Goal: Information Seeking & Learning: Compare options

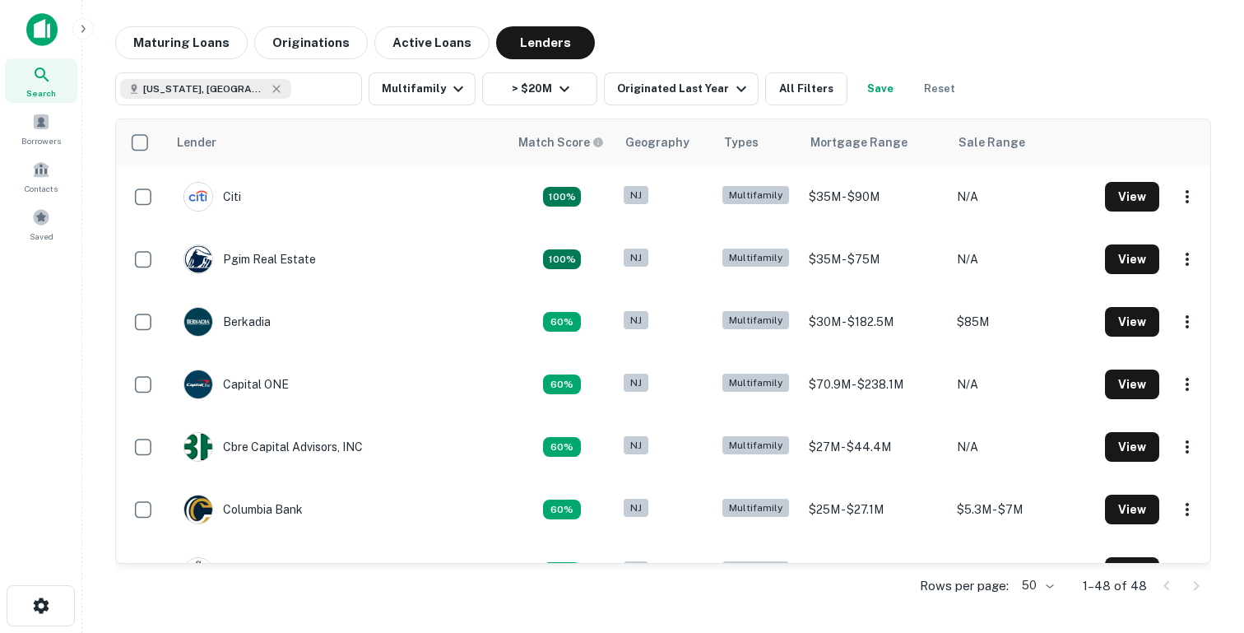
click at [45, 29] on img at bounding box center [41, 29] width 31 height 33
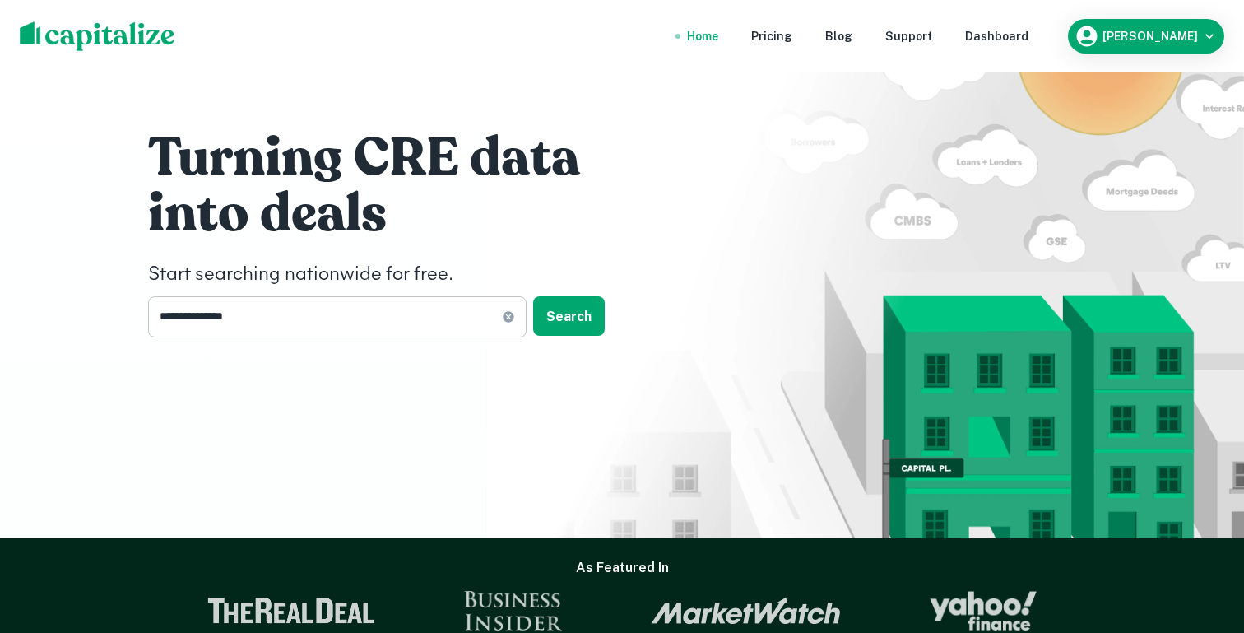
click at [311, 309] on input "**********" at bounding box center [325, 316] width 354 height 40
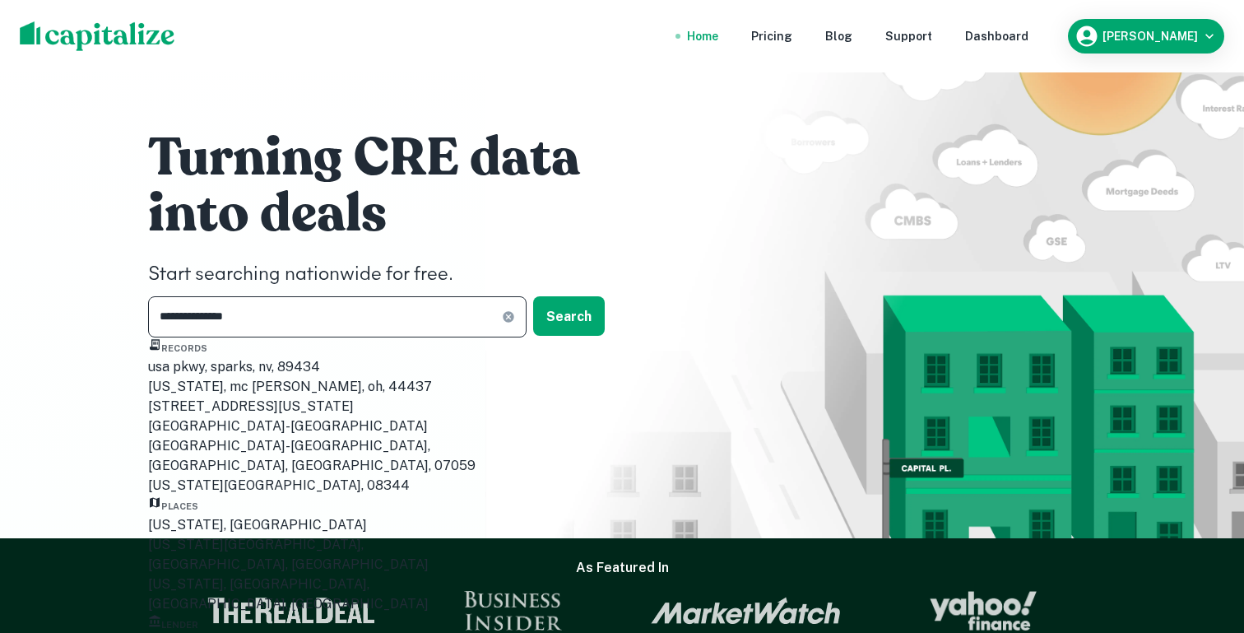
click at [505, 320] on icon at bounding box center [508, 316] width 11 height 11
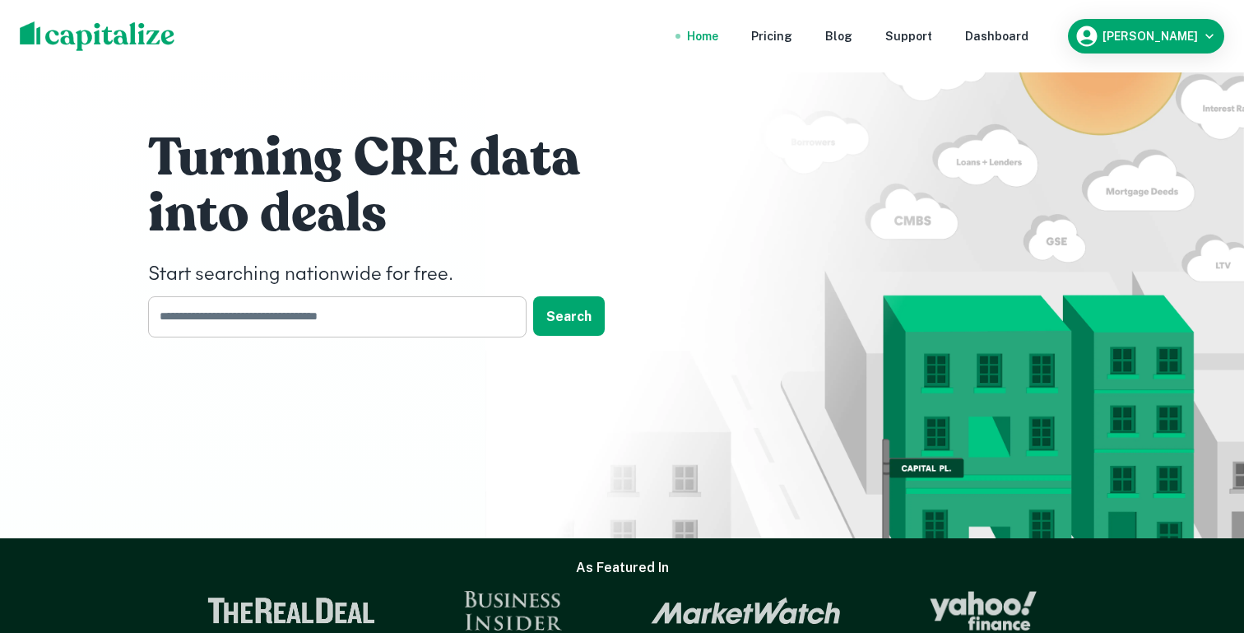
click at [344, 312] on input "text" at bounding box center [331, 316] width 367 height 40
type input "*****"
click at [298, 322] on input "*****" at bounding box center [325, 316] width 354 height 40
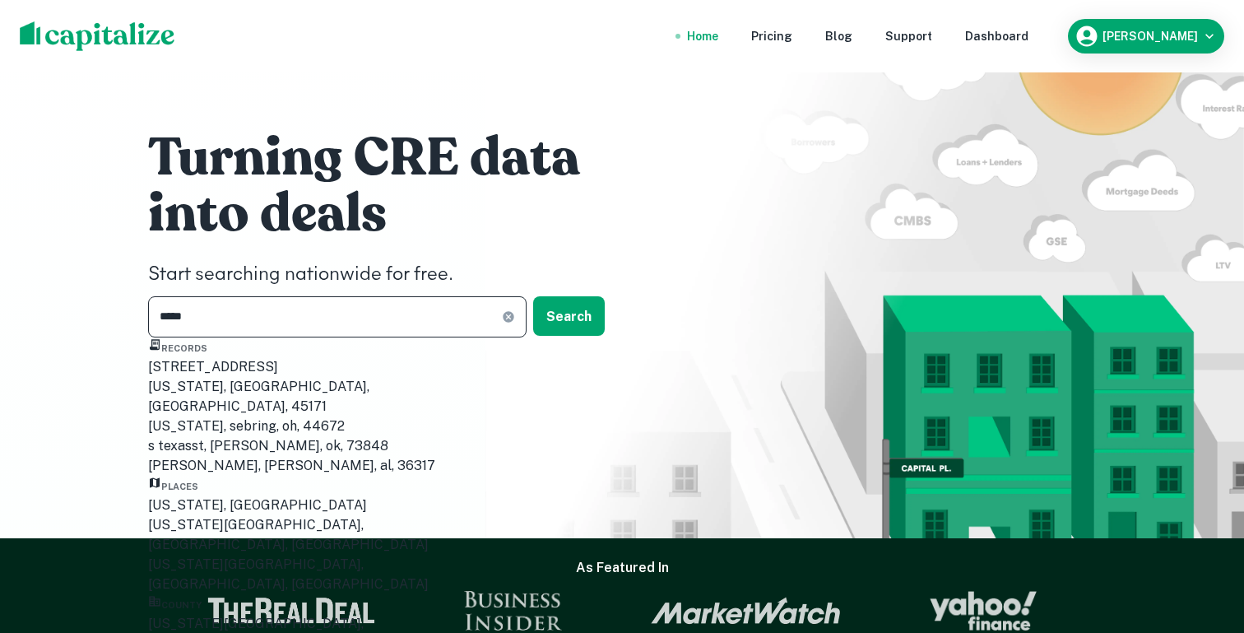
scroll to position [51, 0]
click at [225, 503] on div "Texas, USA" at bounding box center [316, 505] width 337 height 20
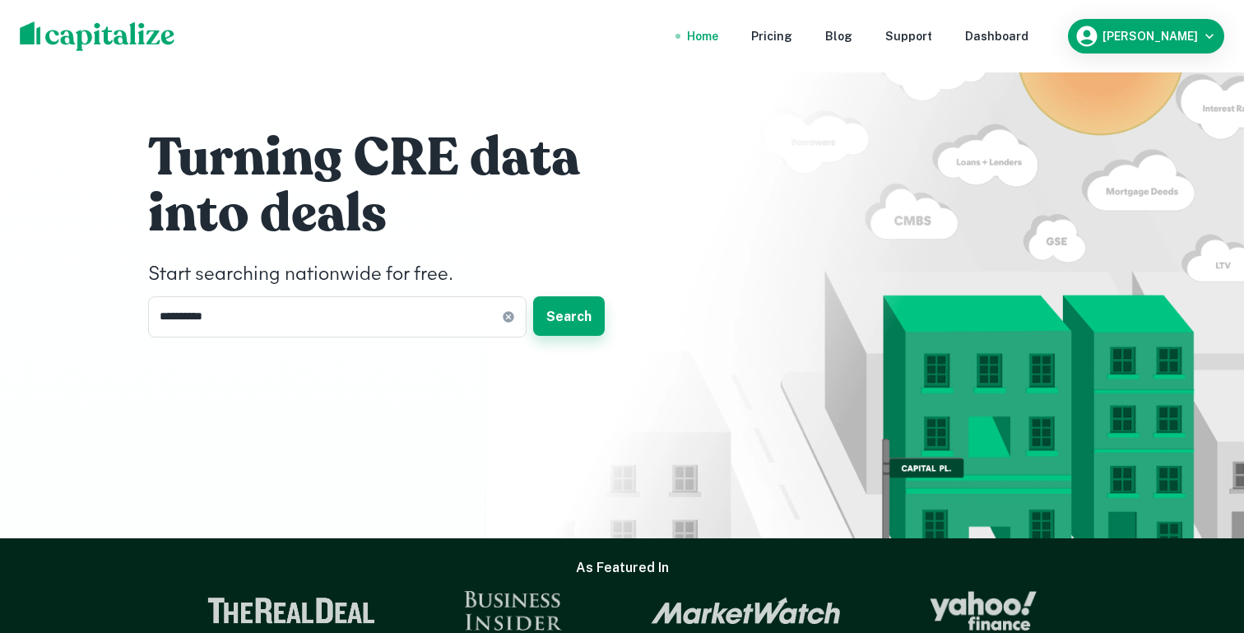
click at [582, 318] on button "Search" at bounding box center [569, 315] width 72 height 39
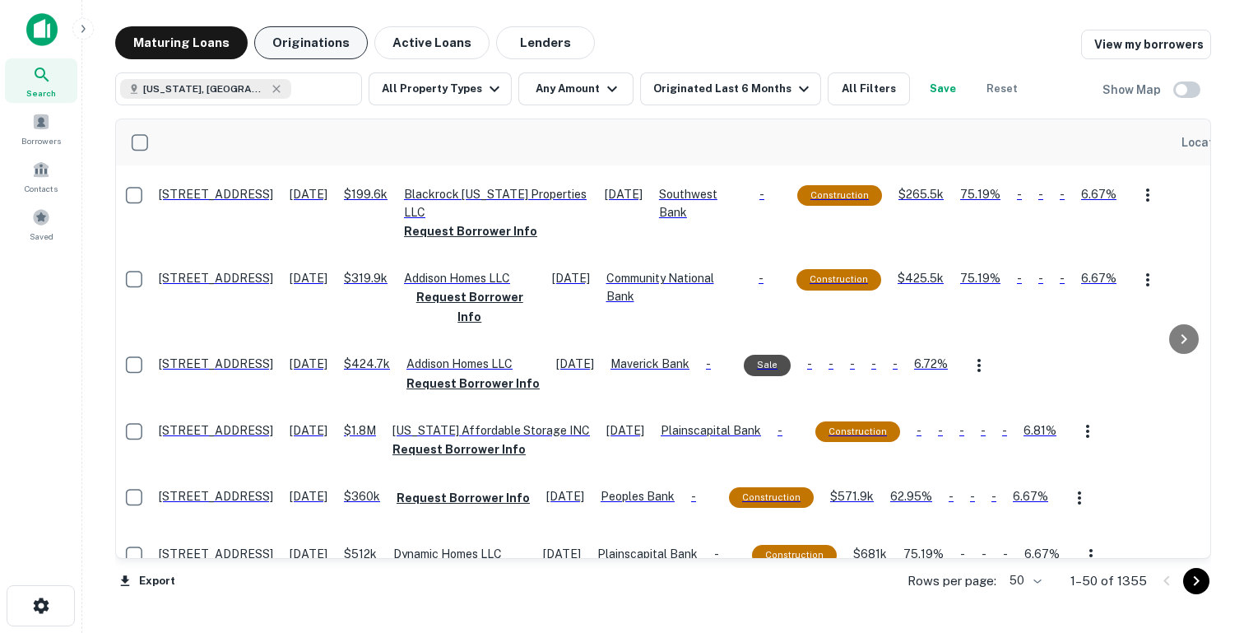
click at [308, 46] on button "Originations" at bounding box center [311, 42] width 114 height 33
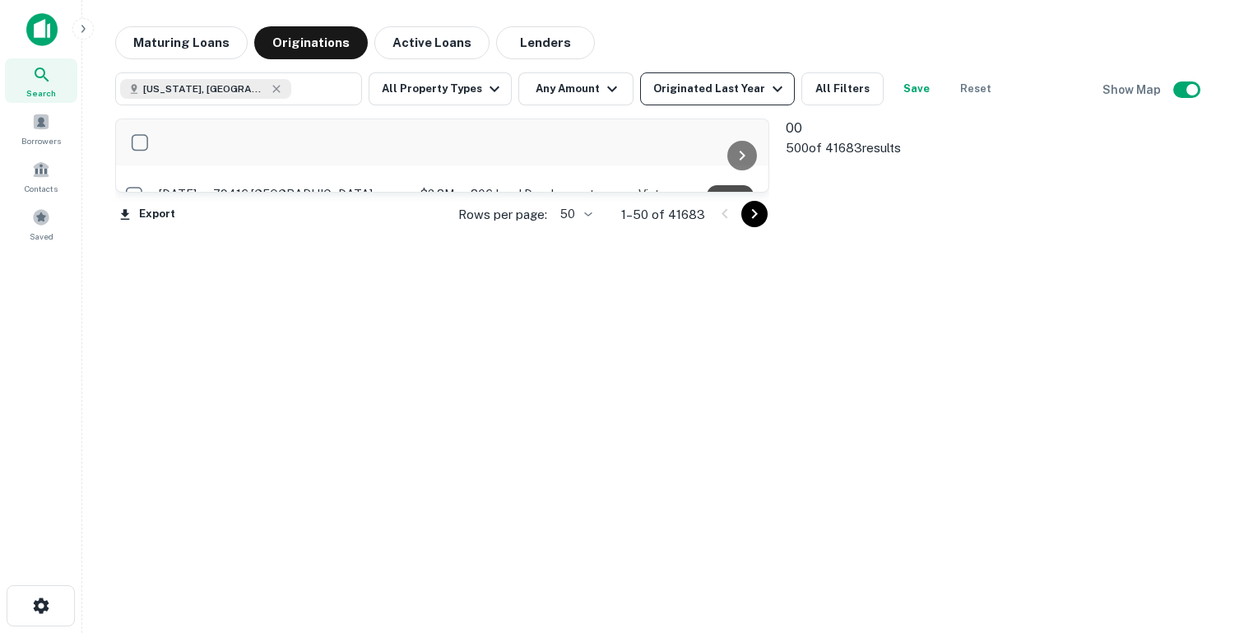
click at [680, 82] on div "Originated Last Year" at bounding box center [720, 89] width 134 height 20
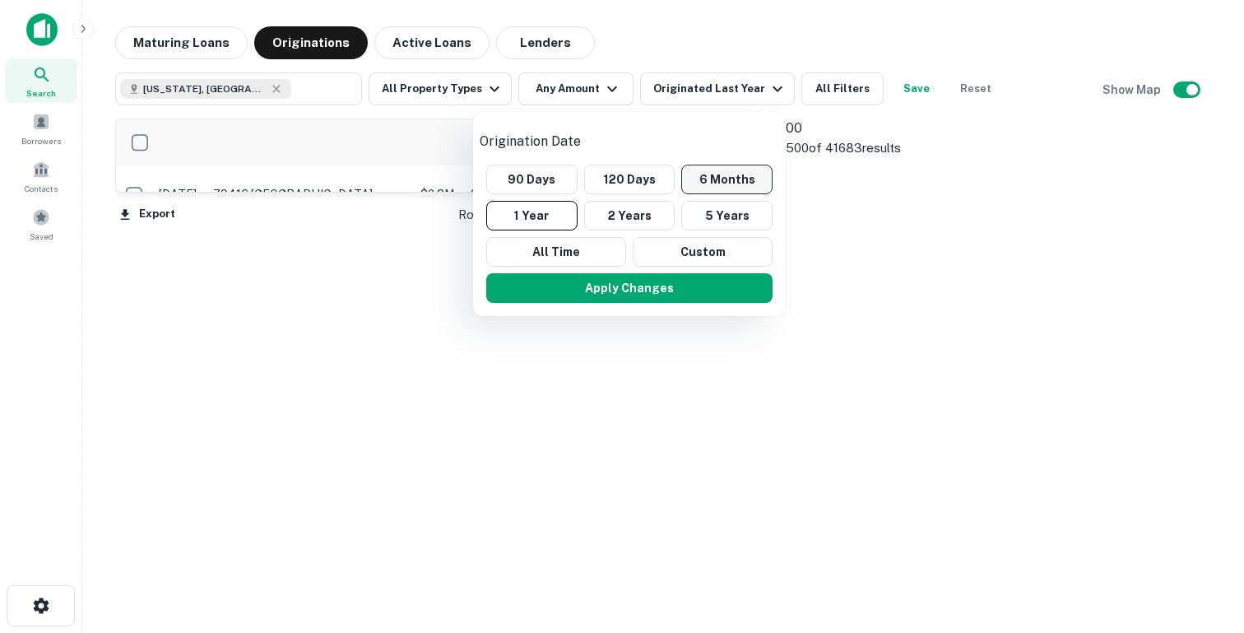
click at [698, 165] on button "6 Months" at bounding box center [726, 180] width 91 height 30
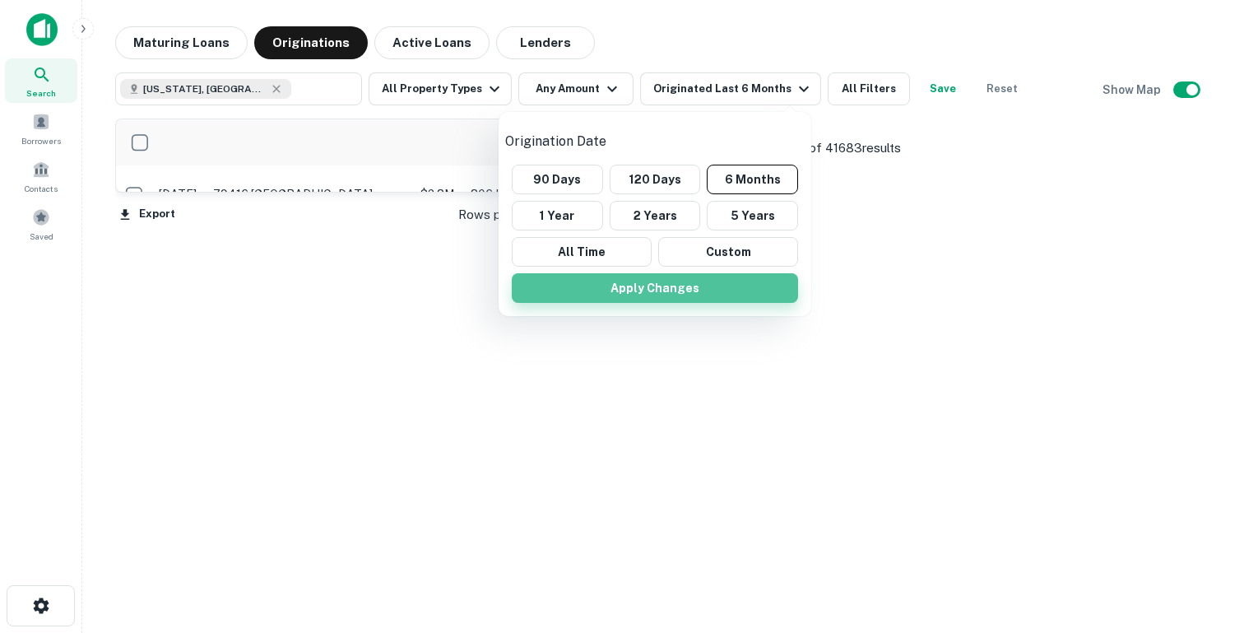
click at [633, 273] on button "Apply Changes" at bounding box center [655, 288] width 286 height 30
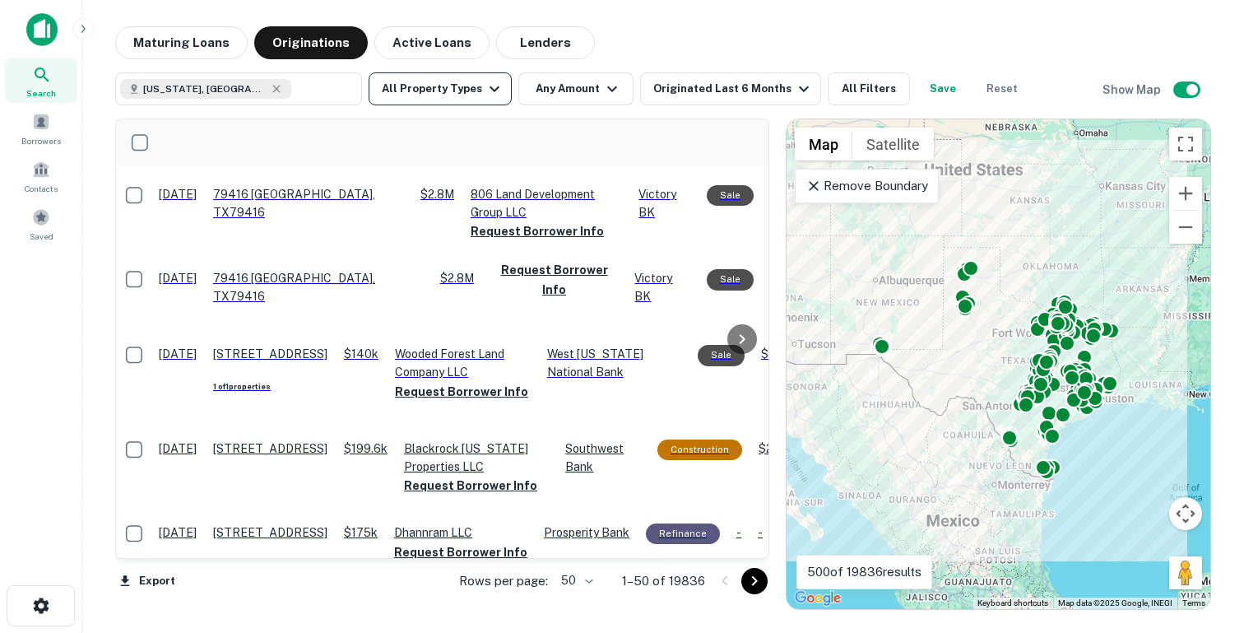
click at [466, 87] on button "All Property Types" at bounding box center [440, 88] width 143 height 33
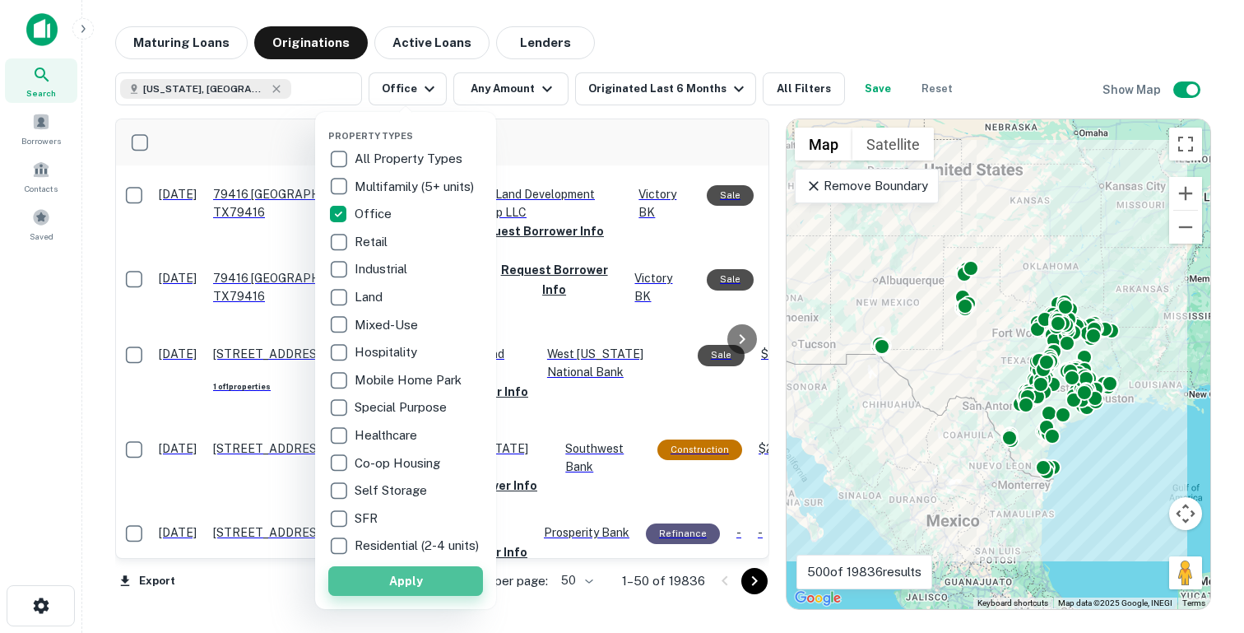
click at [434, 587] on button "Apply" at bounding box center [405, 581] width 155 height 30
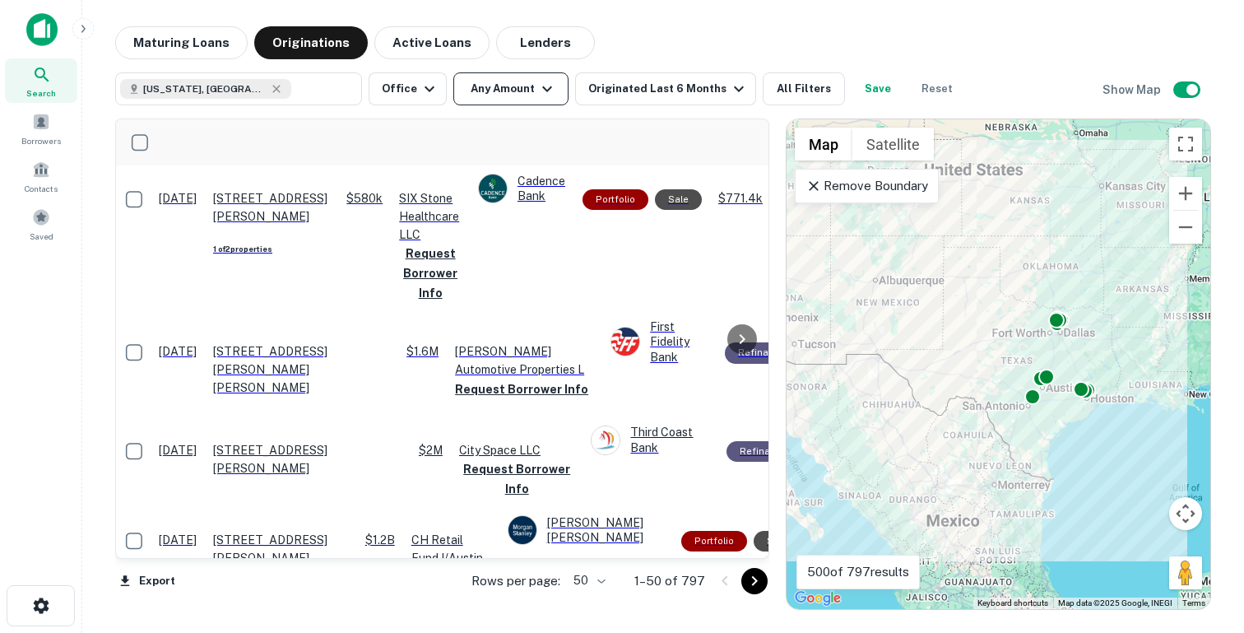
click at [515, 90] on button "Any Amount" at bounding box center [510, 88] width 115 height 33
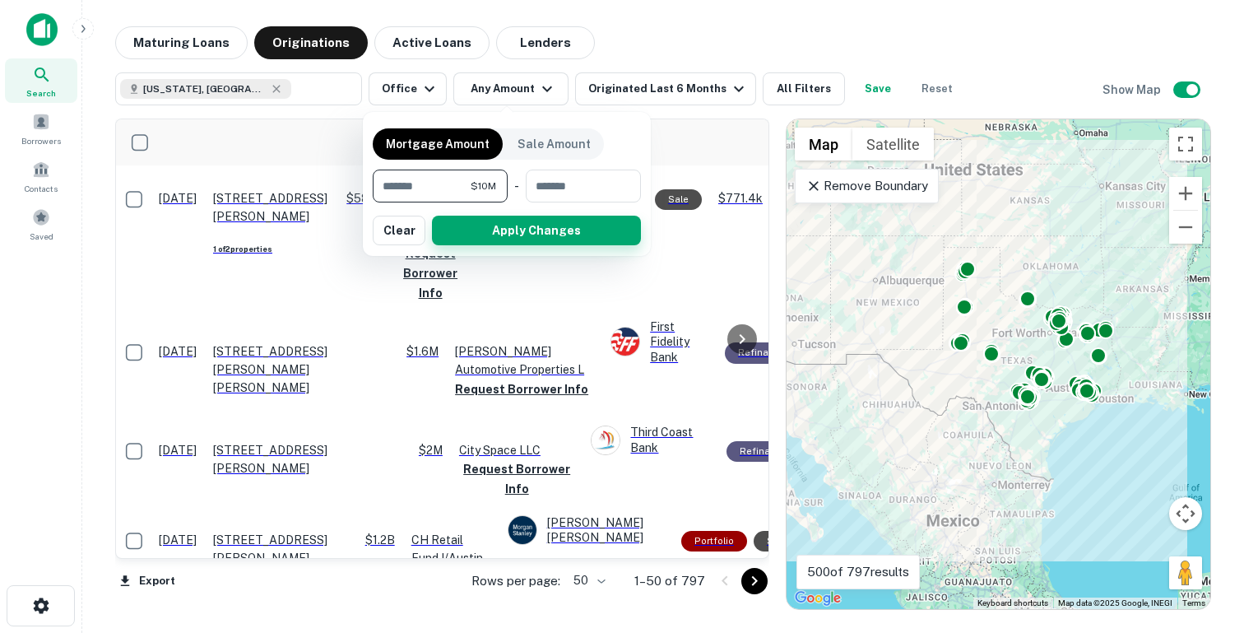
type input "********"
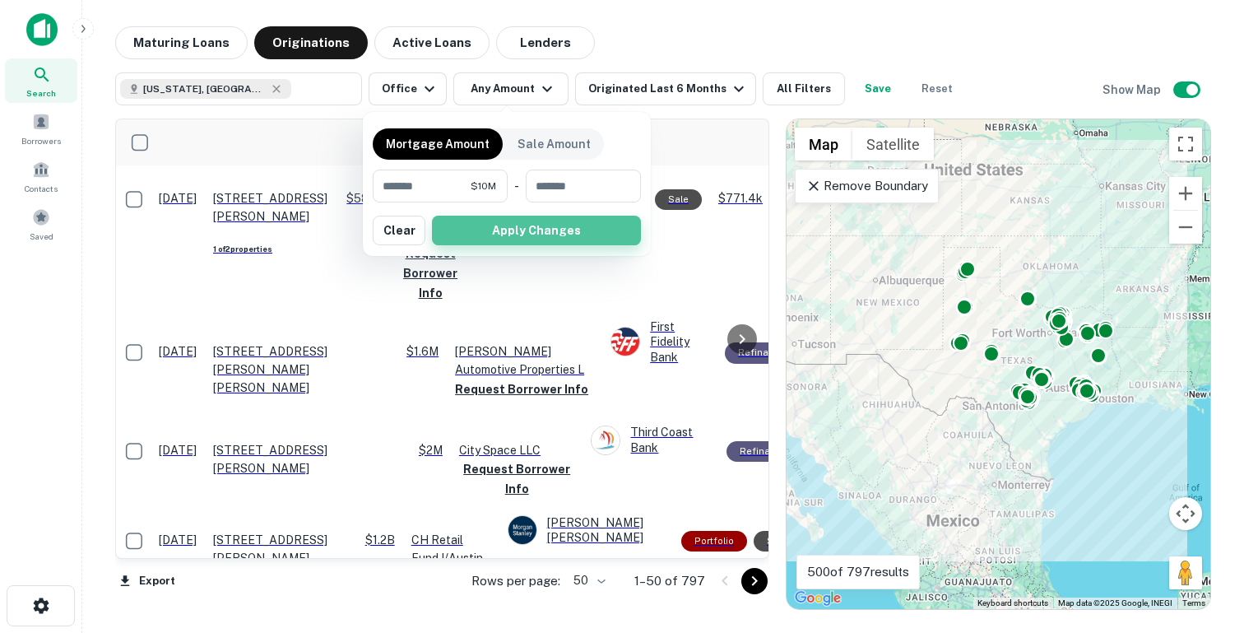
click at [522, 216] on button "Apply Changes" at bounding box center [536, 231] width 209 height 30
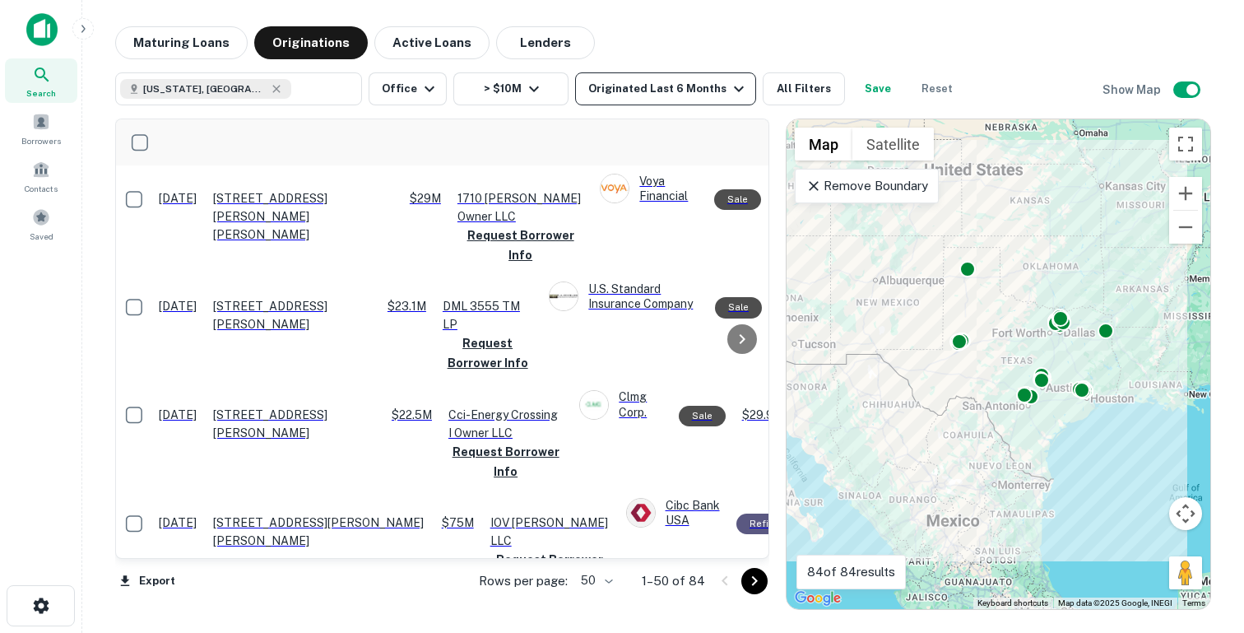
click at [689, 88] on div "Originated Last 6 Months" at bounding box center [668, 89] width 160 height 20
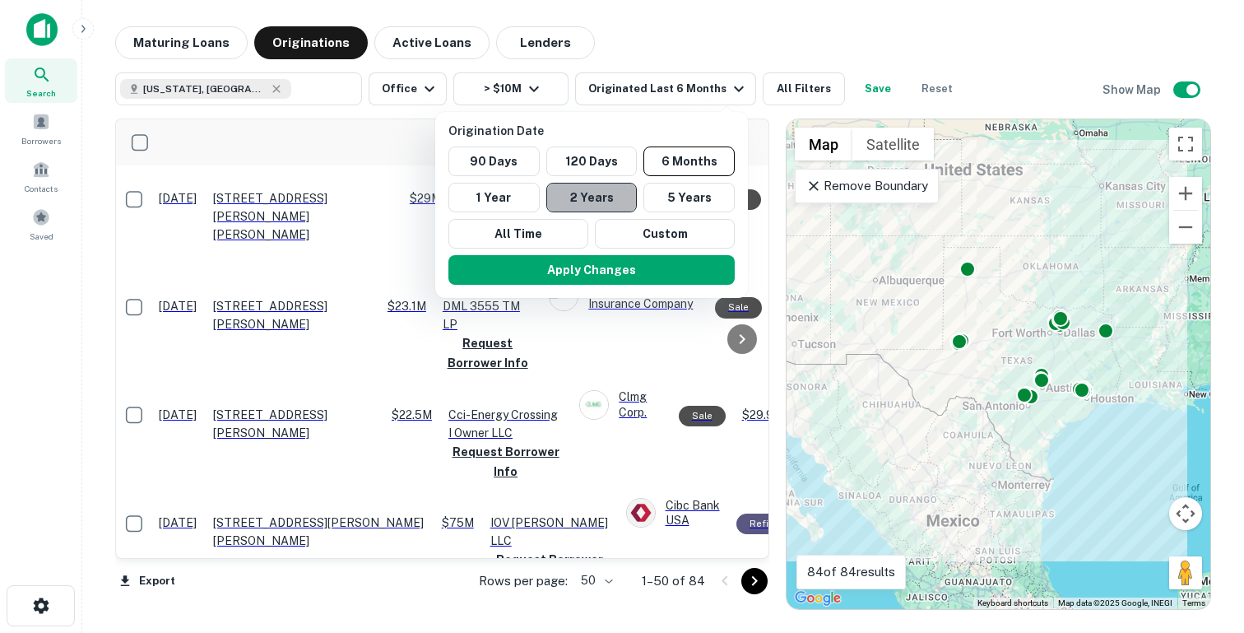
click at [588, 197] on button "2 Years" at bounding box center [591, 198] width 91 height 30
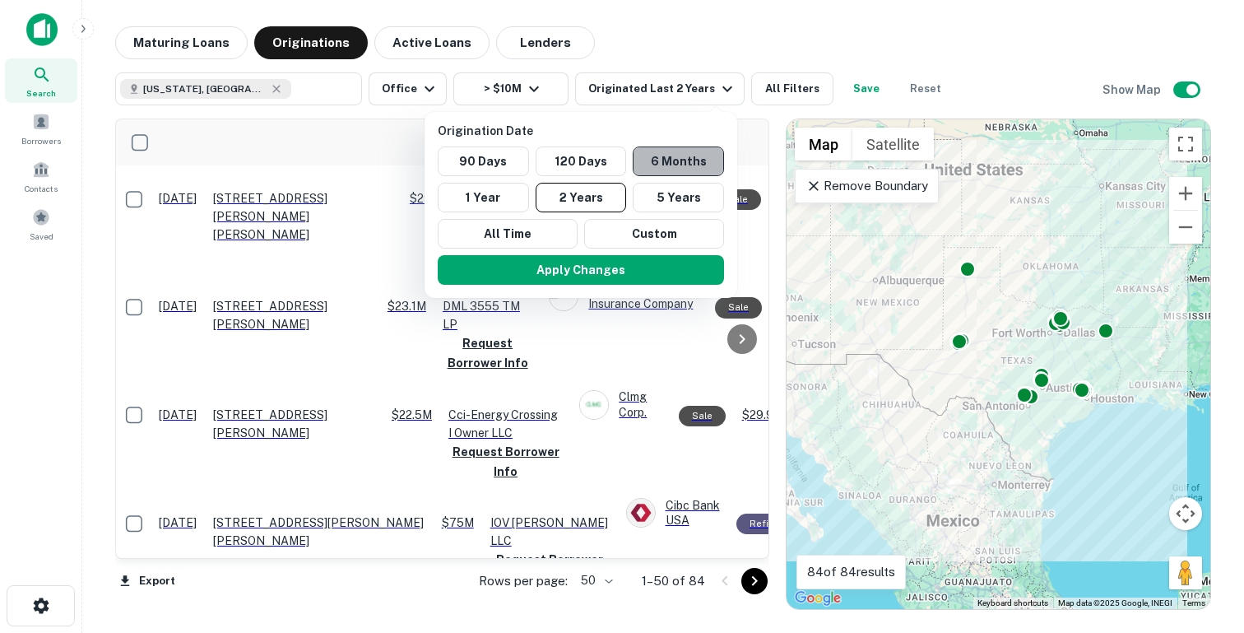
click at [661, 157] on button "6 Months" at bounding box center [678, 161] width 91 height 30
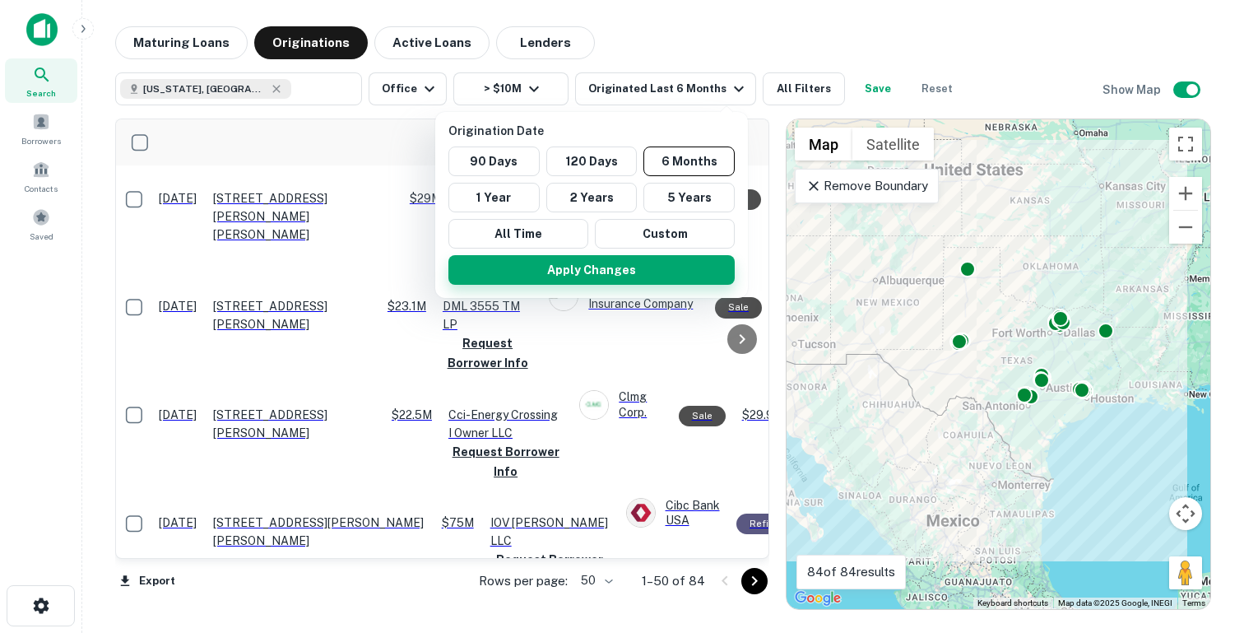
click at [609, 270] on button "Apply Changes" at bounding box center [591, 270] width 286 height 30
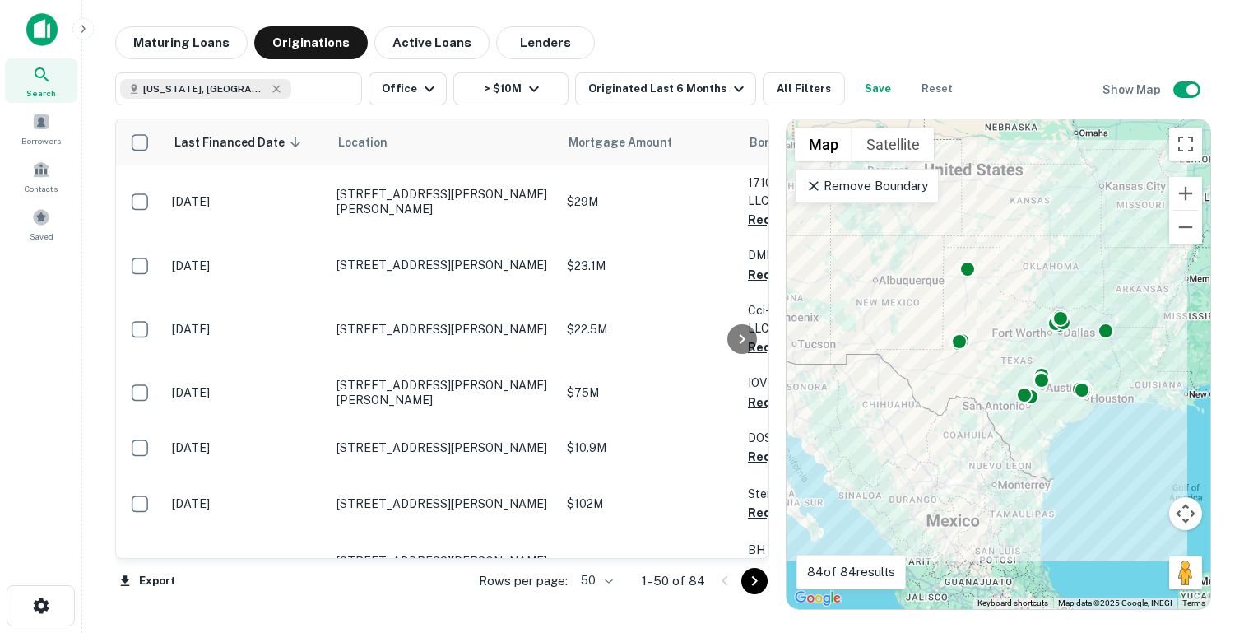
click at [875, 86] on button "Save" at bounding box center [877, 88] width 53 height 33
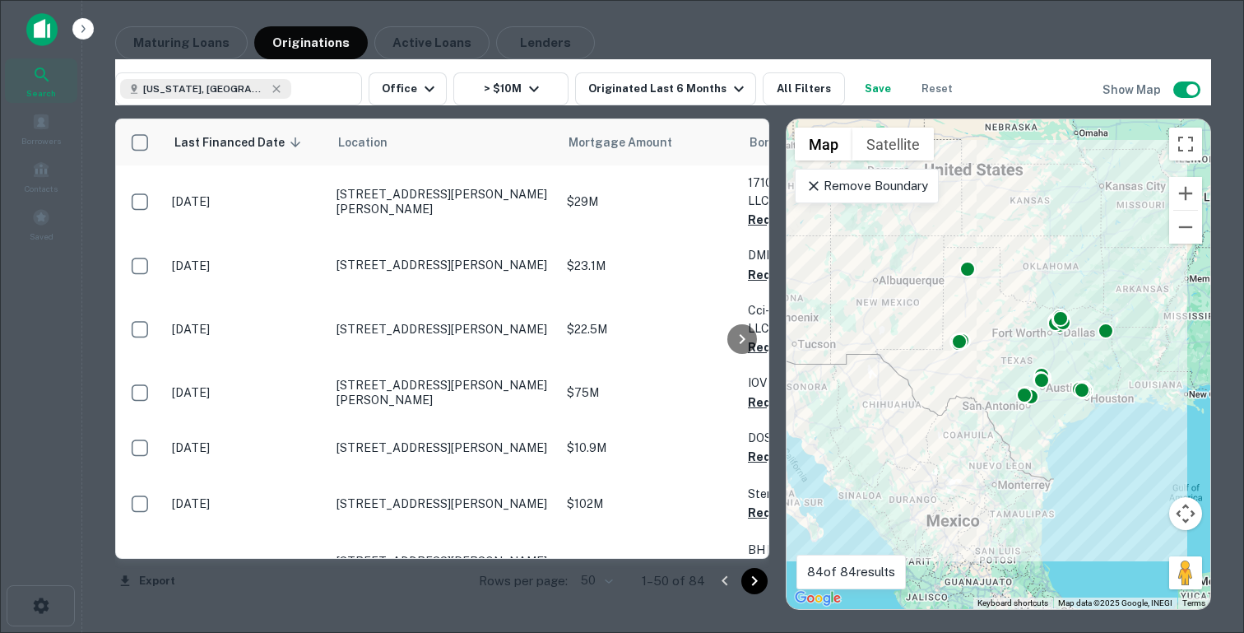
type input "**********"
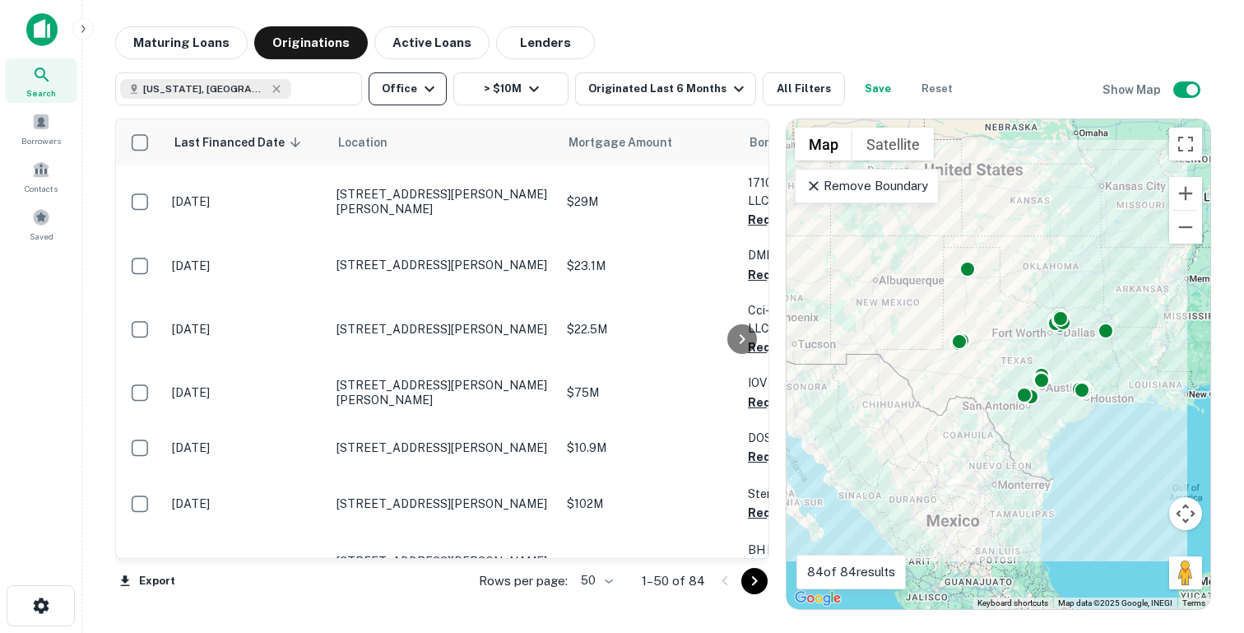
click at [433, 92] on icon "button" at bounding box center [430, 89] width 20 height 20
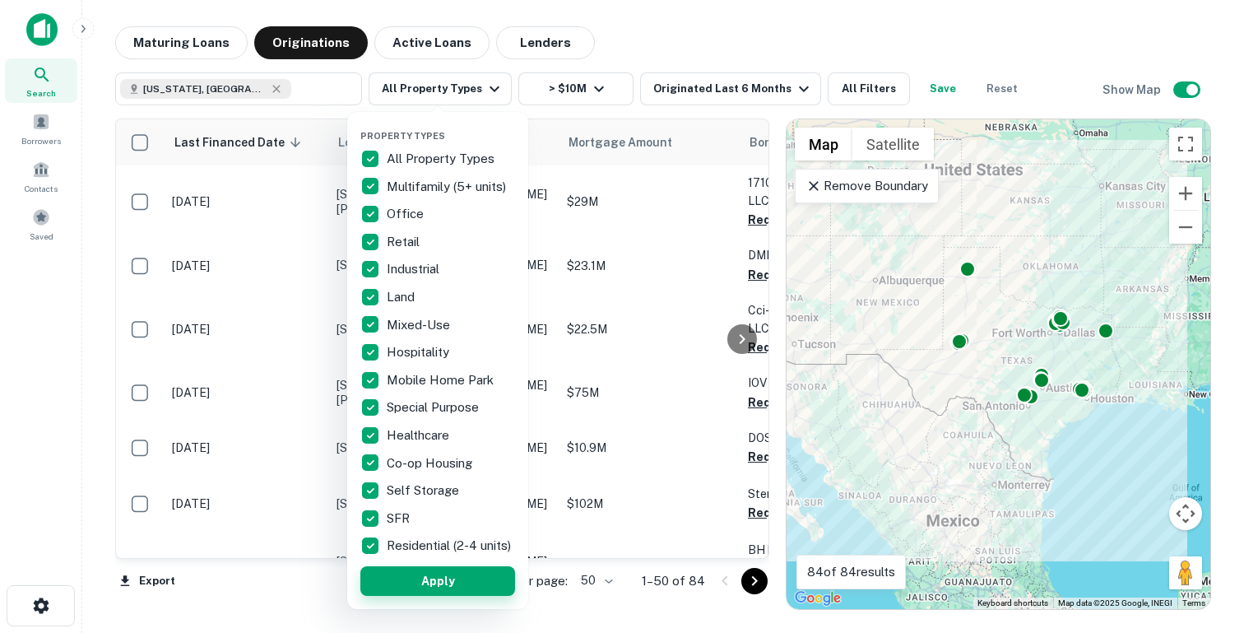
click at [443, 587] on button "Apply" at bounding box center [437, 581] width 155 height 30
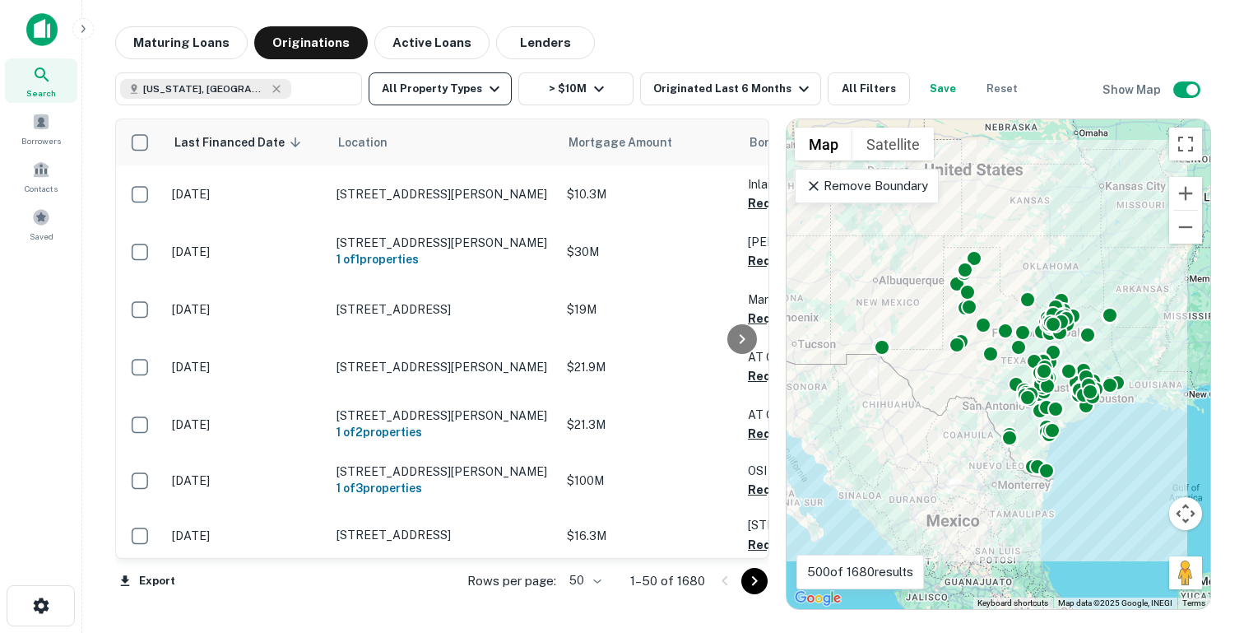
click at [401, 89] on button "All Property Types" at bounding box center [440, 88] width 143 height 33
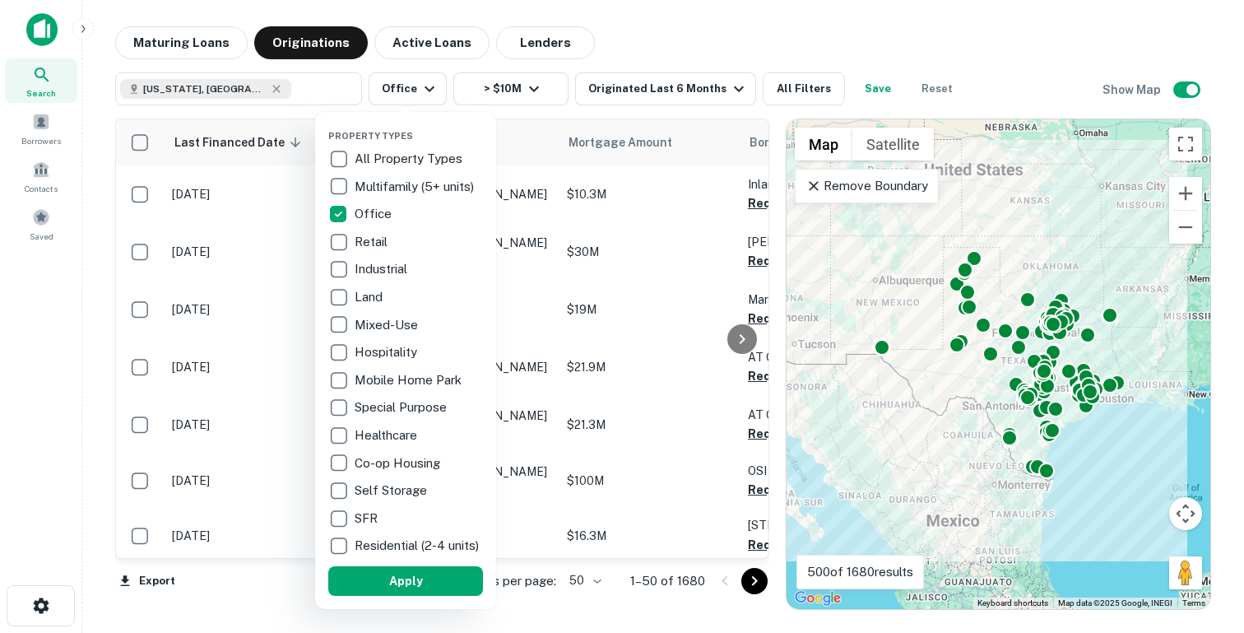
click at [407, 586] on button "Apply" at bounding box center [405, 581] width 155 height 30
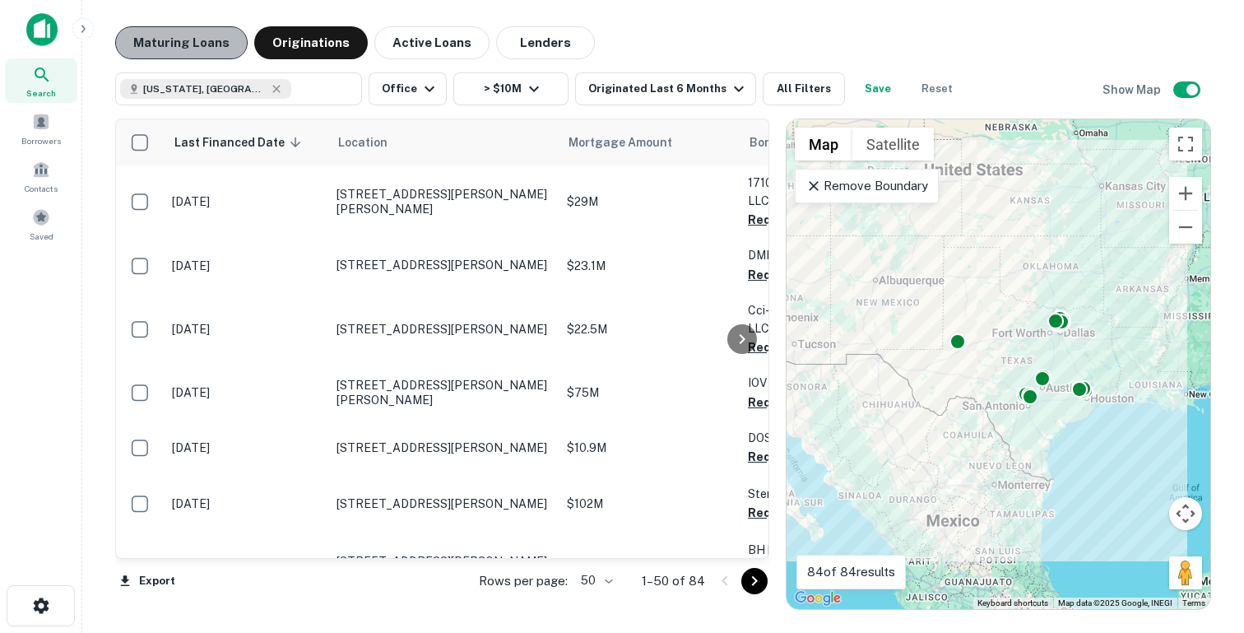
click at [197, 35] on button "Maturing Loans" at bounding box center [181, 42] width 132 height 33
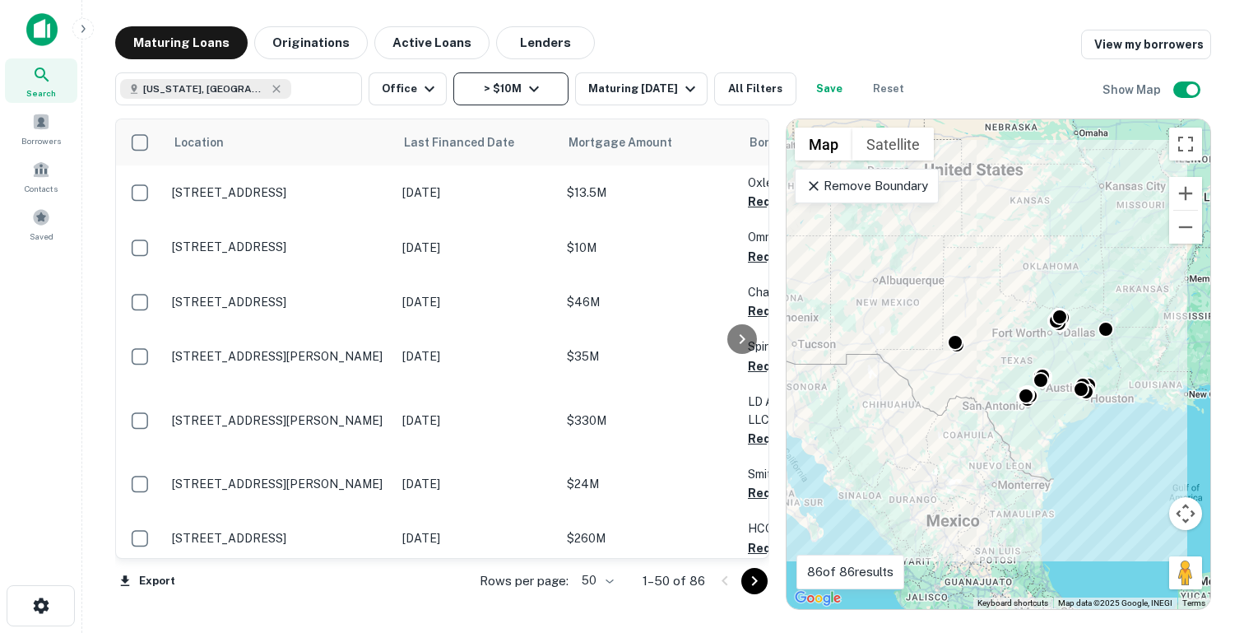
click at [500, 83] on button "> $10M" at bounding box center [510, 88] width 115 height 33
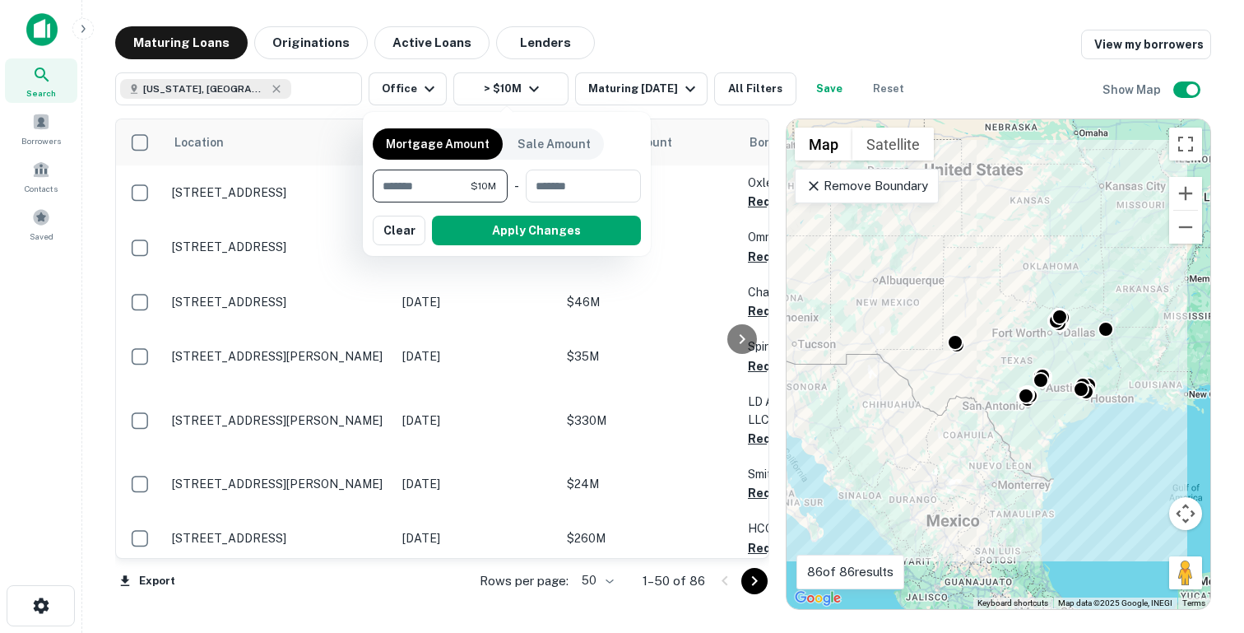
click at [447, 185] on input "********" at bounding box center [422, 185] width 98 height 33
type input "*******"
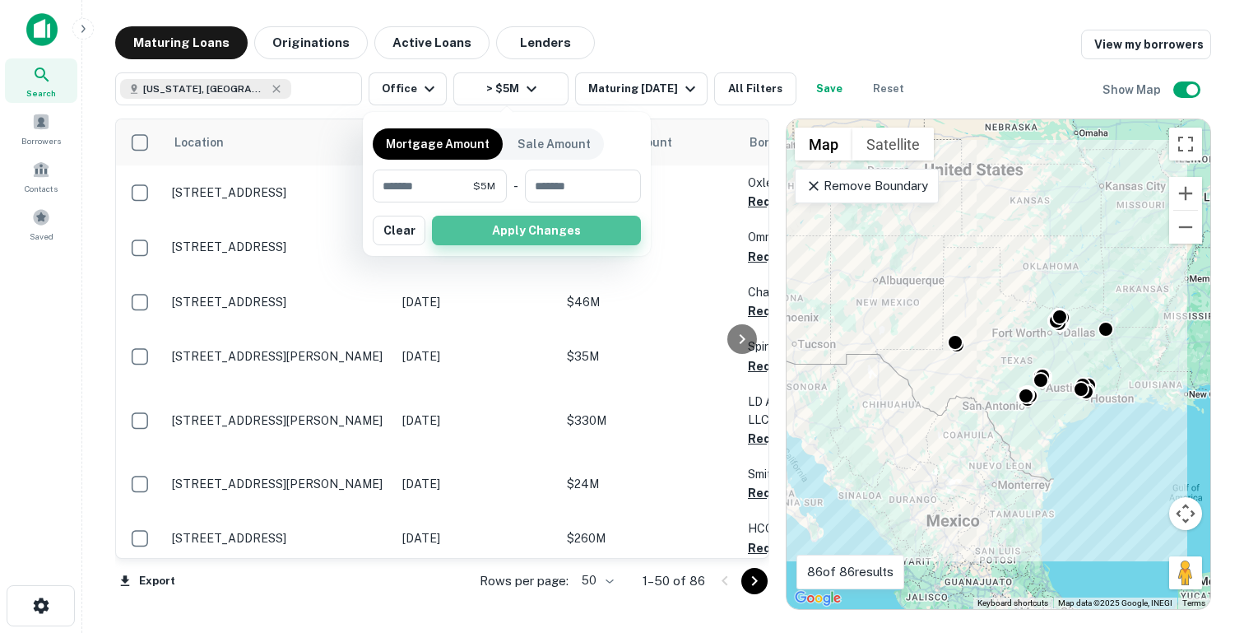
click at [455, 240] on button "Apply Changes" at bounding box center [536, 231] width 209 height 30
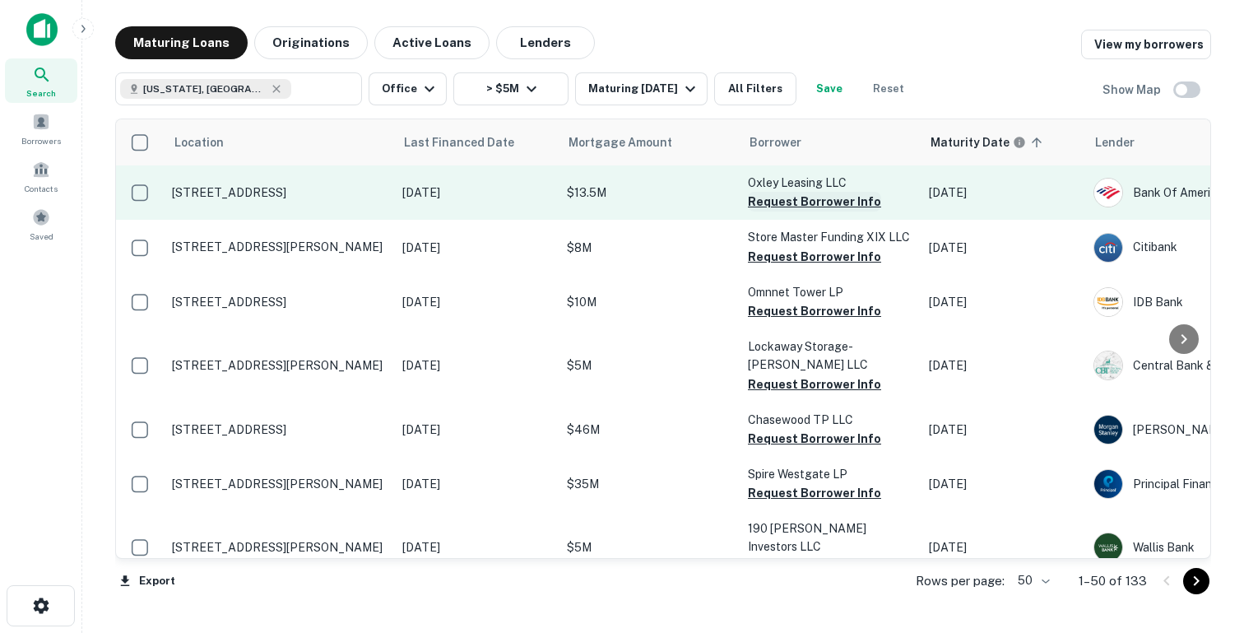
click at [767, 199] on button "Request Borrower Info" at bounding box center [814, 202] width 133 height 20
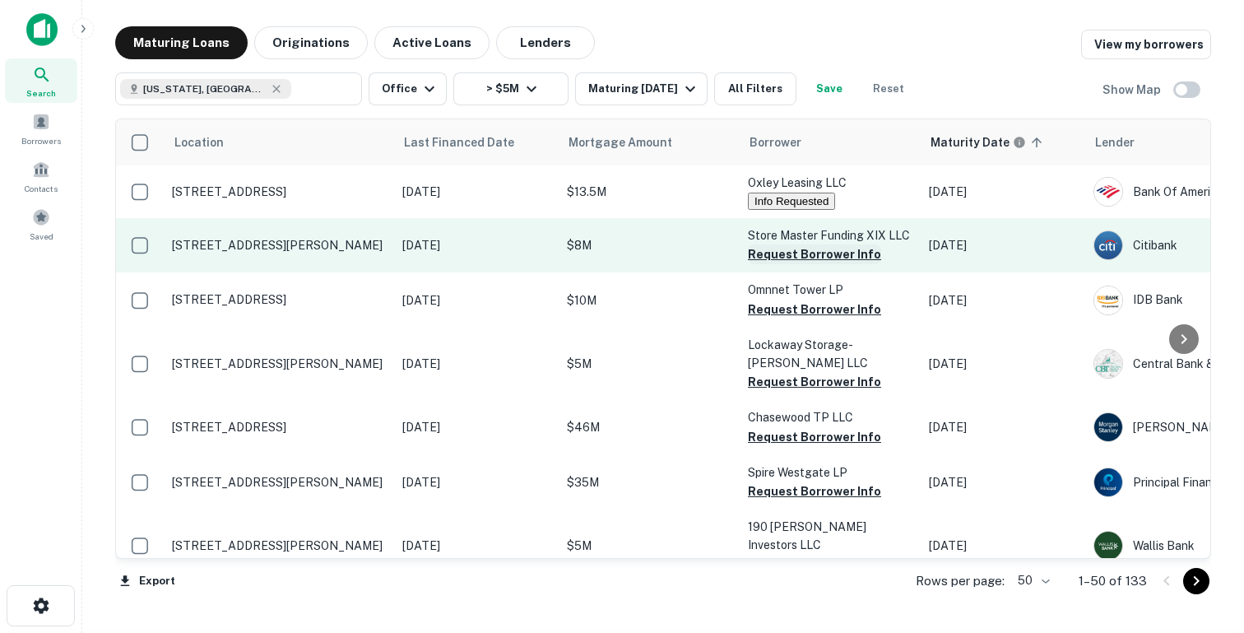
click at [800, 256] on button "Request Borrower Info" at bounding box center [814, 254] width 133 height 20
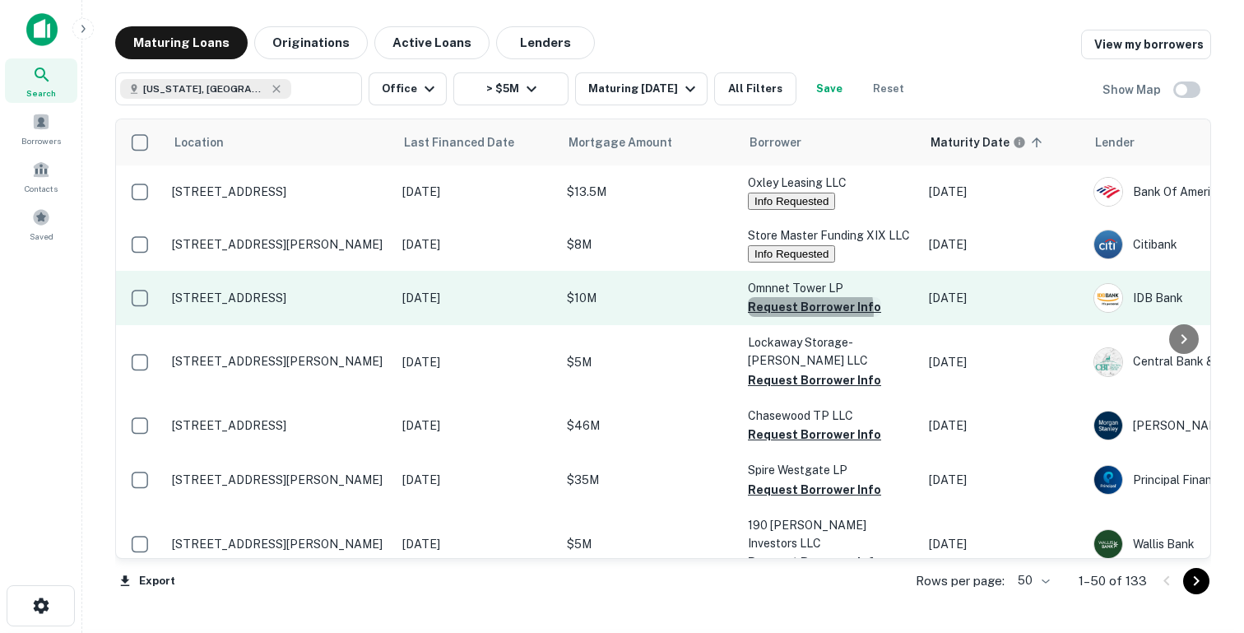
click at [791, 315] on button "Request Borrower Info" at bounding box center [814, 307] width 133 height 20
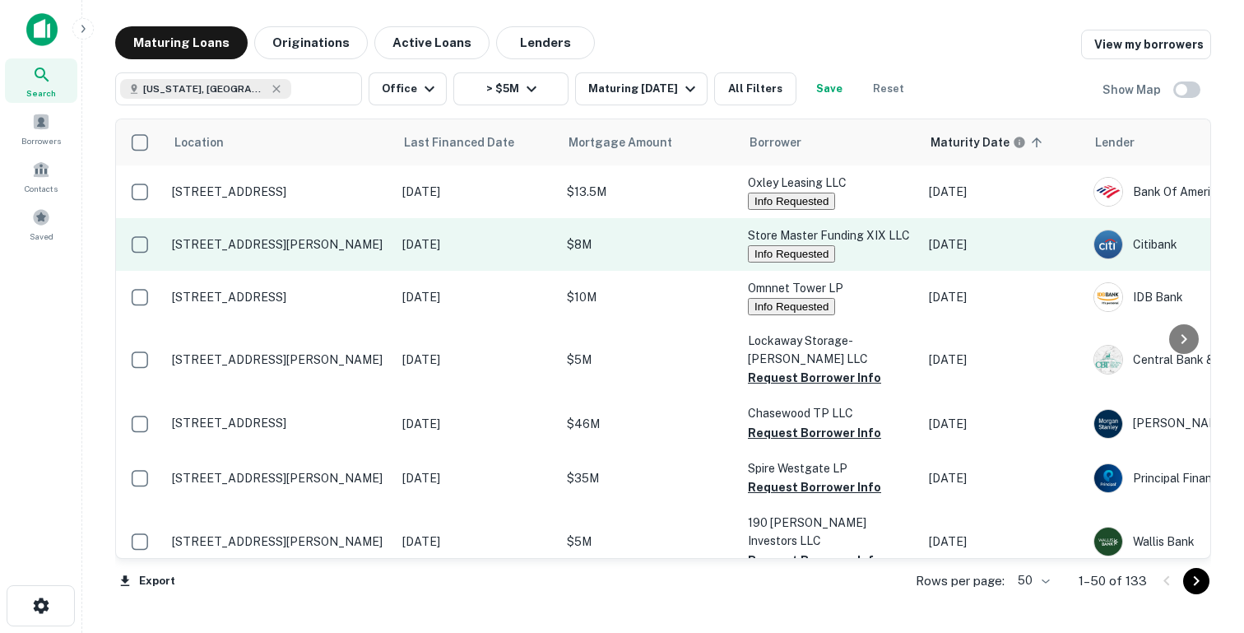
click at [657, 253] on p "$8M" at bounding box center [649, 244] width 165 height 18
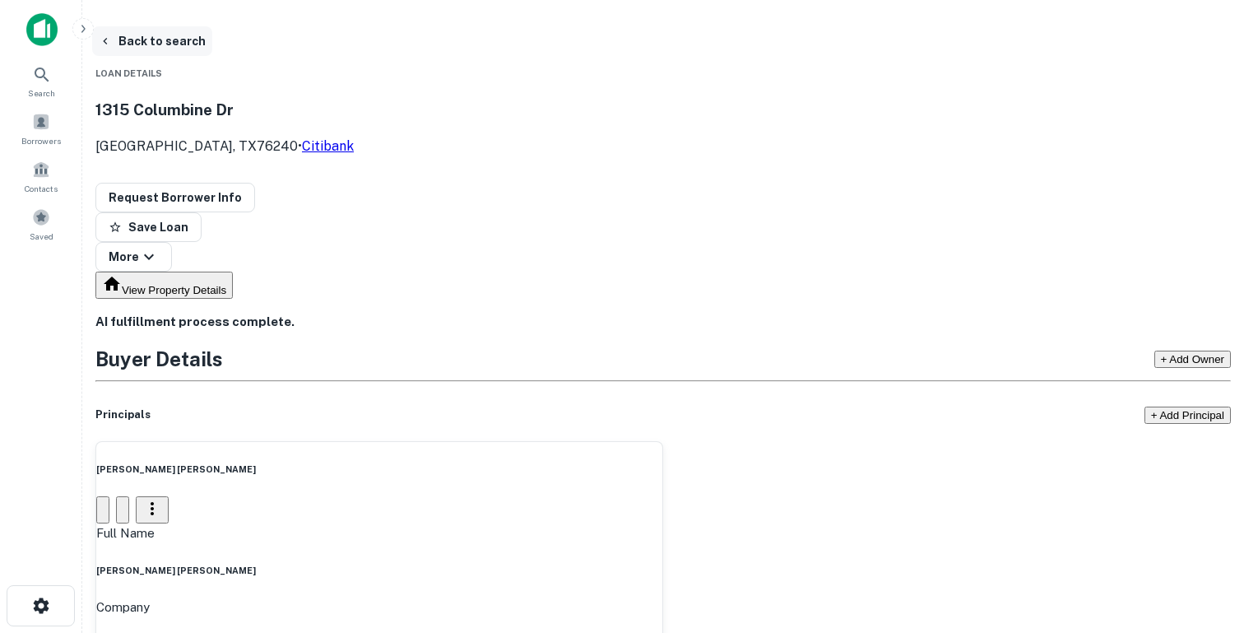
click at [171, 37] on button "Back to search" at bounding box center [152, 41] width 120 height 30
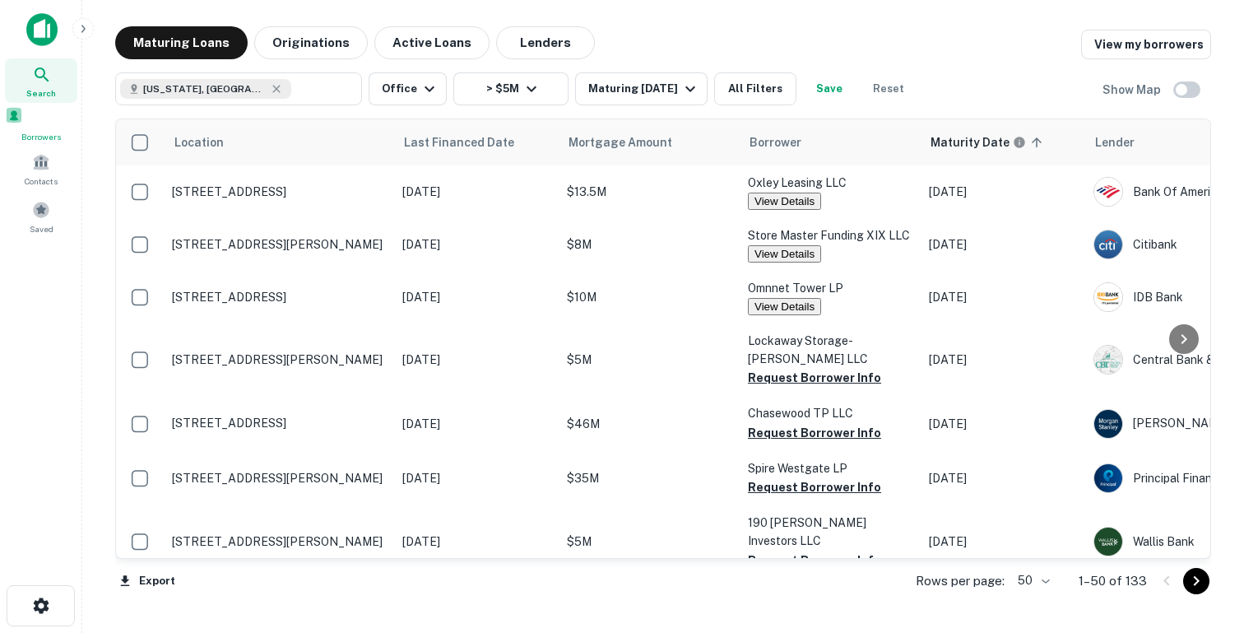
click at [56, 135] on span "Borrowers" at bounding box center [41, 136] width 72 height 13
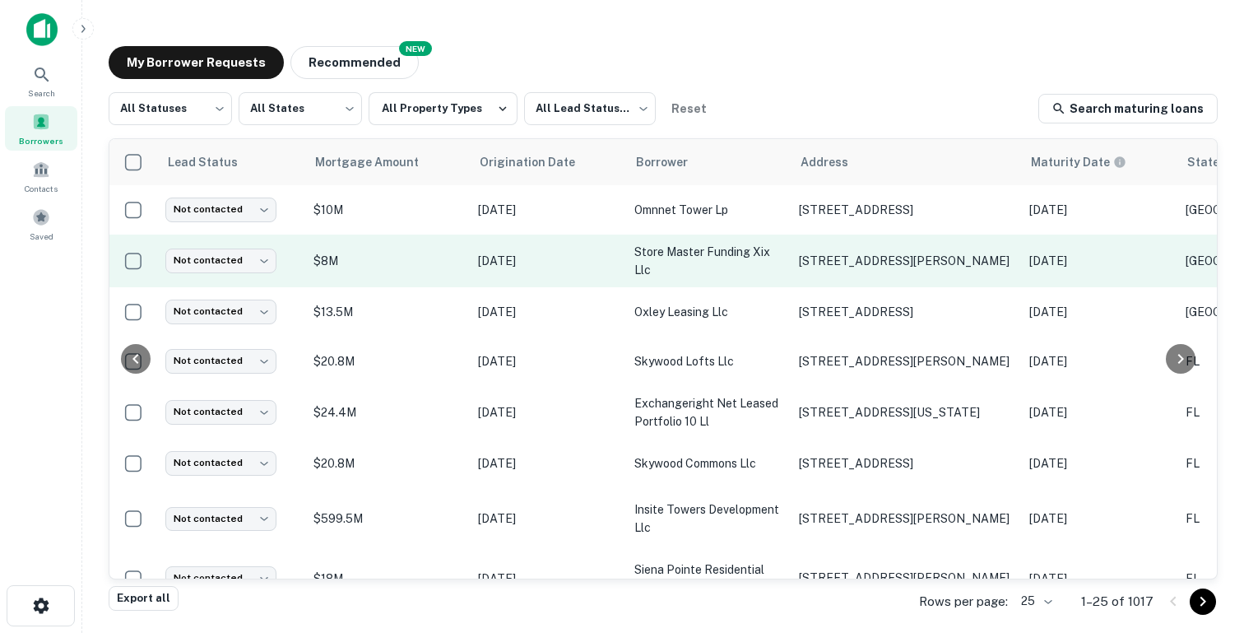
scroll to position [0, 660]
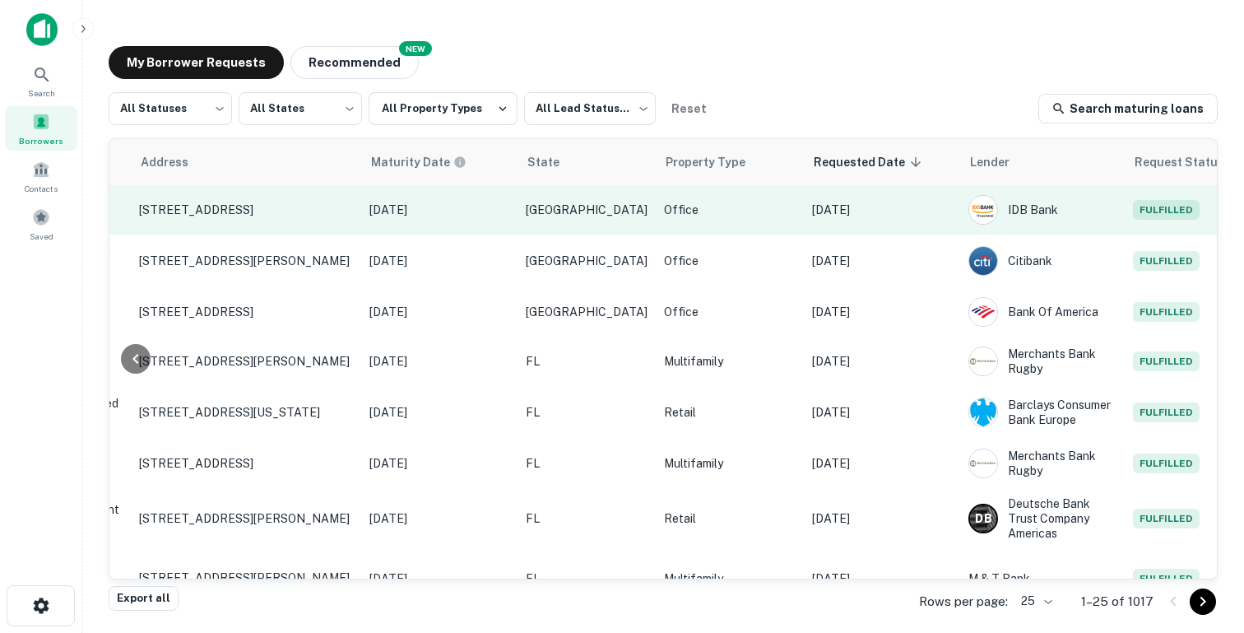
click at [857, 202] on p "Aug 21, 2025" at bounding box center [882, 210] width 140 height 18
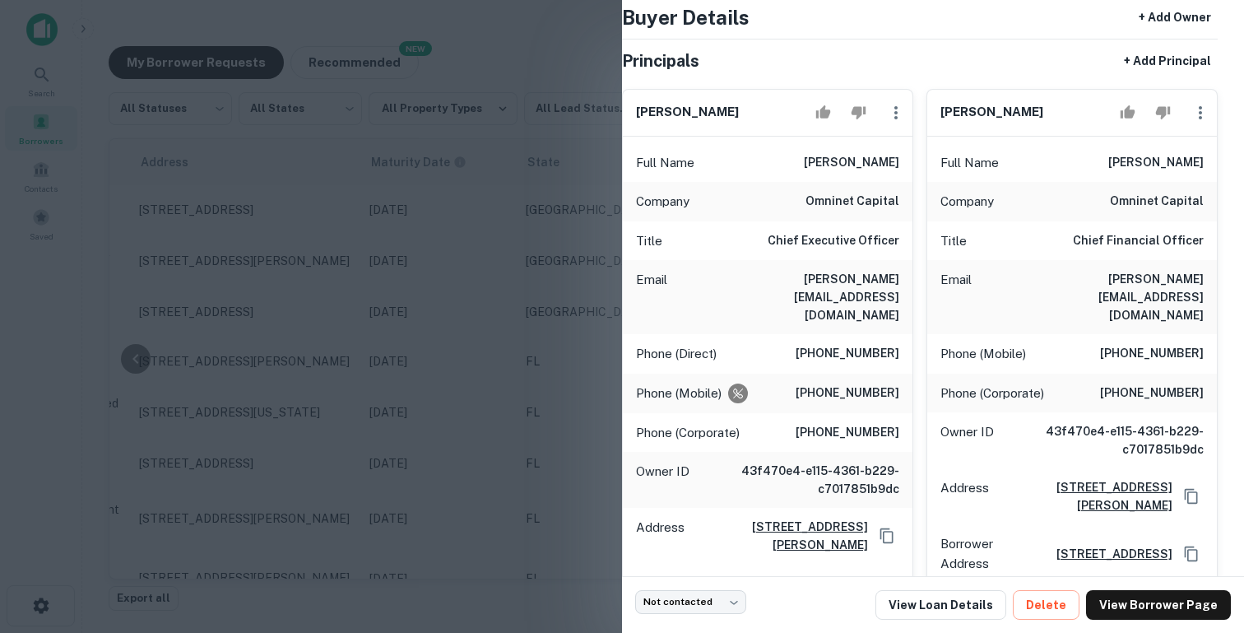
scroll to position [94, 0]
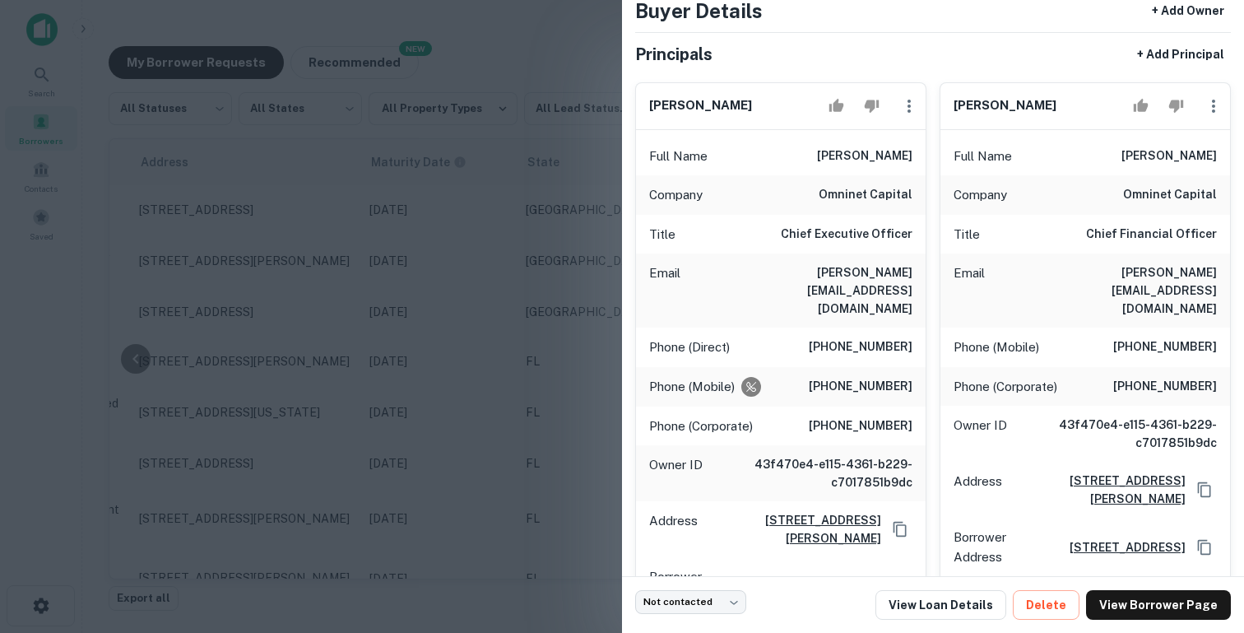
click at [523, 307] on div at bounding box center [622, 316] width 1244 height 633
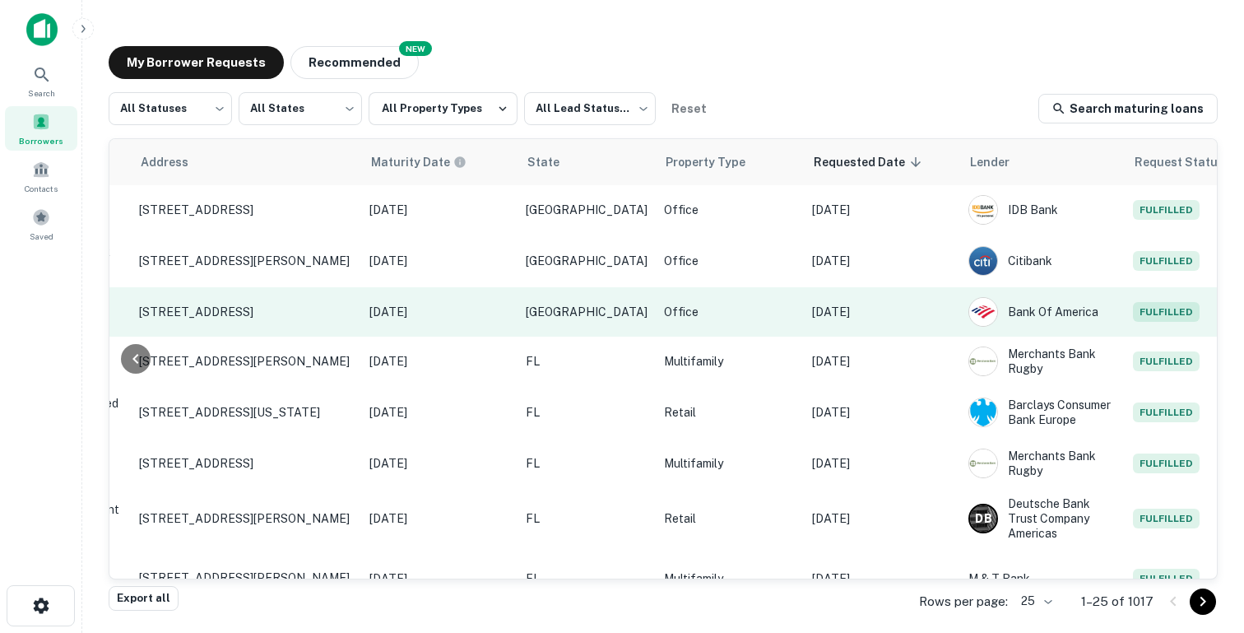
click at [870, 304] on p "[DATE]" at bounding box center [882, 312] width 140 height 18
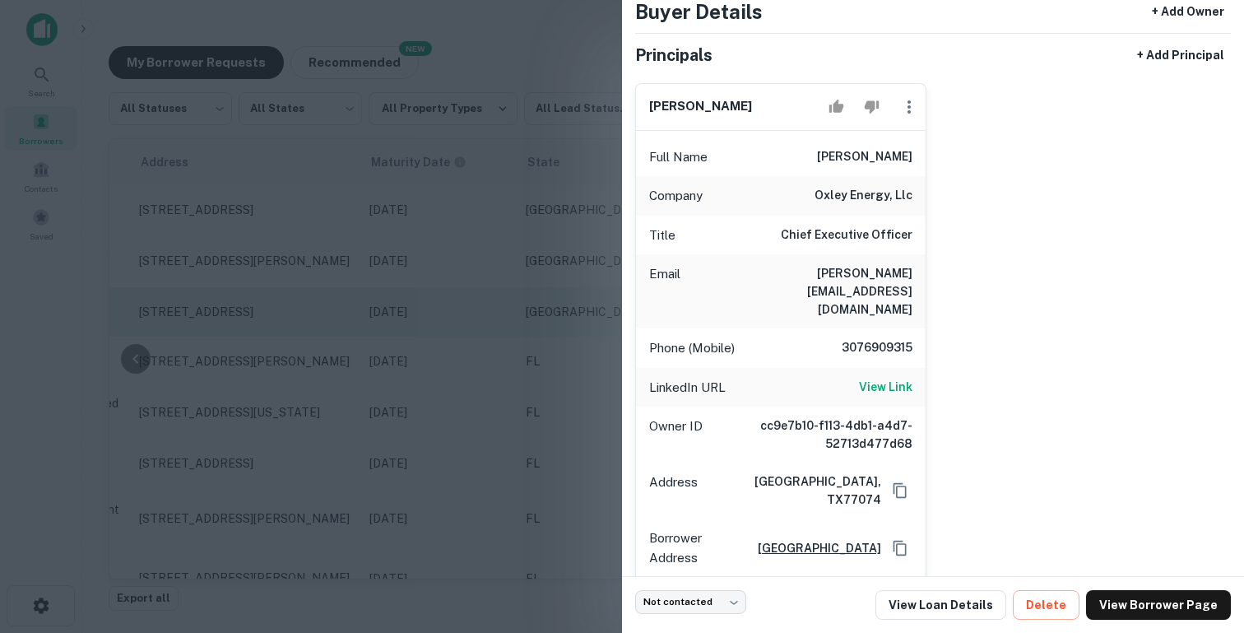
scroll to position [117, 0]
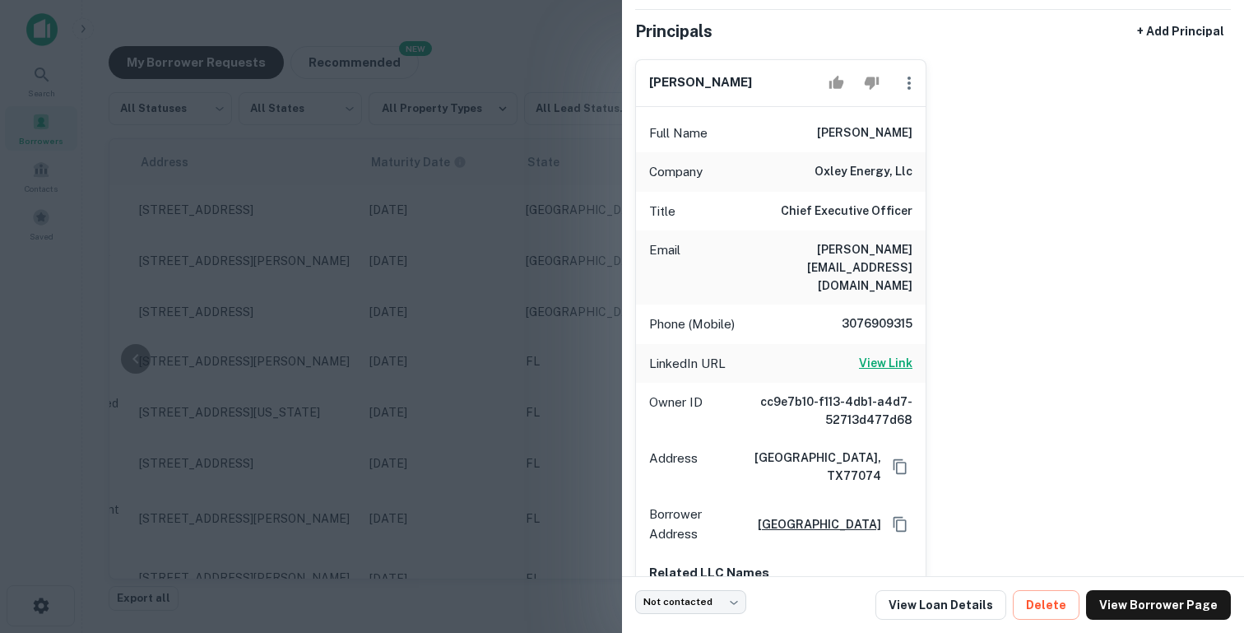
click at [868, 354] on h6 "View Link" at bounding box center [885, 363] width 53 height 18
click at [415, 211] on div at bounding box center [622, 316] width 1244 height 633
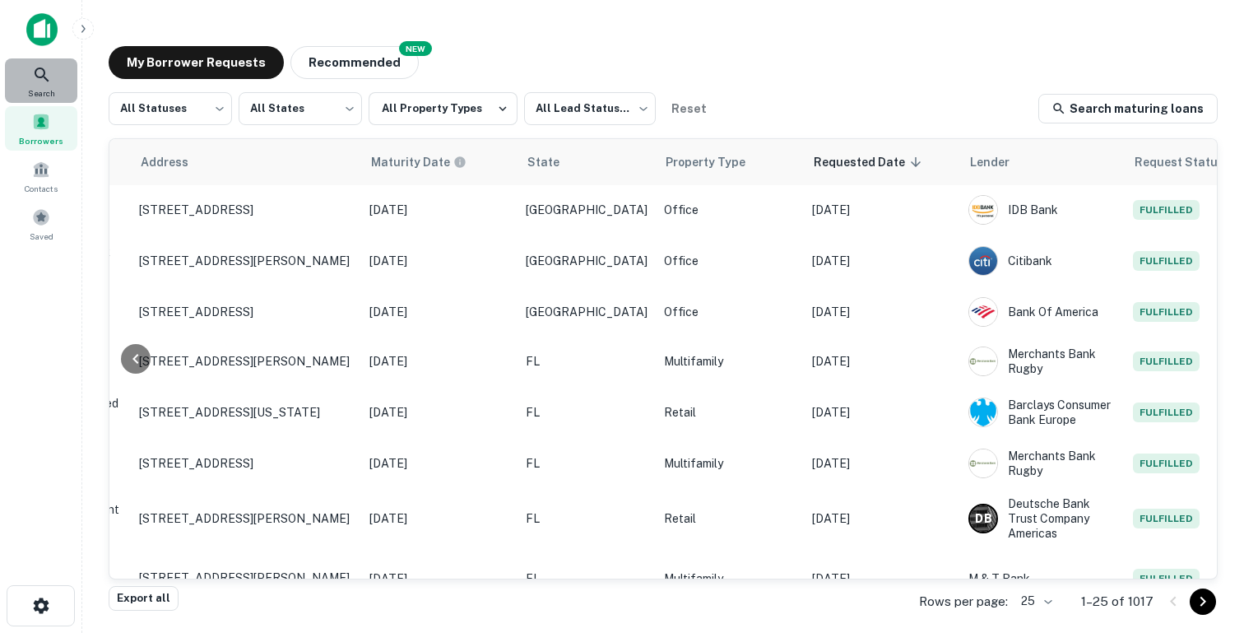
click at [40, 82] on icon at bounding box center [42, 75] width 20 height 20
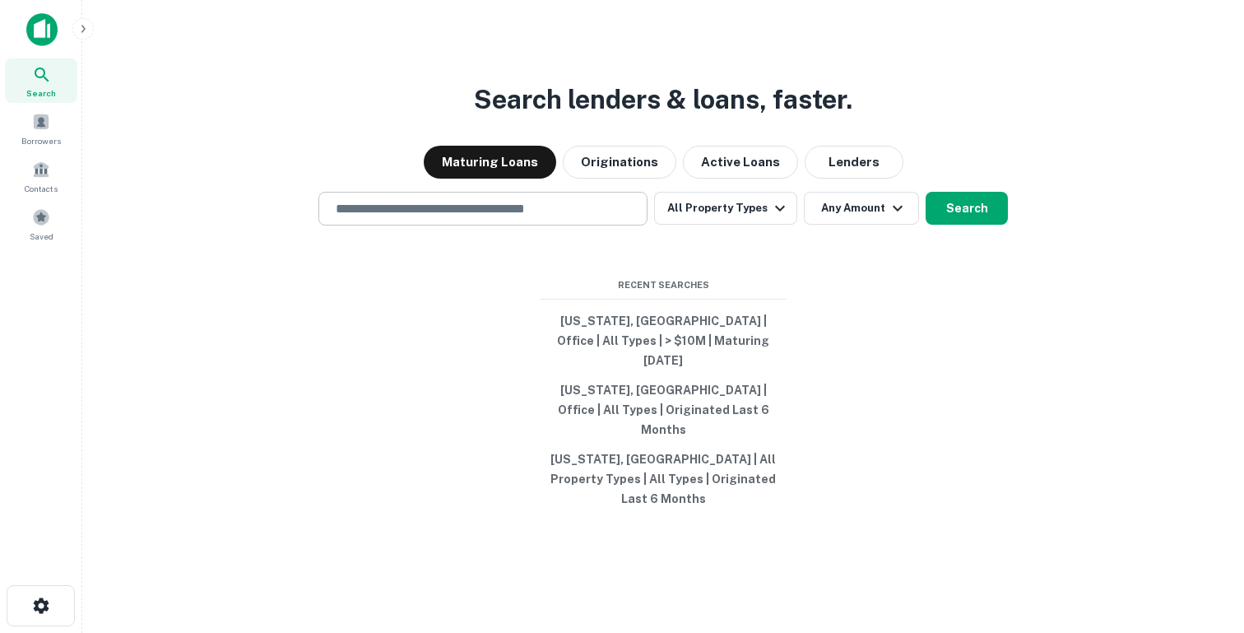
click at [409, 218] on input "text" at bounding box center [483, 208] width 314 height 19
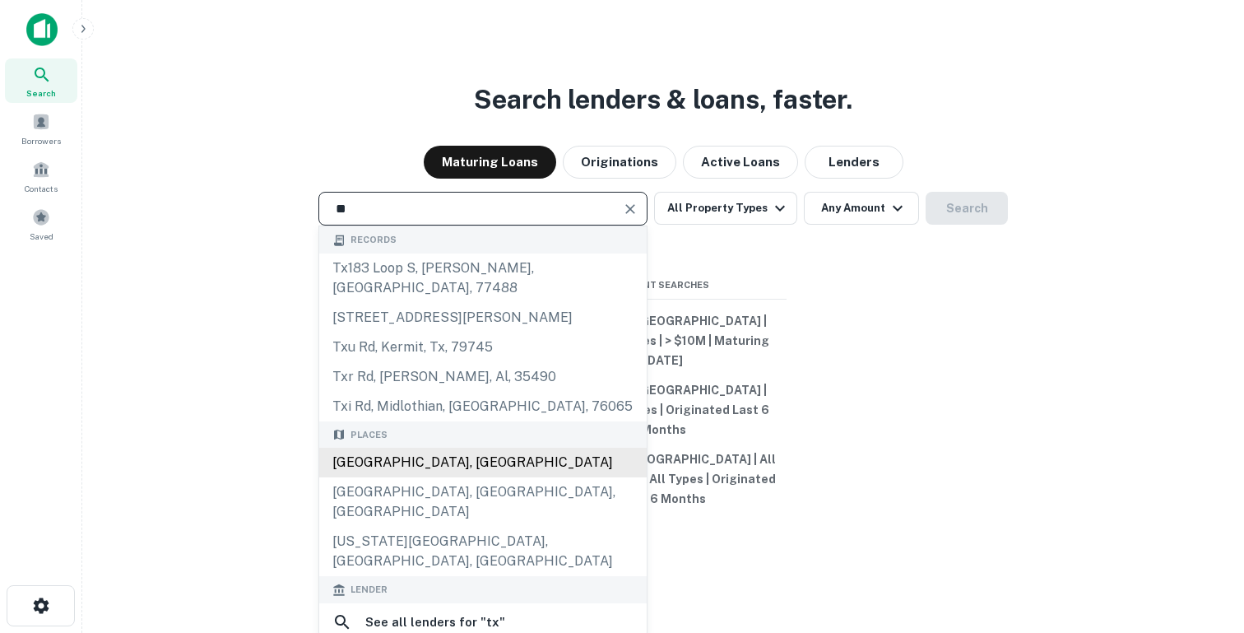
click at [405, 477] on div "TX, USA" at bounding box center [482, 463] width 327 height 30
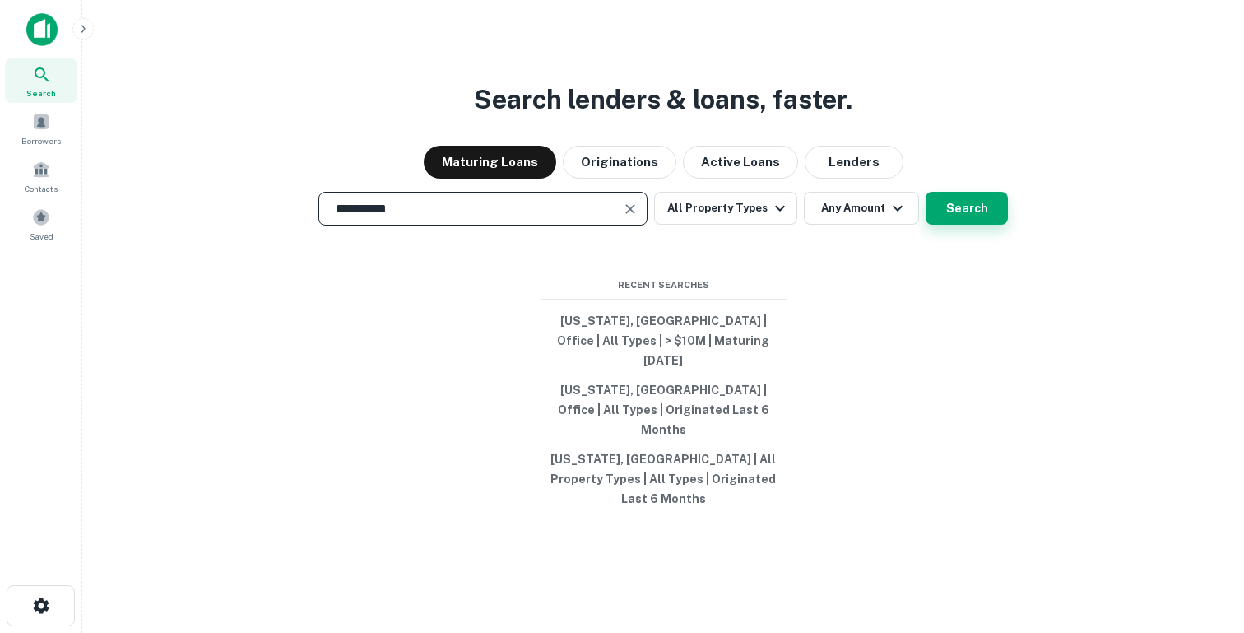
type input "**********"
click at [982, 225] on button "Search" at bounding box center [966, 208] width 82 height 33
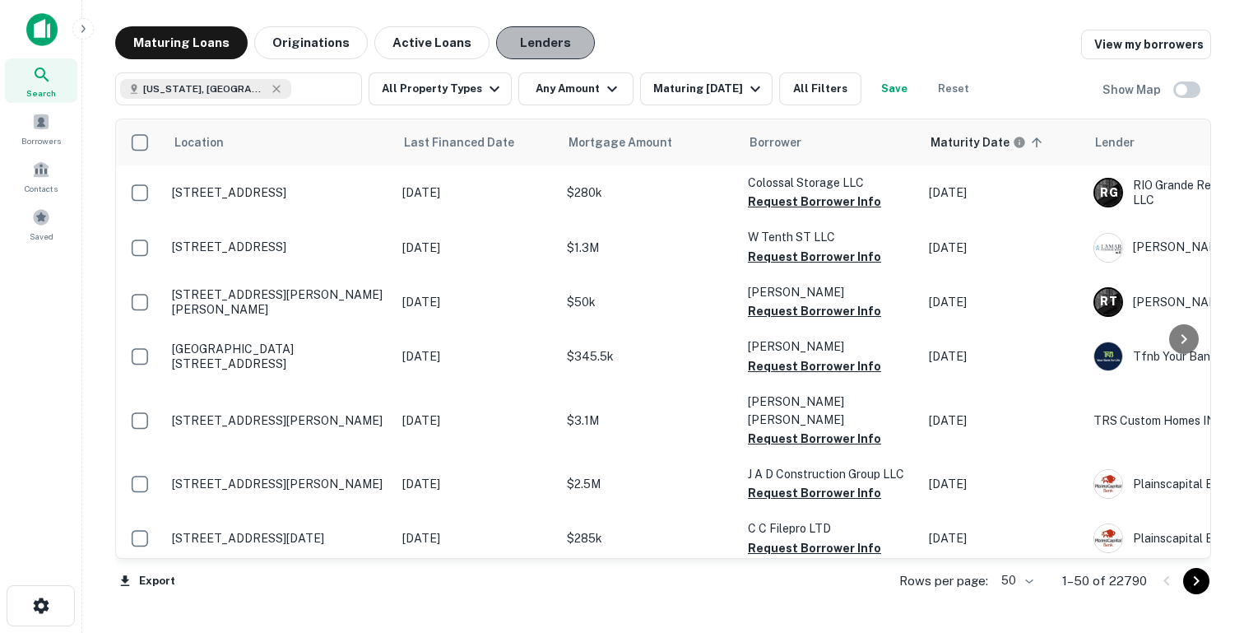
click at [542, 41] on button "Lenders" at bounding box center [545, 42] width 99 height 33
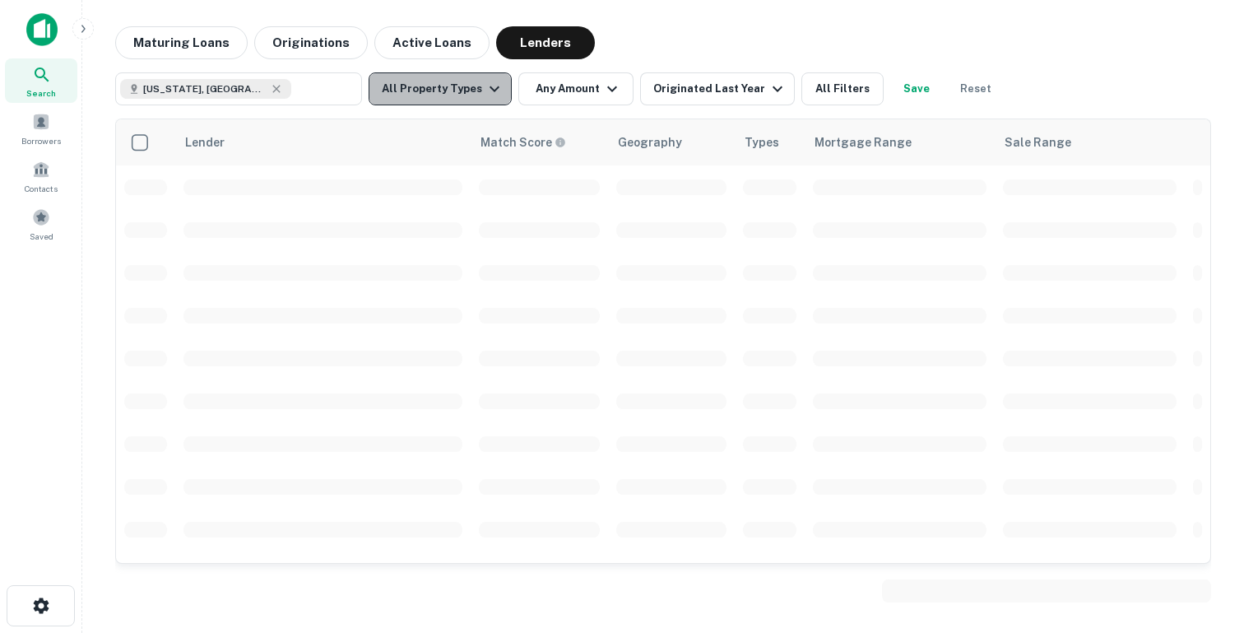
click at [465, 93] on button "All Property Types" at bounding box center [440, 88] width 143 height 33
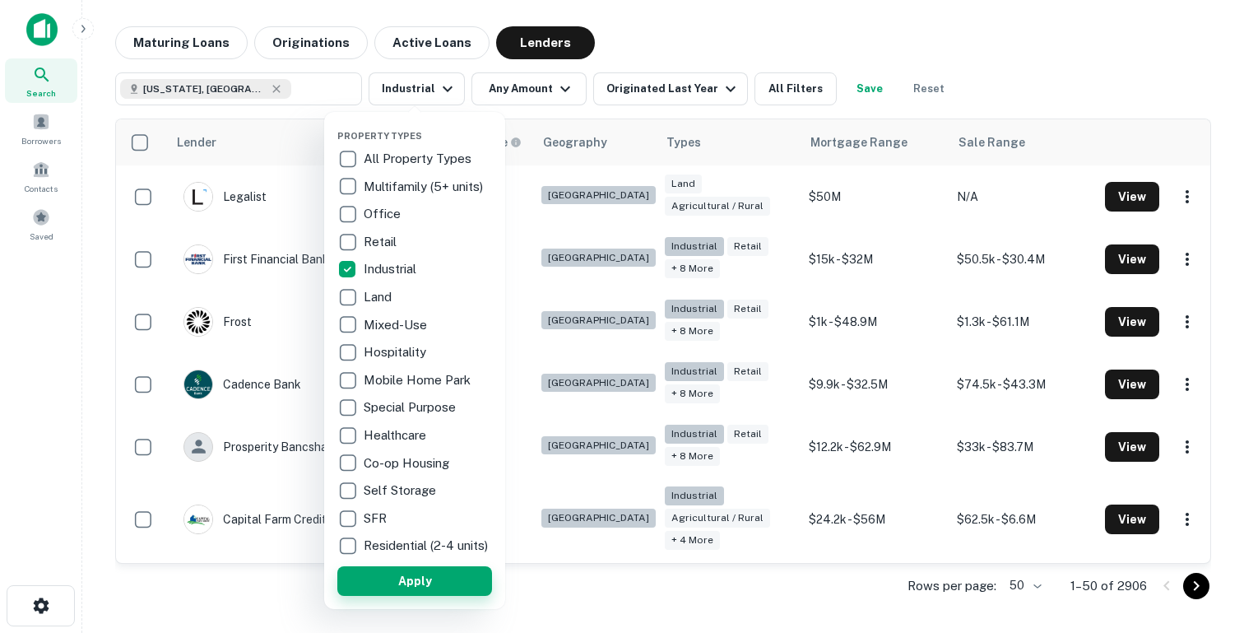
click at [405, 592] on button "Apply" at bounding box center [414, 581] width 155 height 30
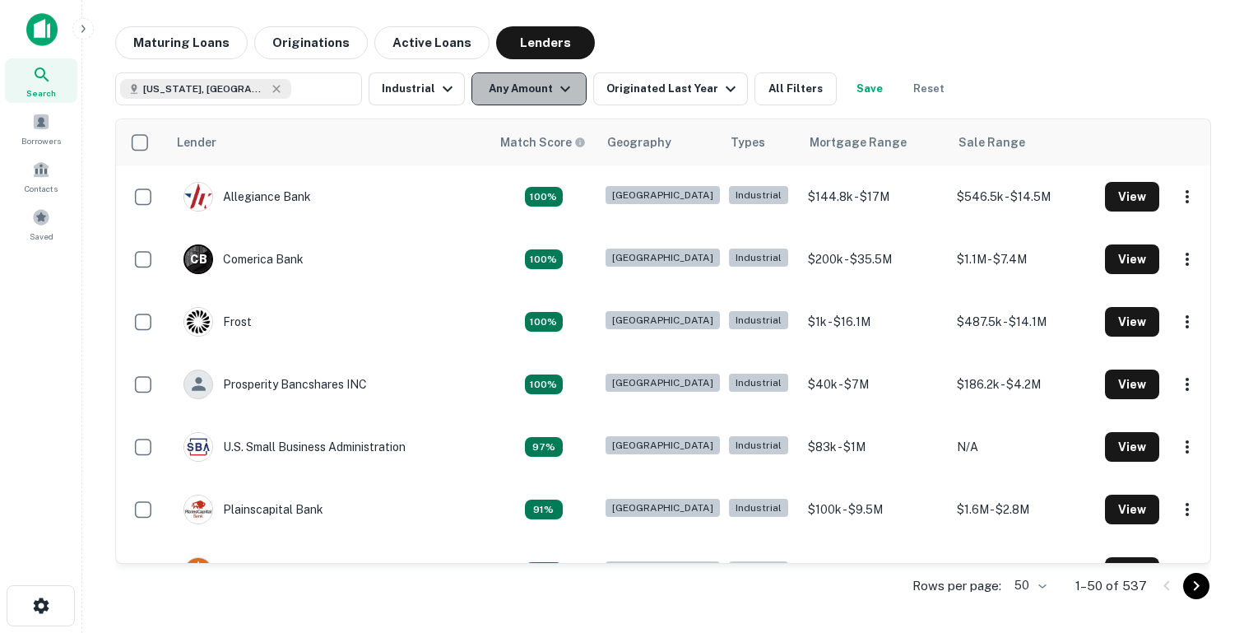
click at [497, 91] on button "Any Amount" at bounding box center [528, 88] width 115 height 33
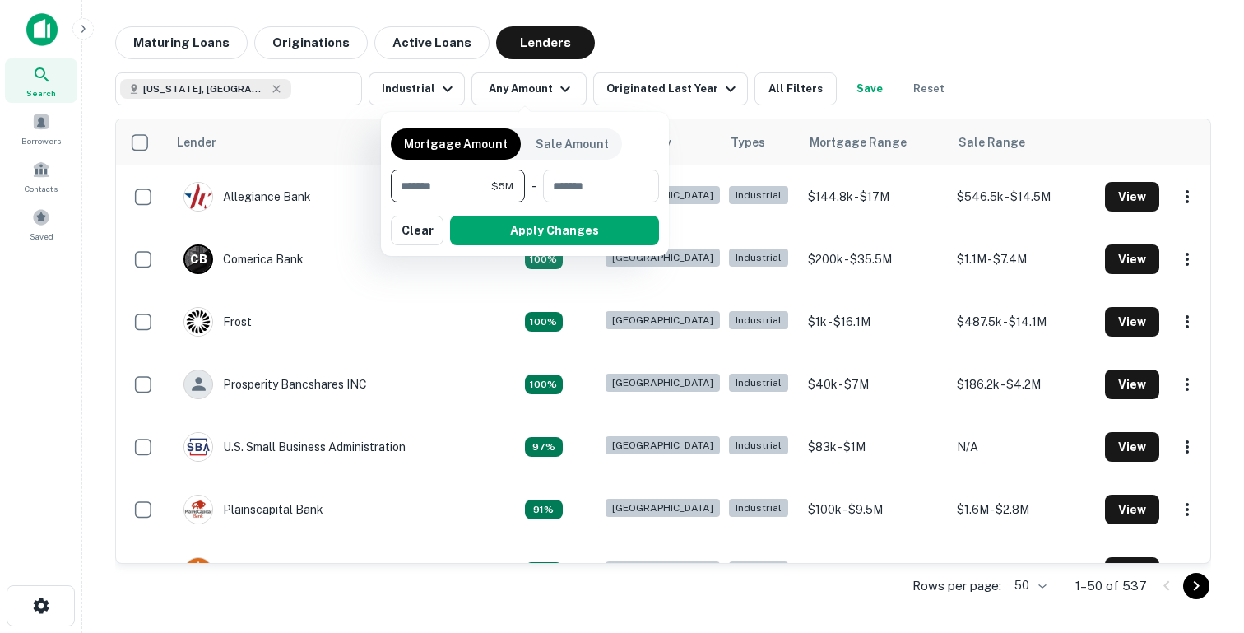
type input "*******"
click at [42, 26] on div at bounding box center [622, 316] width 1244 height 633
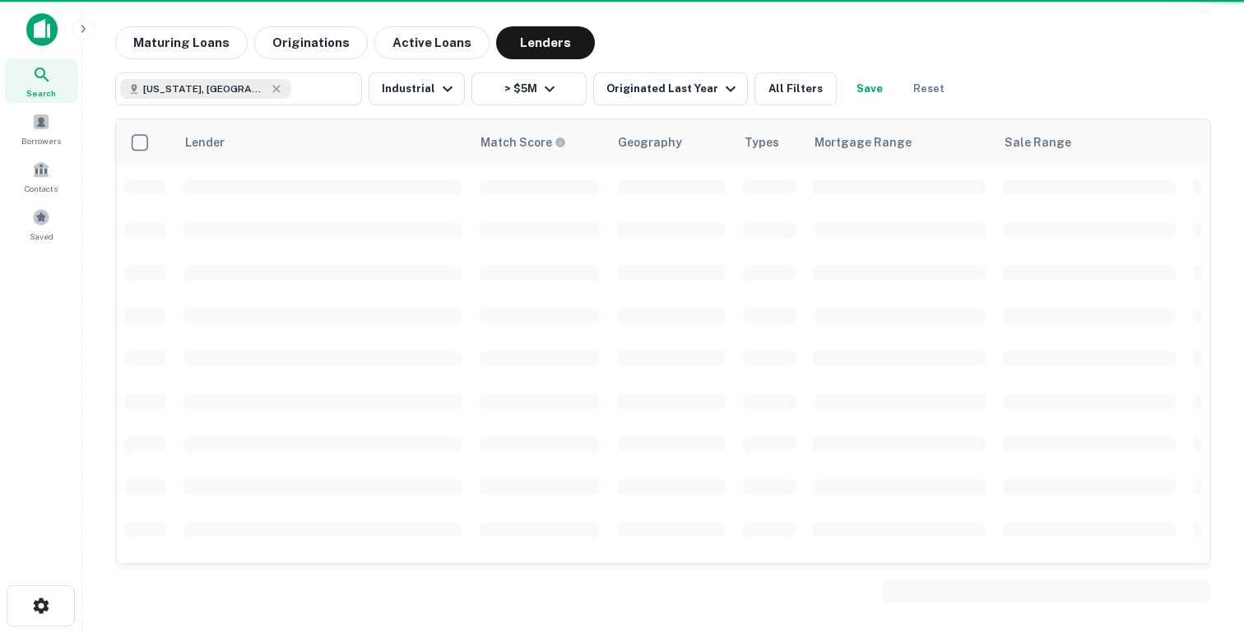
click at [47, 32] on img at bounding box center [41, 29] width 31 height 33
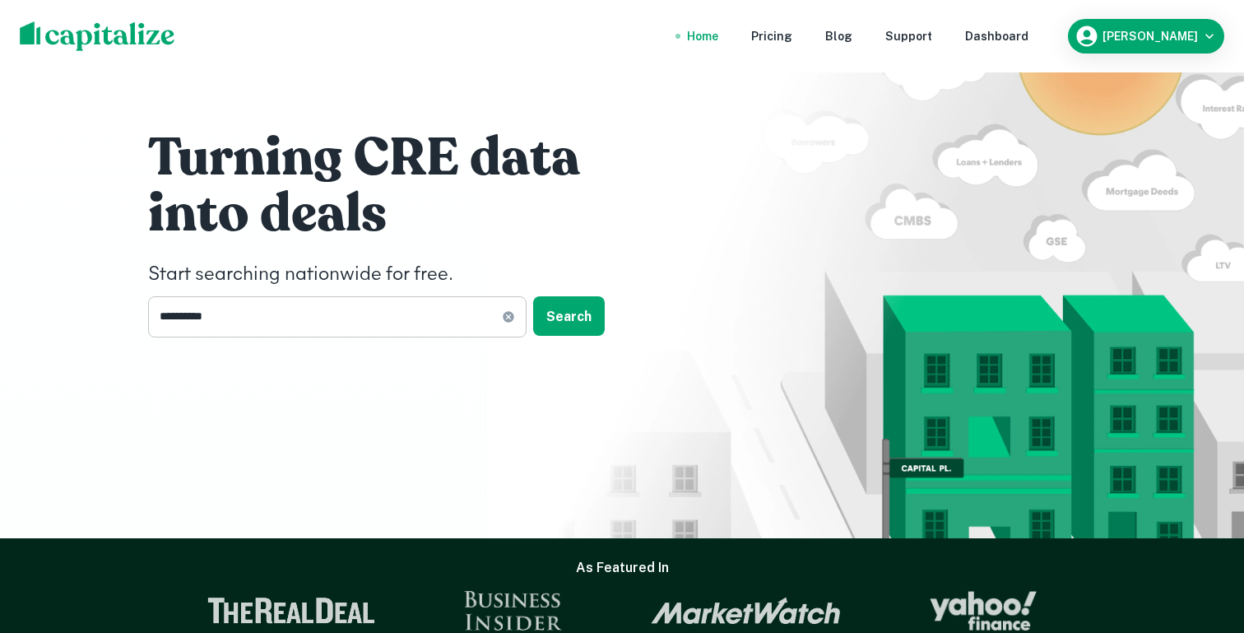
click at [297, 312] on input "**********" at bounding box center [325, 316] width 354 height 40
type input "**********"
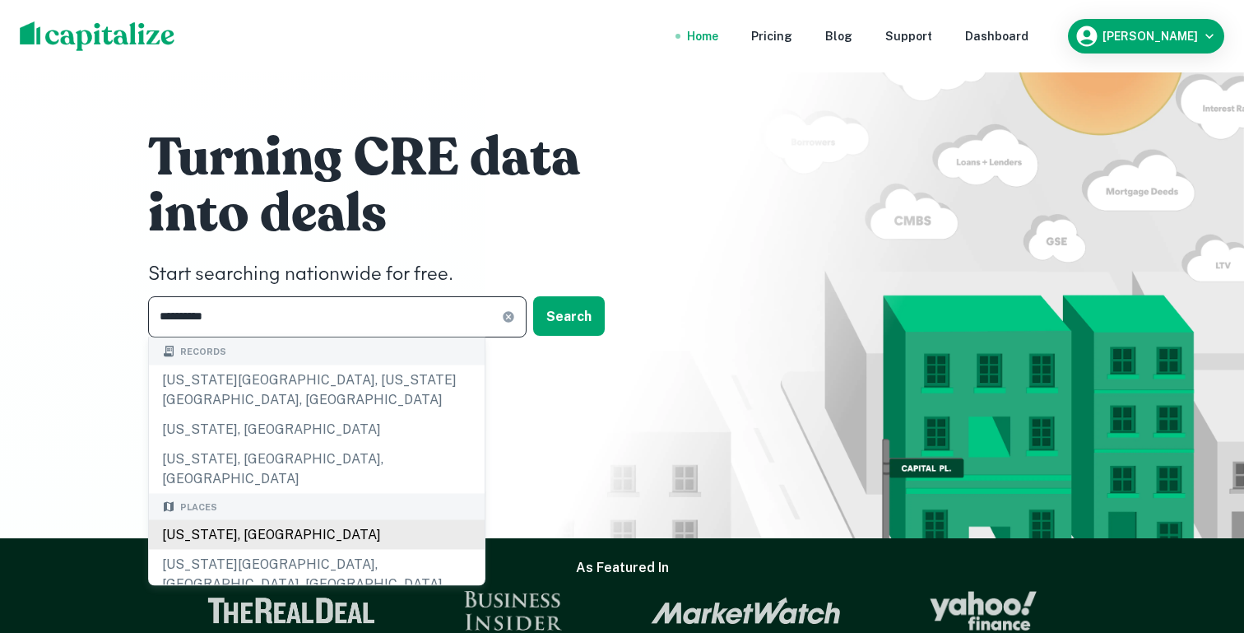
click at [173, 520] on div "California, USA" at bounding box center [317, 535] width 336 height 30
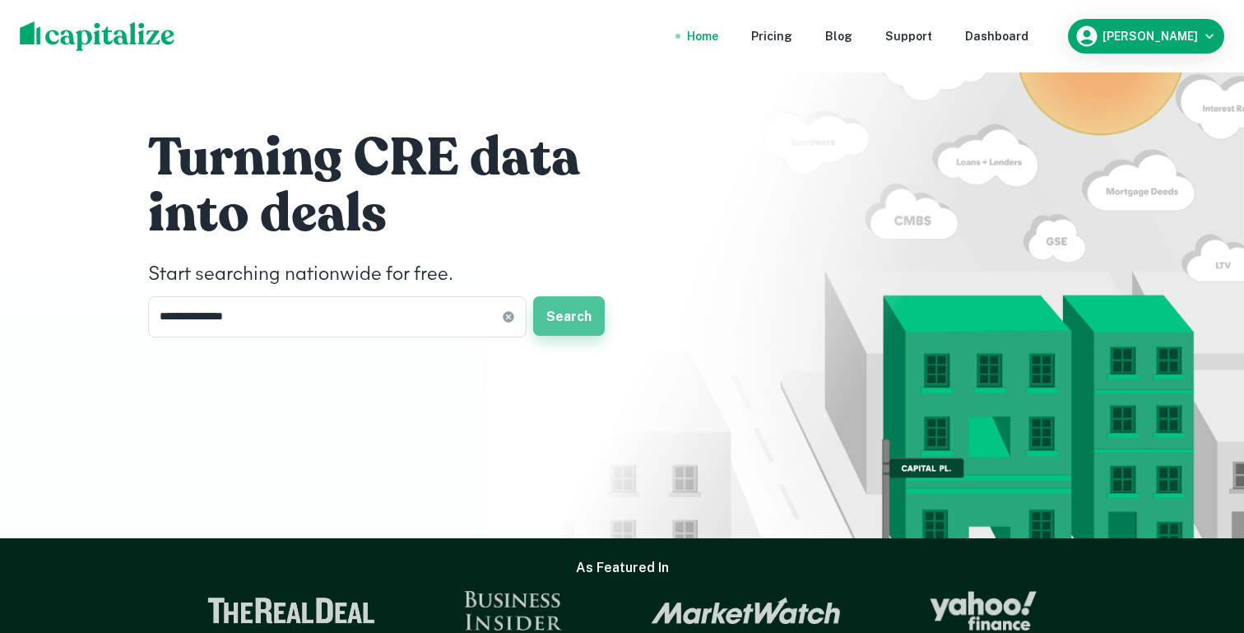
click at [574, 316] on button "Search" at bounding box center [569, 315] width 72 height 39
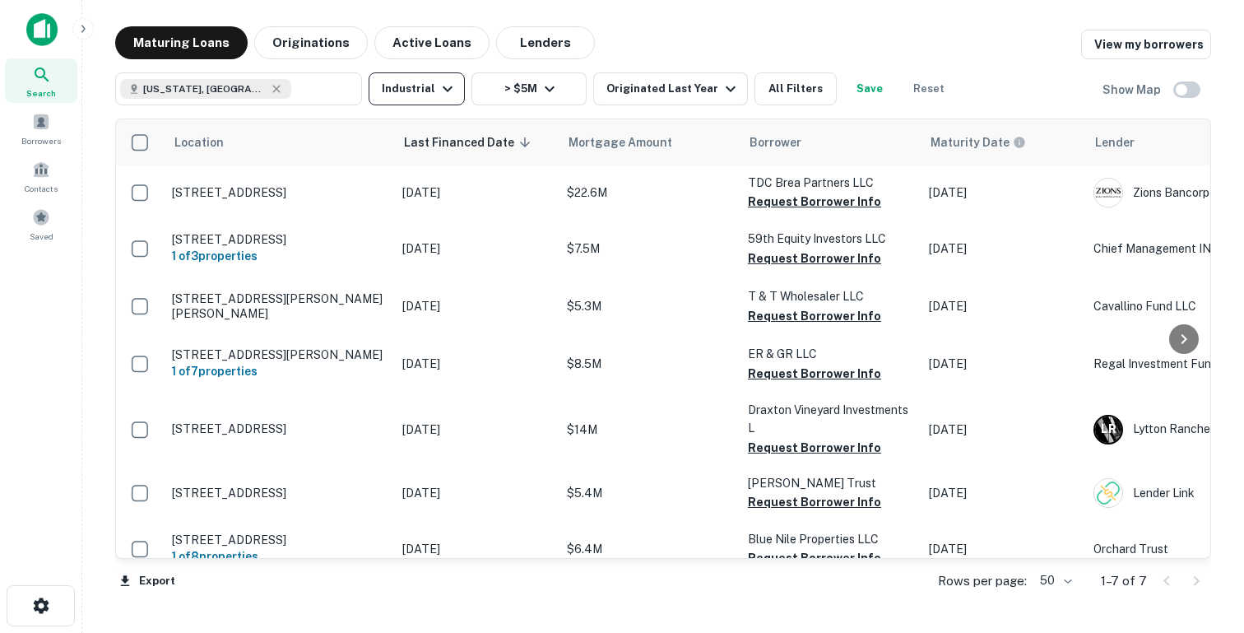
click at [429, 91] on button "Industrial" at bounding box center [417, 88] width 96 height 33
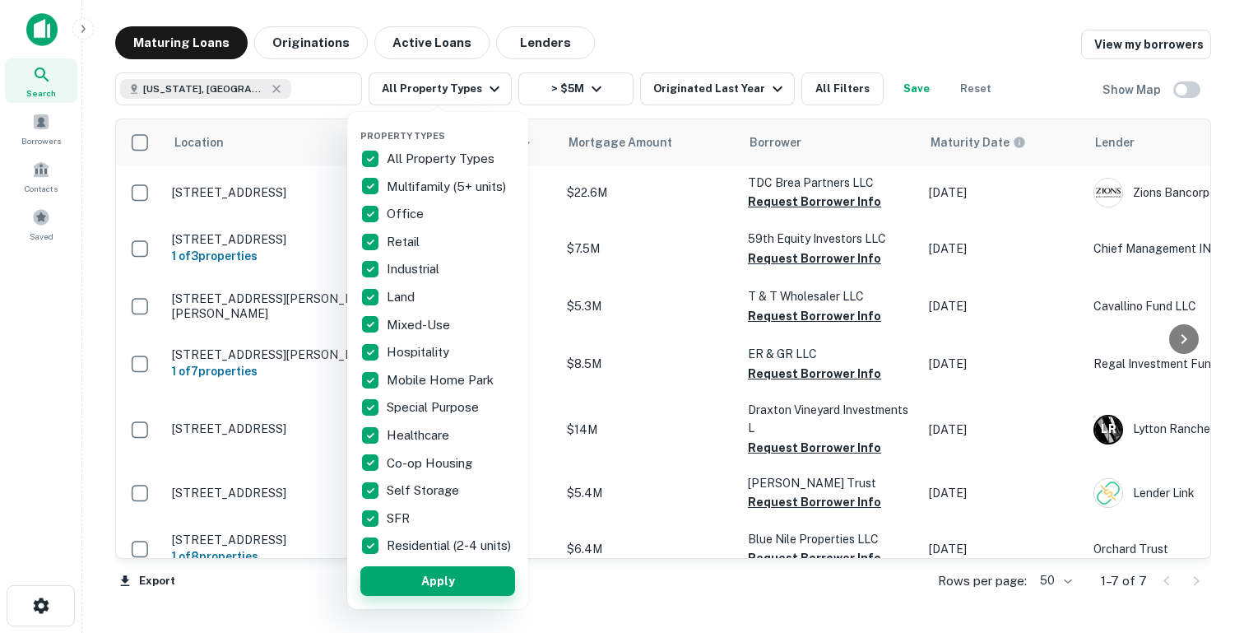
click at [410, 588] on button "Apply" at bounding box center [437, 581] width 155 height 30
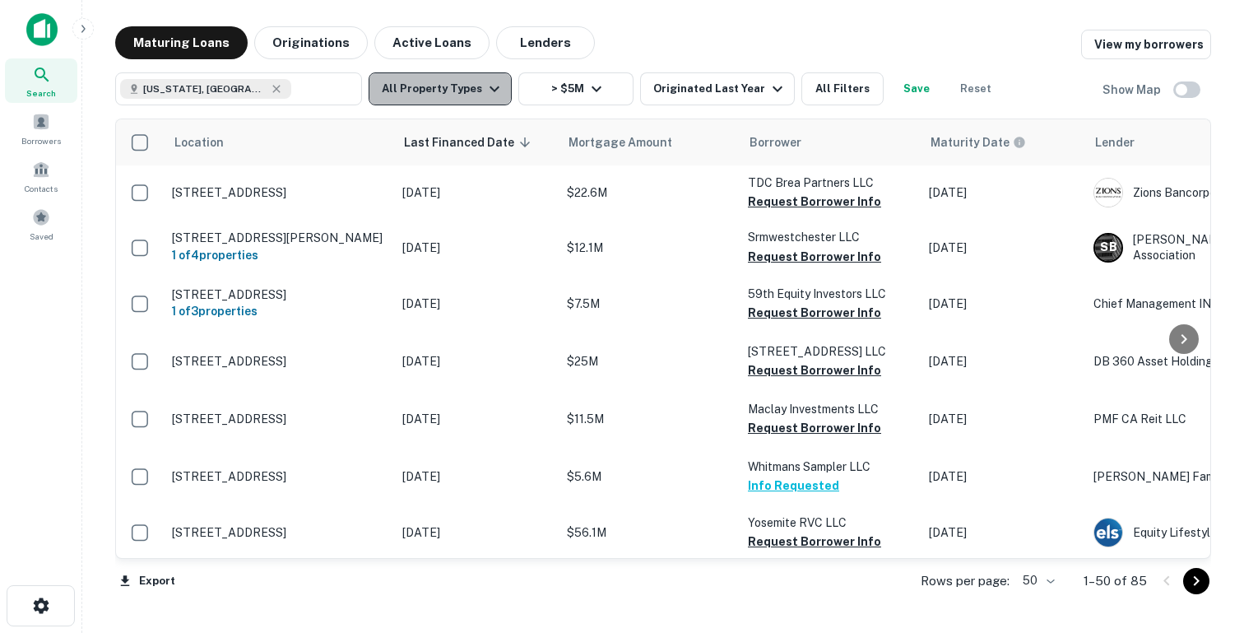
click at [452, 89] on button "All Property Types" at bounding box center [440, 88] width 143 height 33
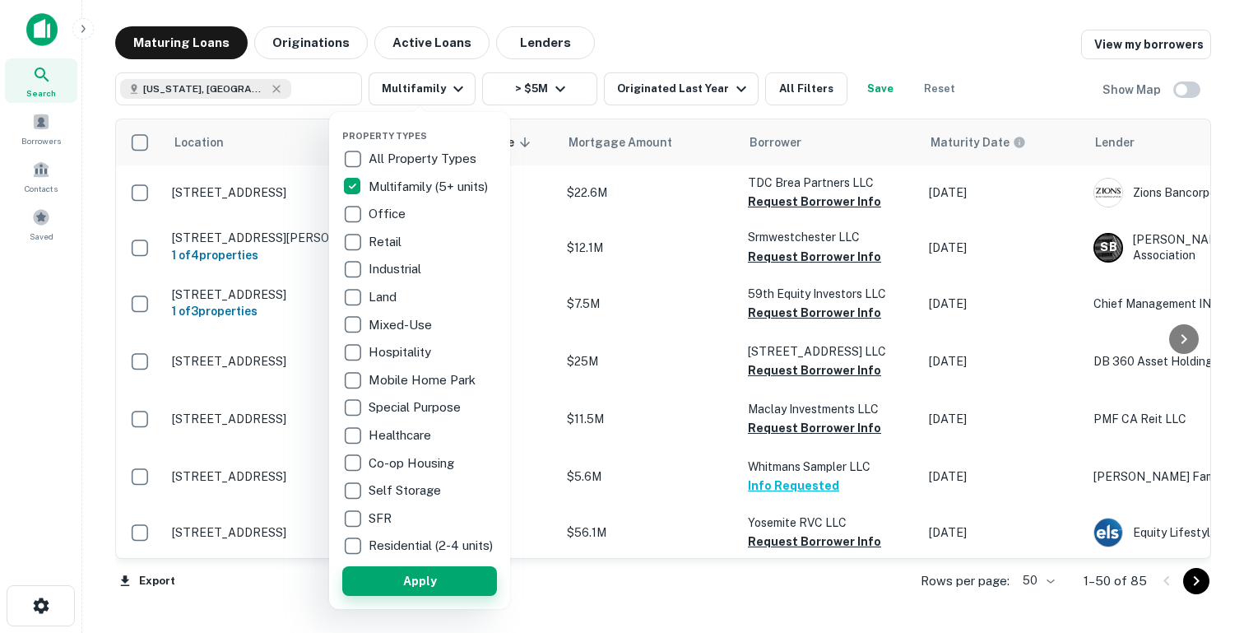
click at [386, 590] on button "Apply" at bounding box center [419, 581] width 155 height 30
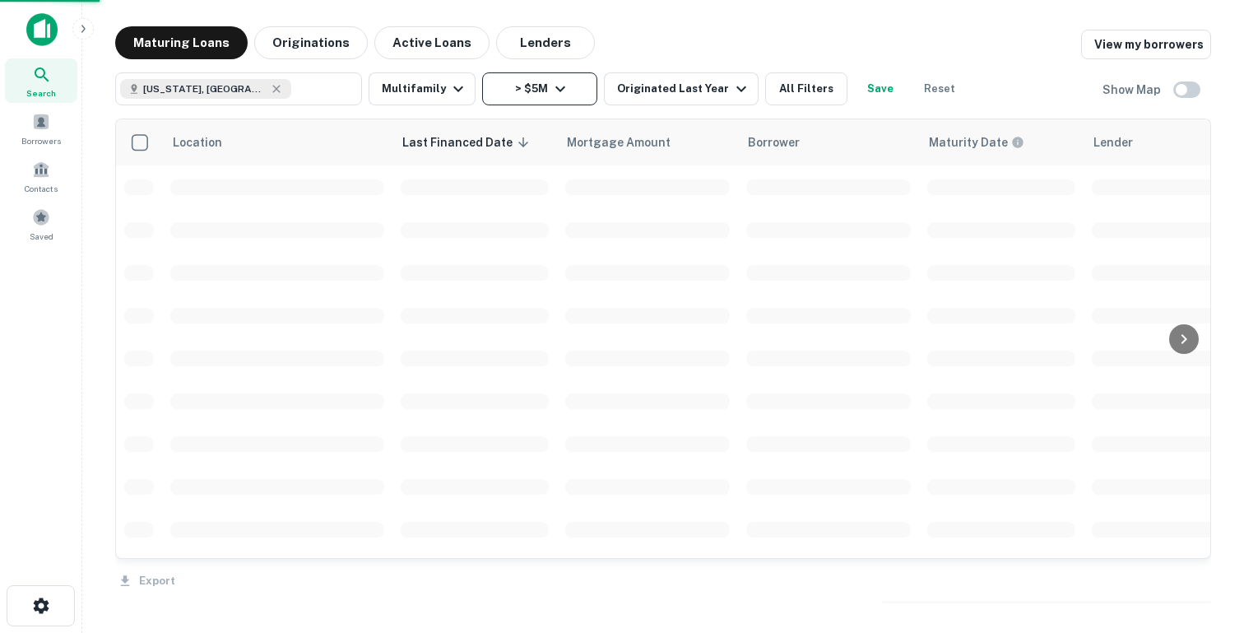
click at [541, 86] on button "> $5M" at bounding box center [539, 88] width 115 height 33
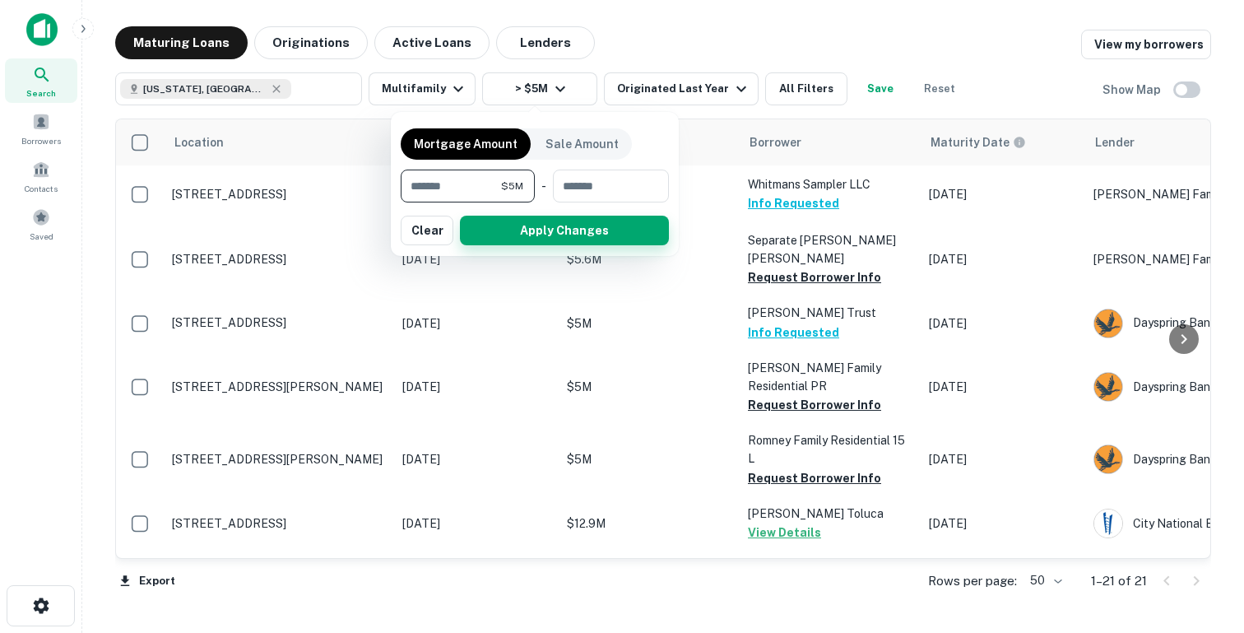
click at [577, 234] on button "Apply Changes" at bounding box center [564, 231] width 209 height 30
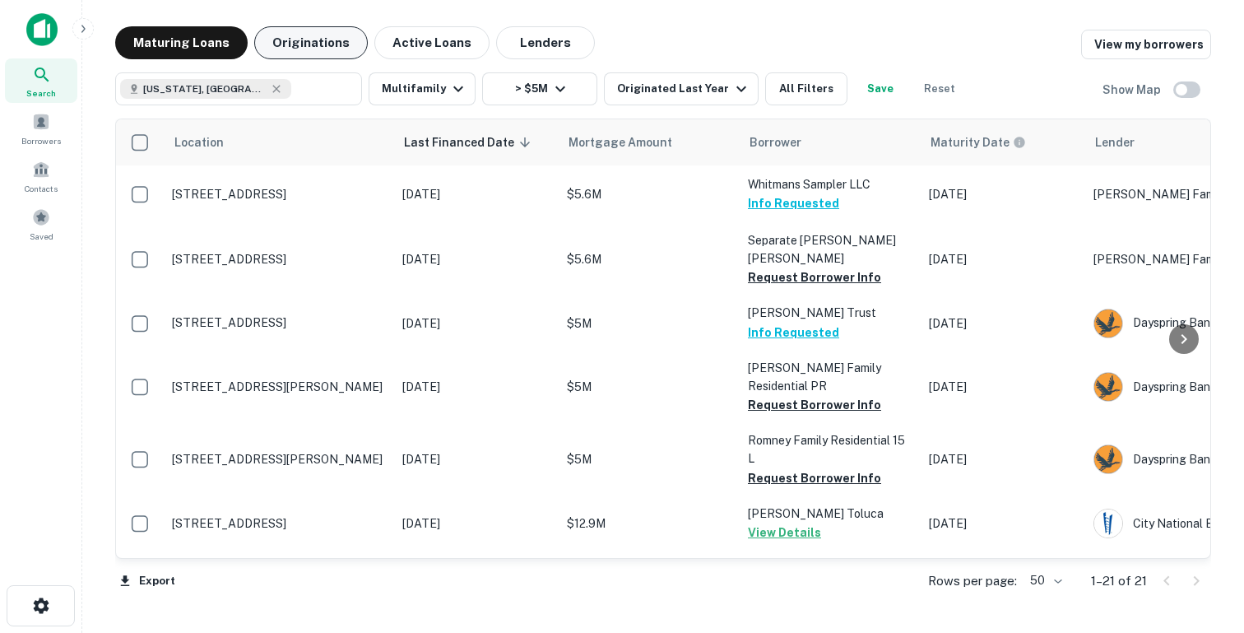
click at [300, 44] on button "Originations" at bounding box center [311, 42] width 114 height 33
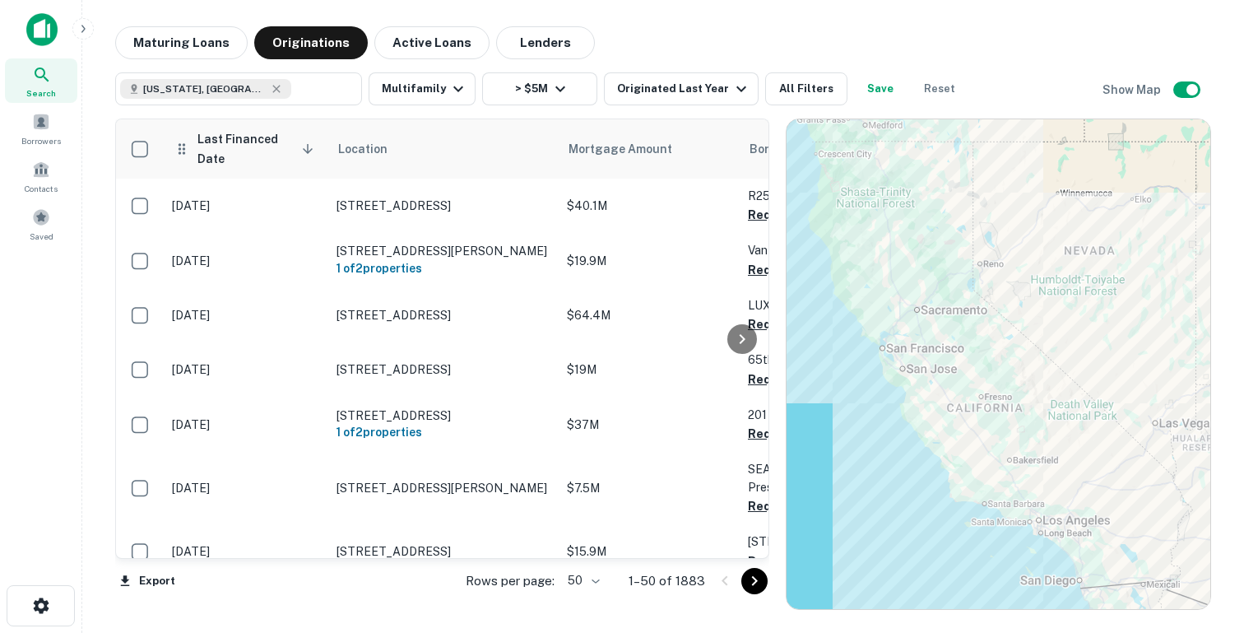
click at [210, 152] on span "Last Financed Date sorted descending" at bounding box center [258, 148] width 122 height 39
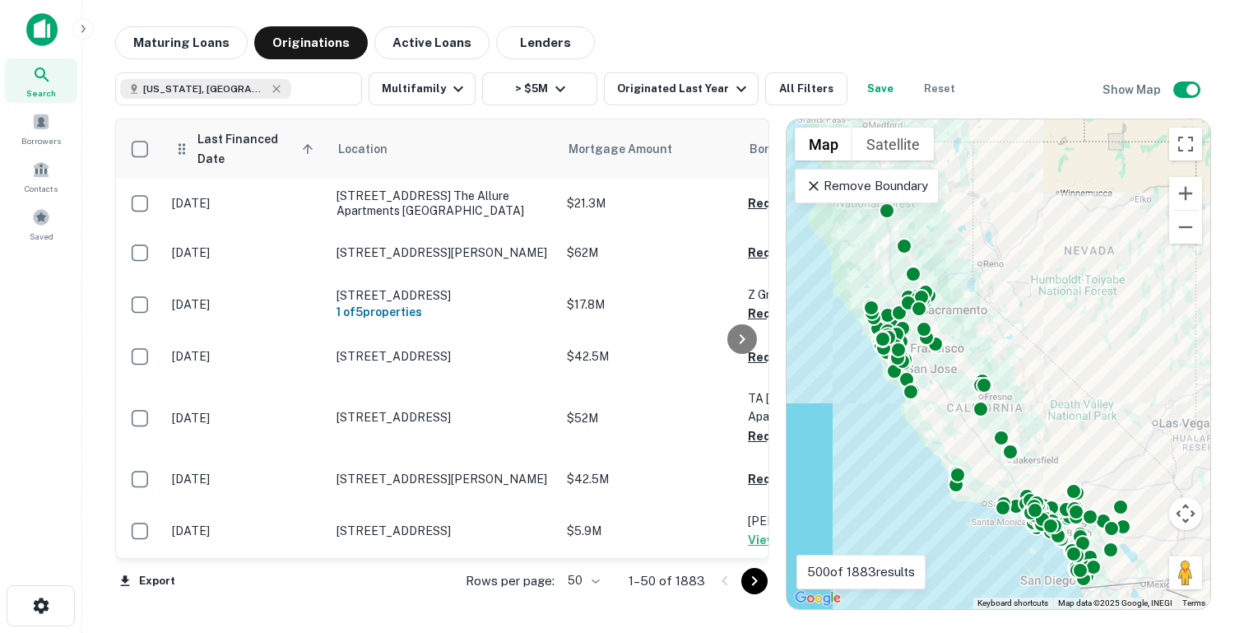
click at [220, 146] on span "Last Financed Date sorted ascending" at bounding box center [258, 148] width 122 height 39
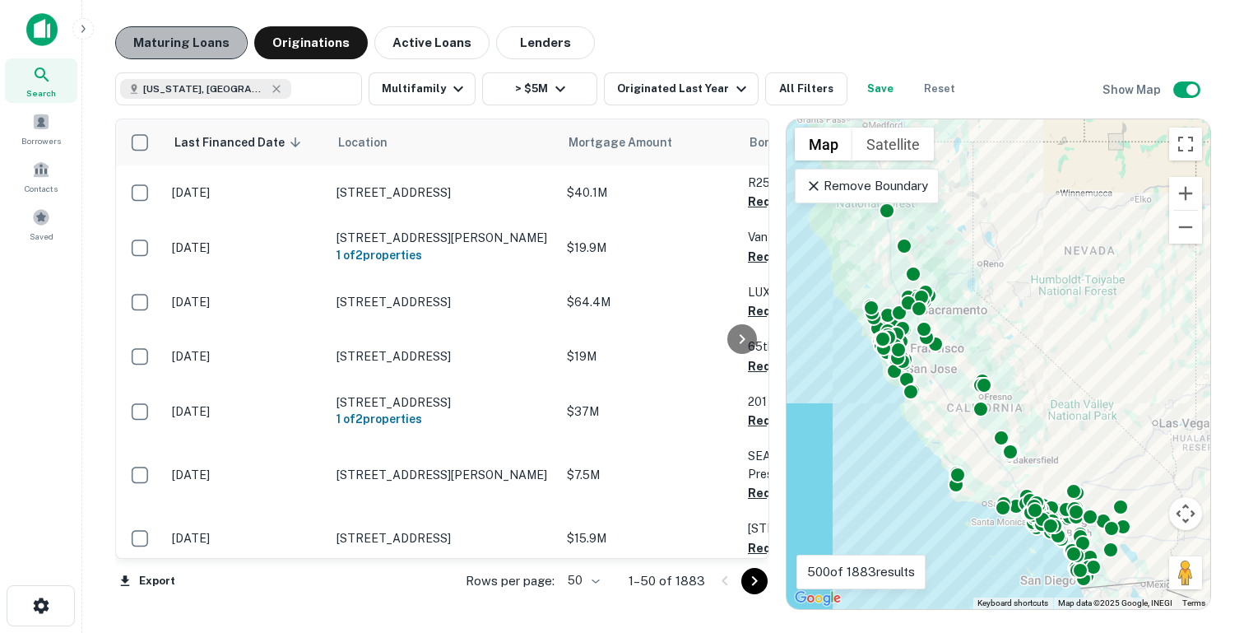
click at [169, 35] on button "Maturing Loans" at bounding box center [181, 42] width 132 height 33
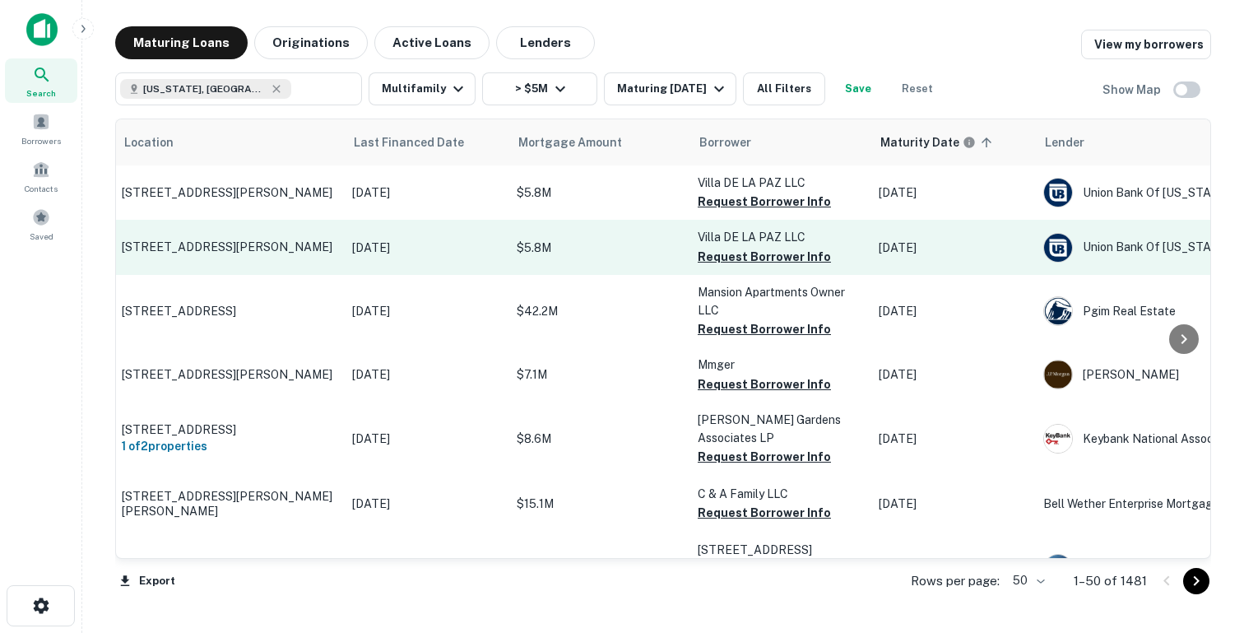
scroll to position [0, 108]
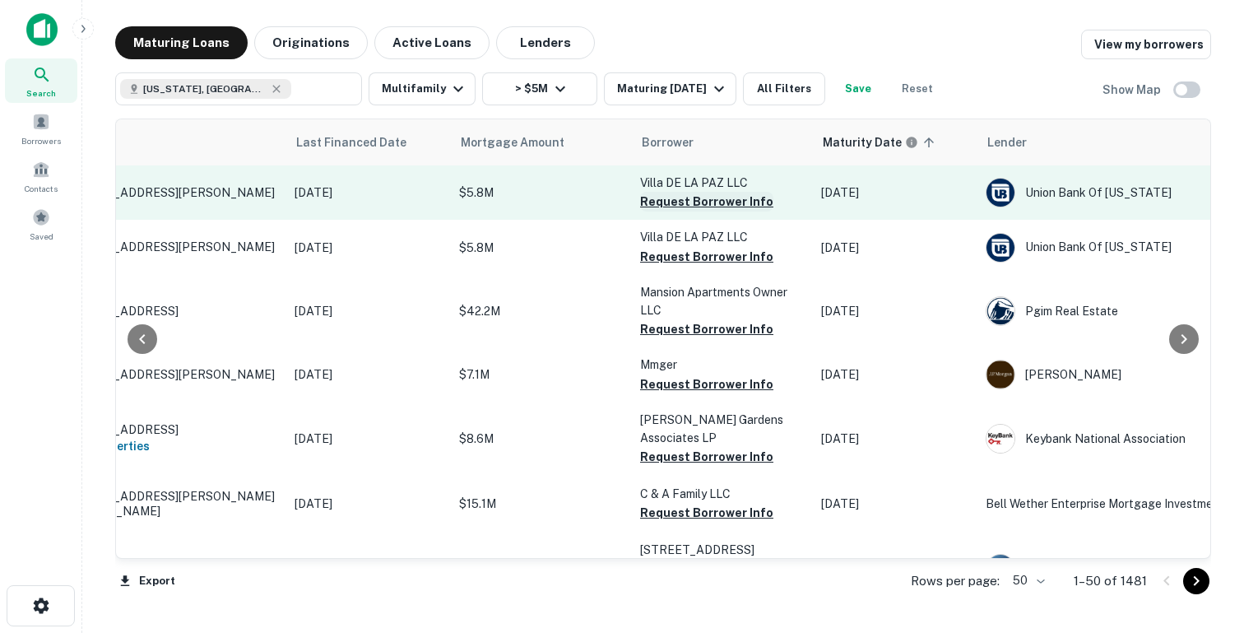
click at [700, 201] on button "Request Borrower Info" at bounding box center [706, 202] width 133 height 20
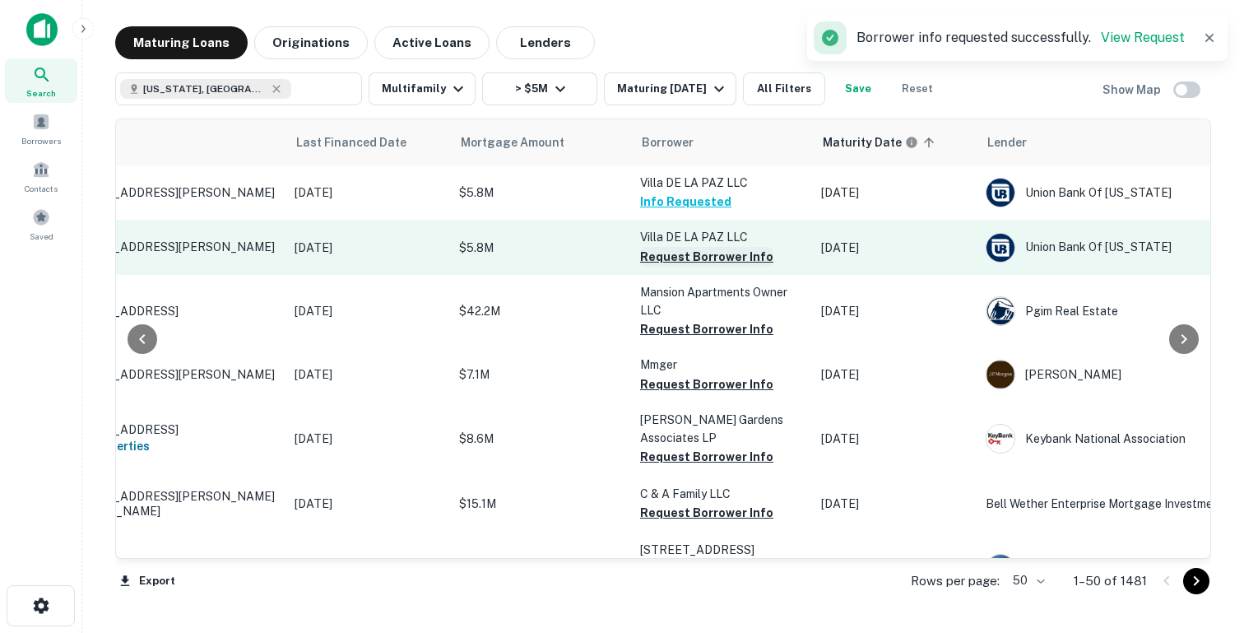
click at [679, 254] on button "Request Borrower Info" at bounding box center [706, 257] width 133 height 20
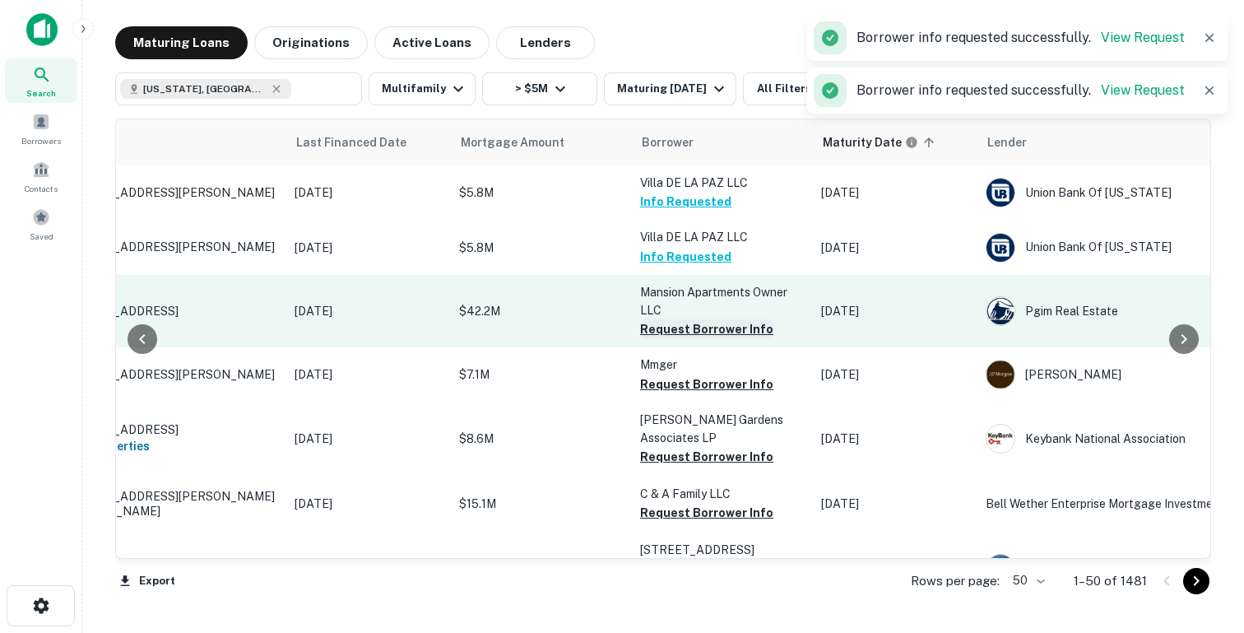
click at [663, 331] on button "Request Borrower Info" at bounding box center [706, 329] width 133 height 20
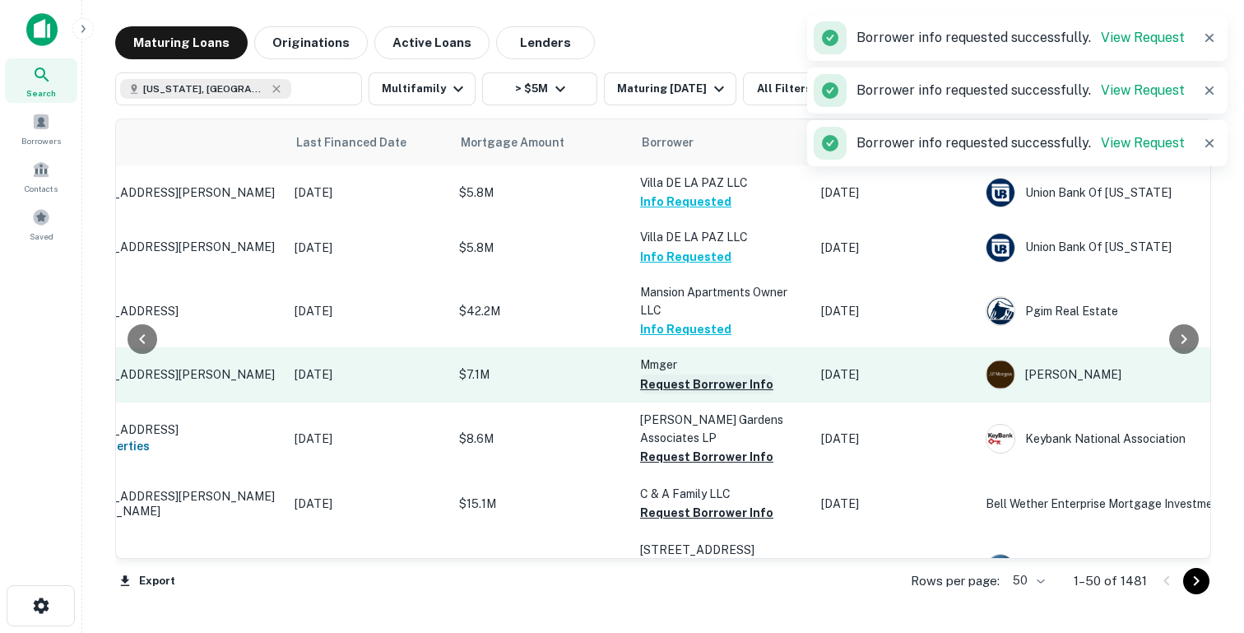
click at [660, 385] on button "Request Borrower Info" at bounding box center [706, 384] width 133 height 20
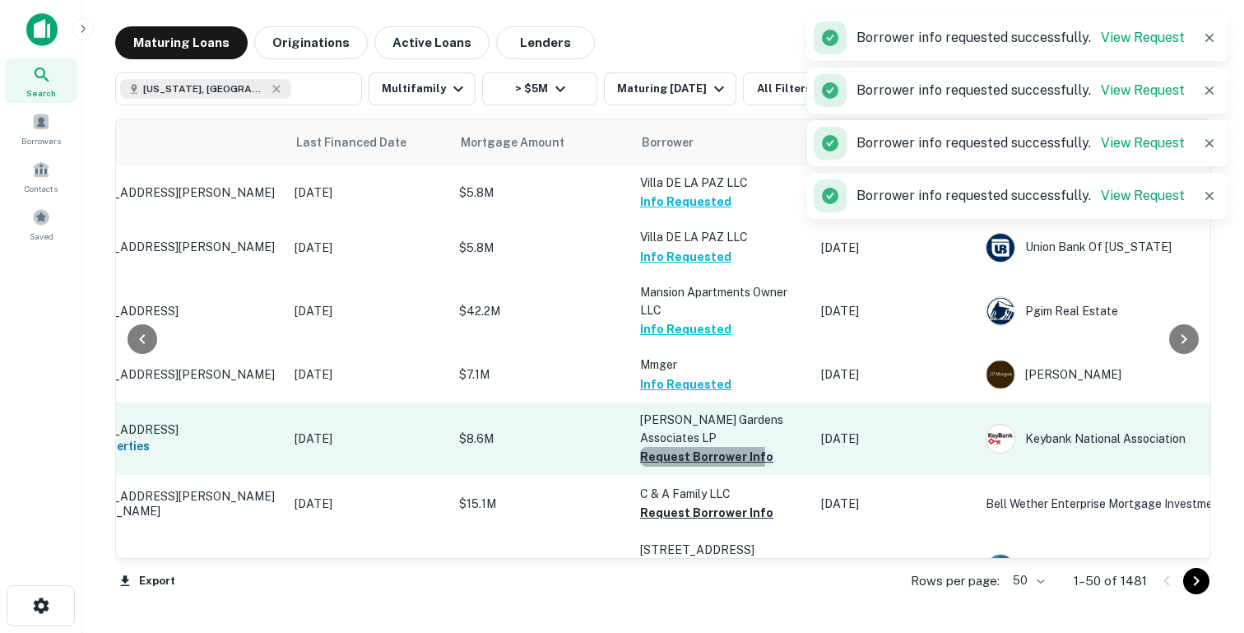
click at [659, 447] on button "Request Borrower Info" at bounding box center [706, 457] width 133 height 20
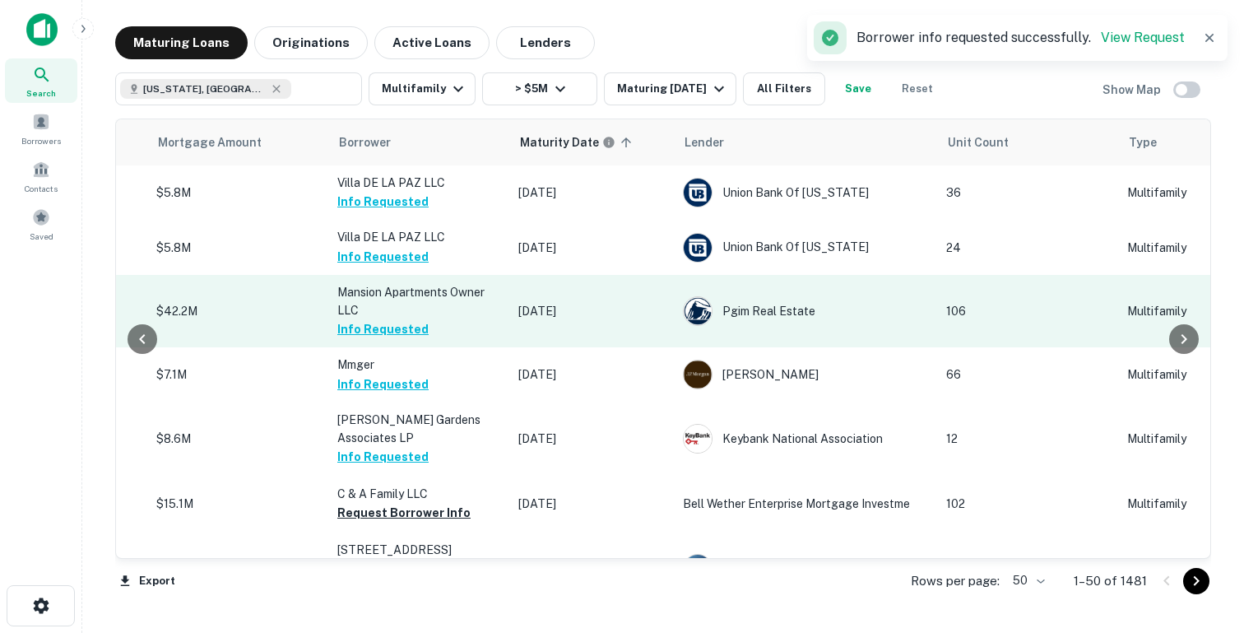
scroll to position [0, 452]
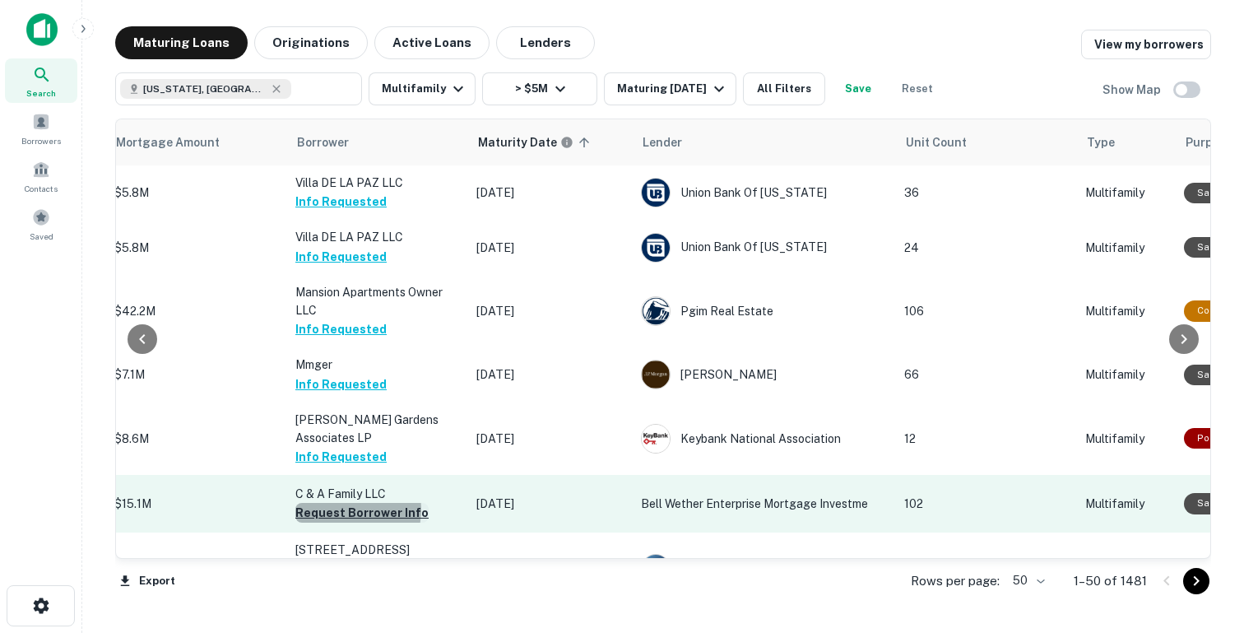
click at [343, 503] on button "Request Borrower Info" at bounding box center [361, 513] width 133 height 20
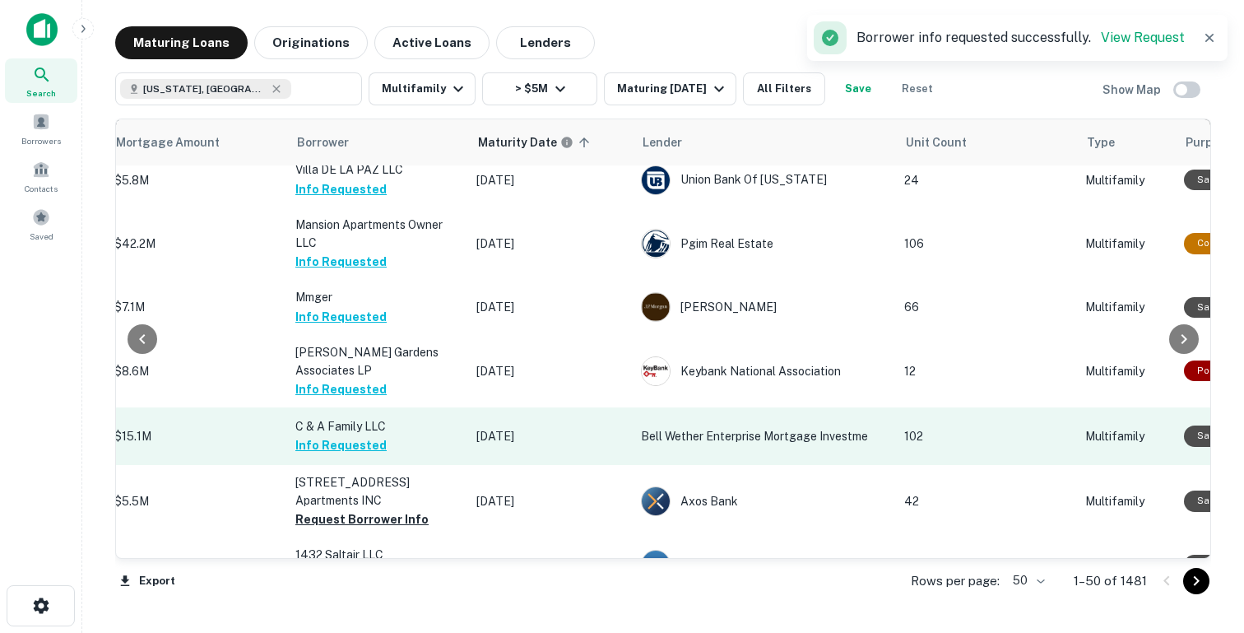
scroll to position [98, 452]
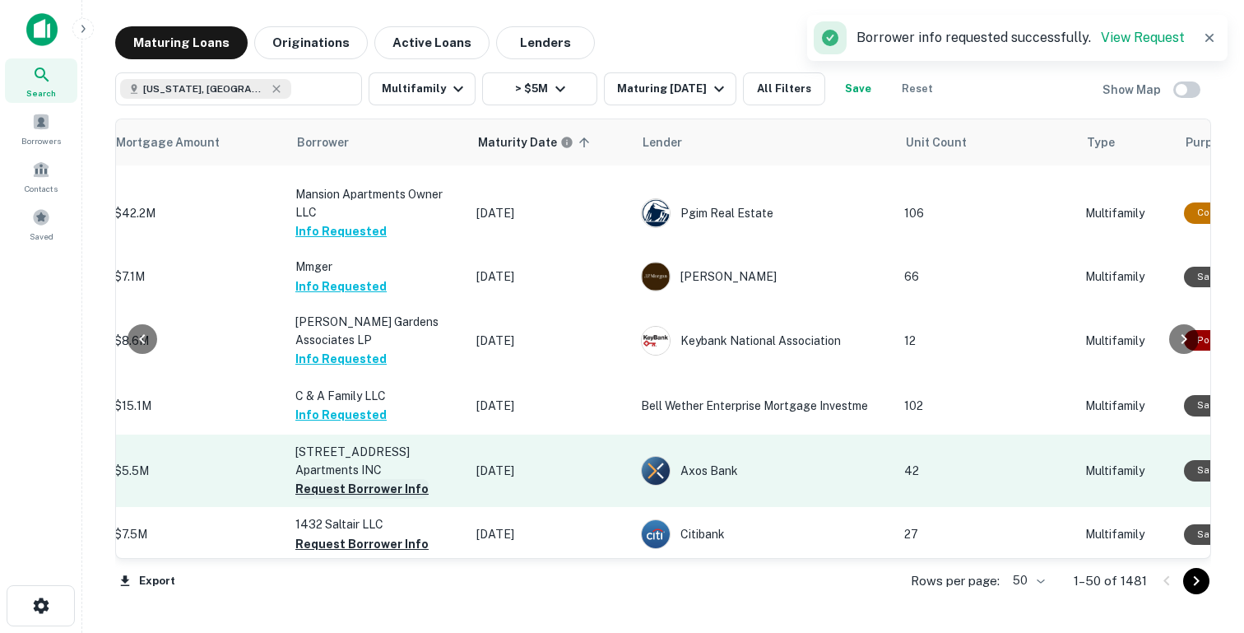
click at [328, 479] on button "Request Borrower Info" at bounding box center [361, 489] width 133 height 20
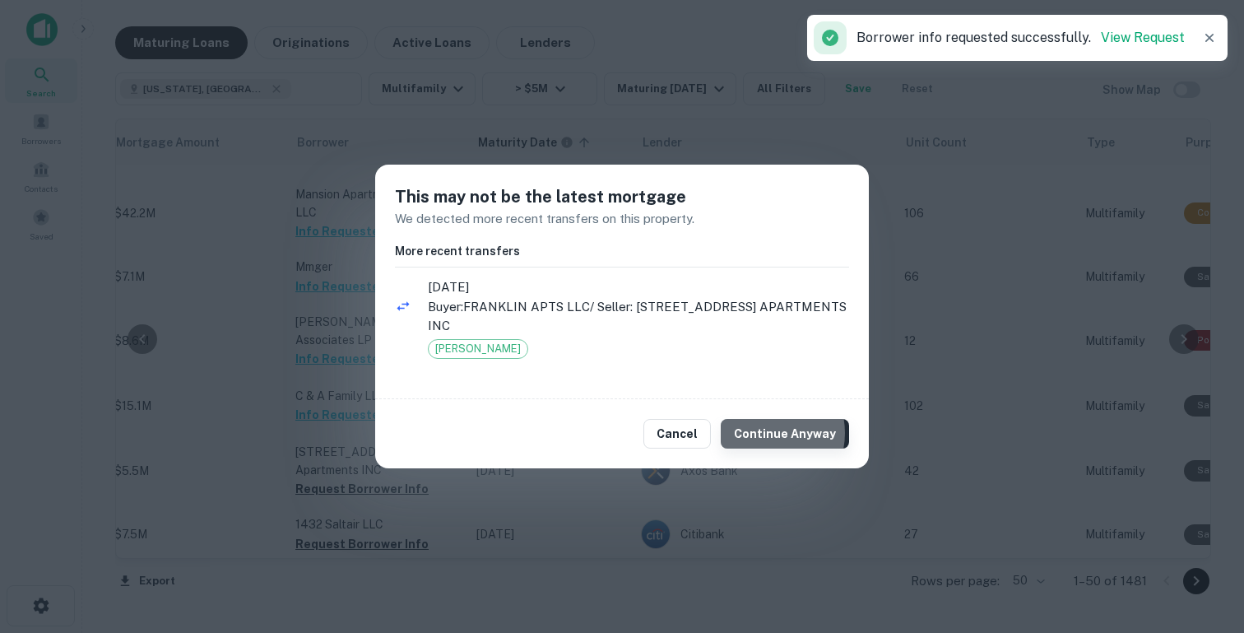
click at [770, 434] on button "Continue Anyway" at bounding box center [785, 434] width 128 height 30
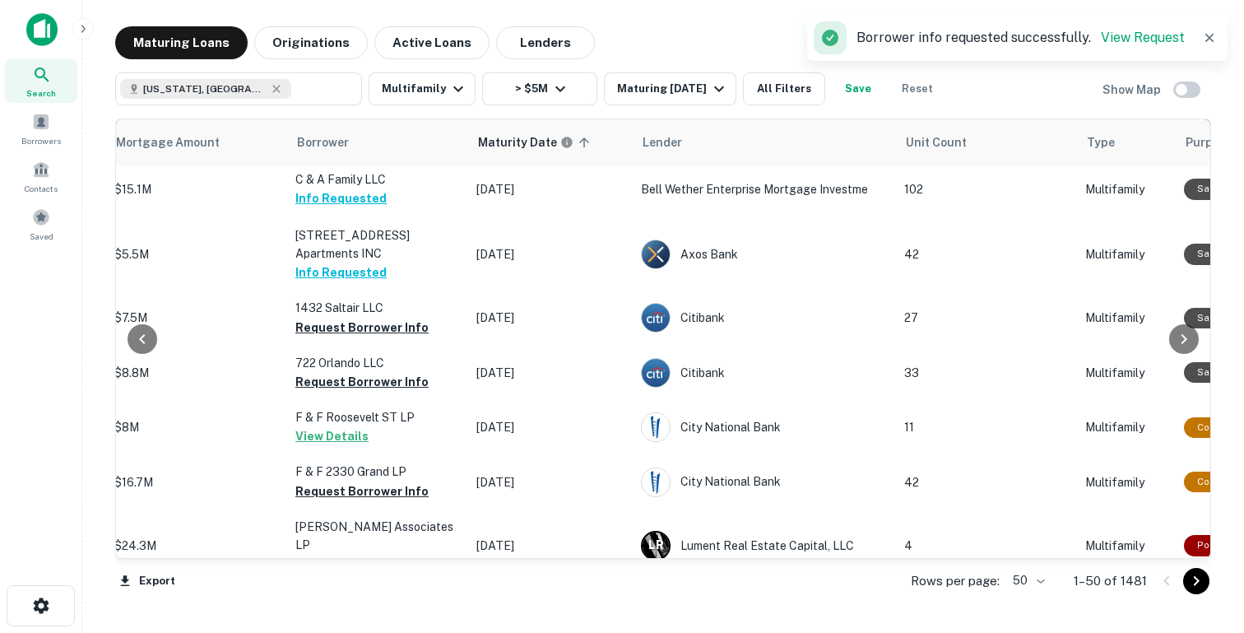
scroll to position [493, 452]
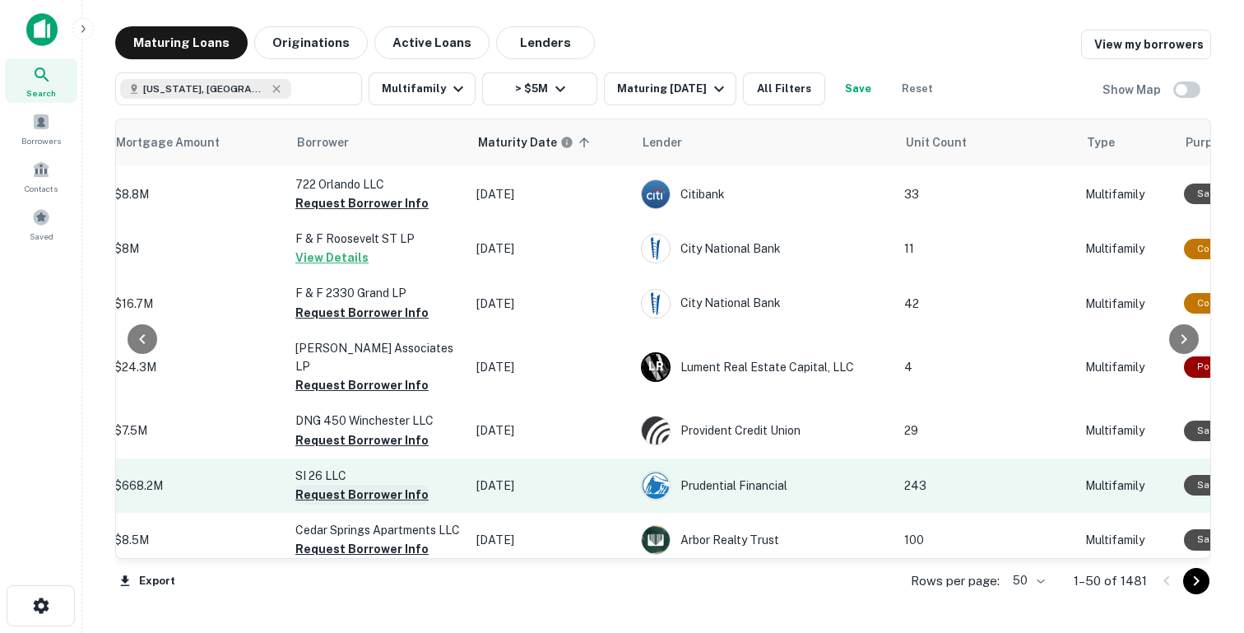
click at [306, 485] on button "Request Borrower Info" at bounding box center [361, 495] width 133 height 20
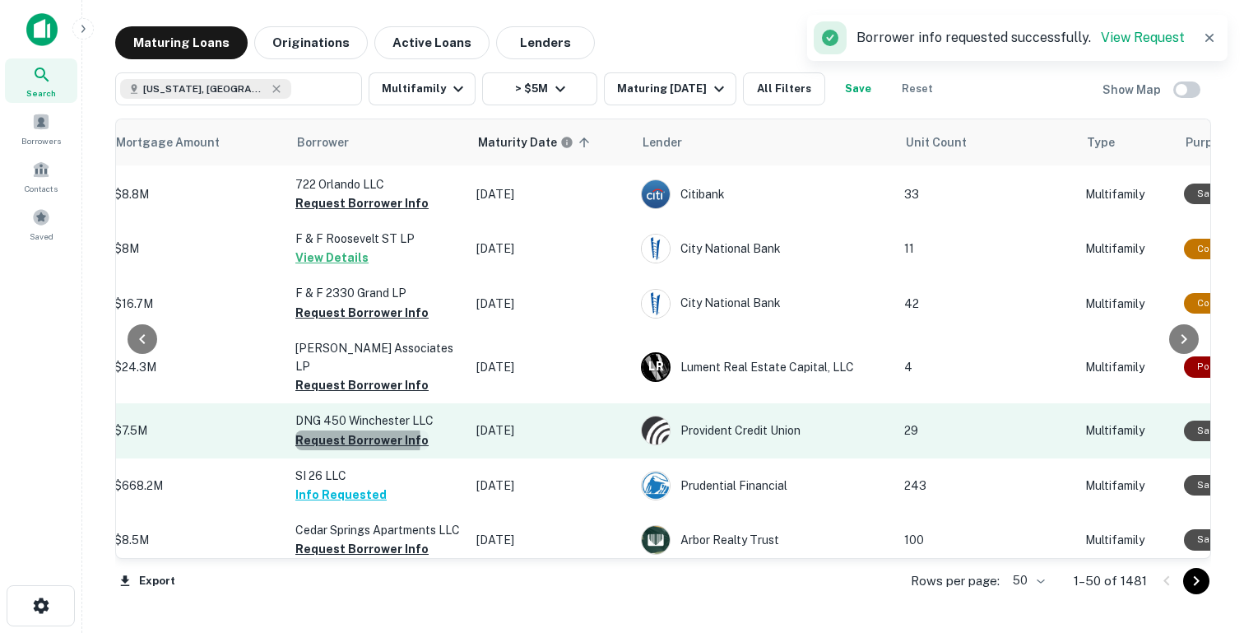
click at [328, 430] on button "Request Borrower Info" at bounding box center [361, 440] width 133 height 20
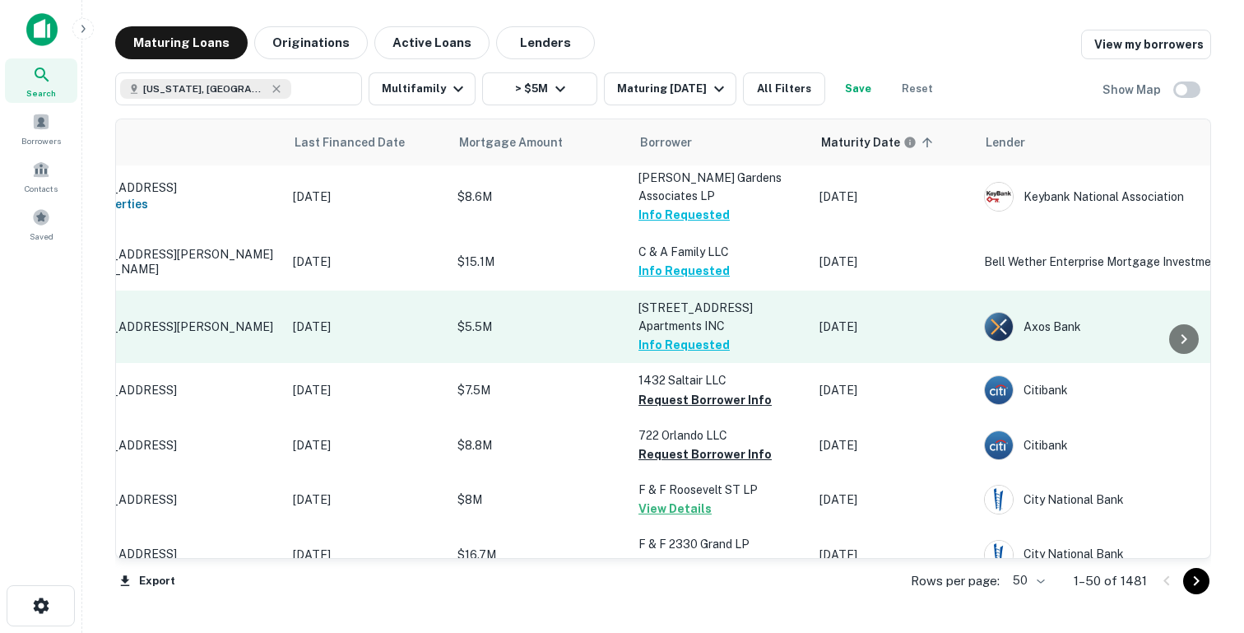
scroll to position [242, 0]
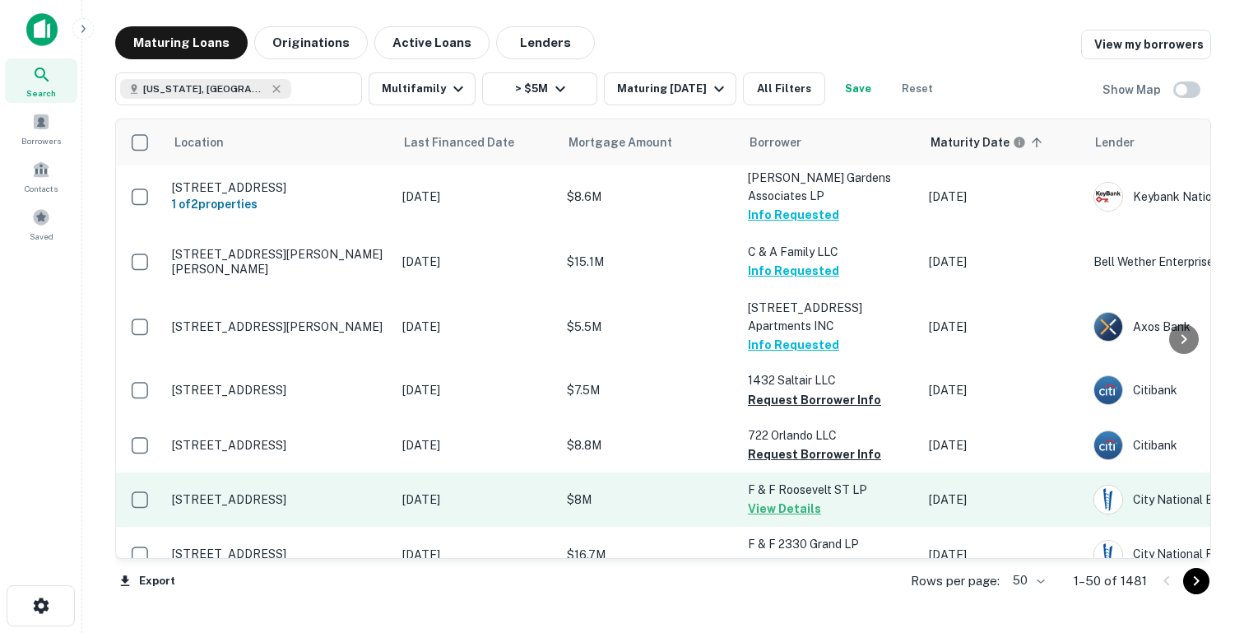
click at [351, 492] on p "2620 Roosevelt St Carlsbad, CA92008" at bounding box center [279, 499] width 214 height 15
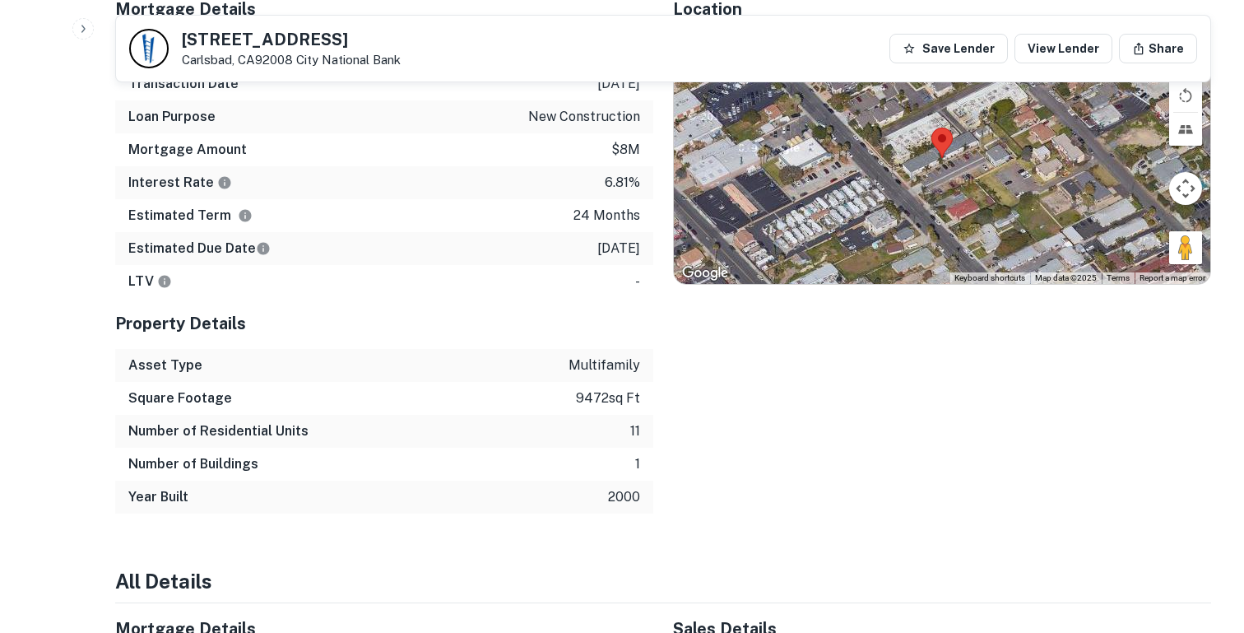
scroll to position [1292, 0]
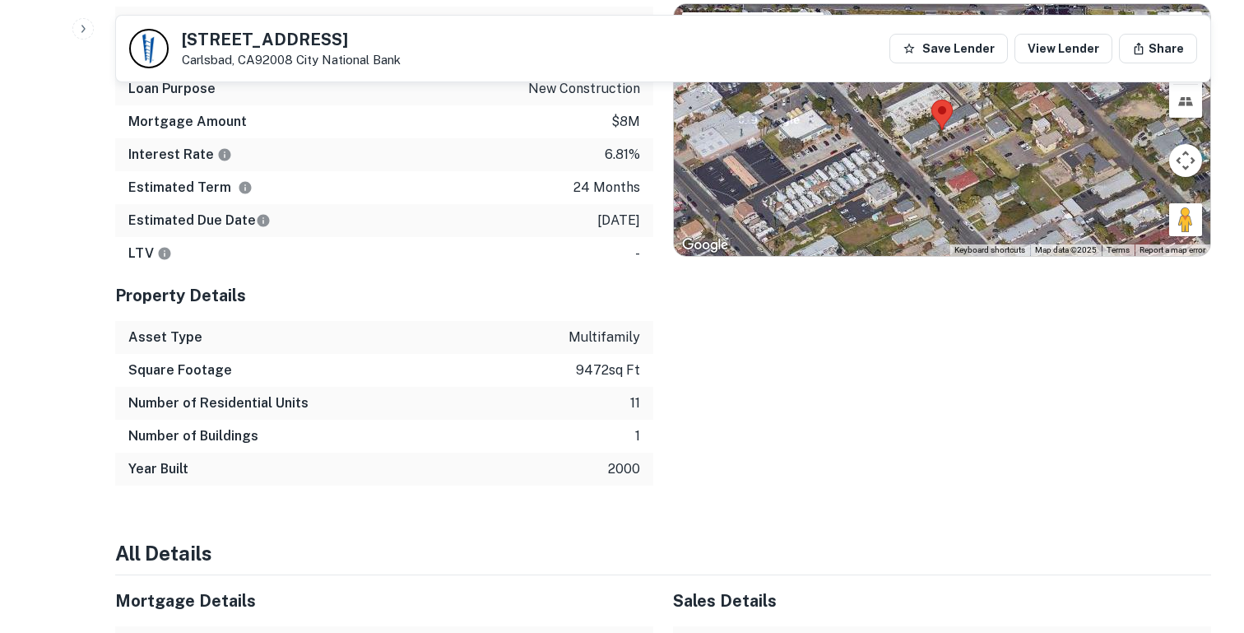
click at [637, 393] on p "11" at bounding box center [635, 403] width 10 height 20
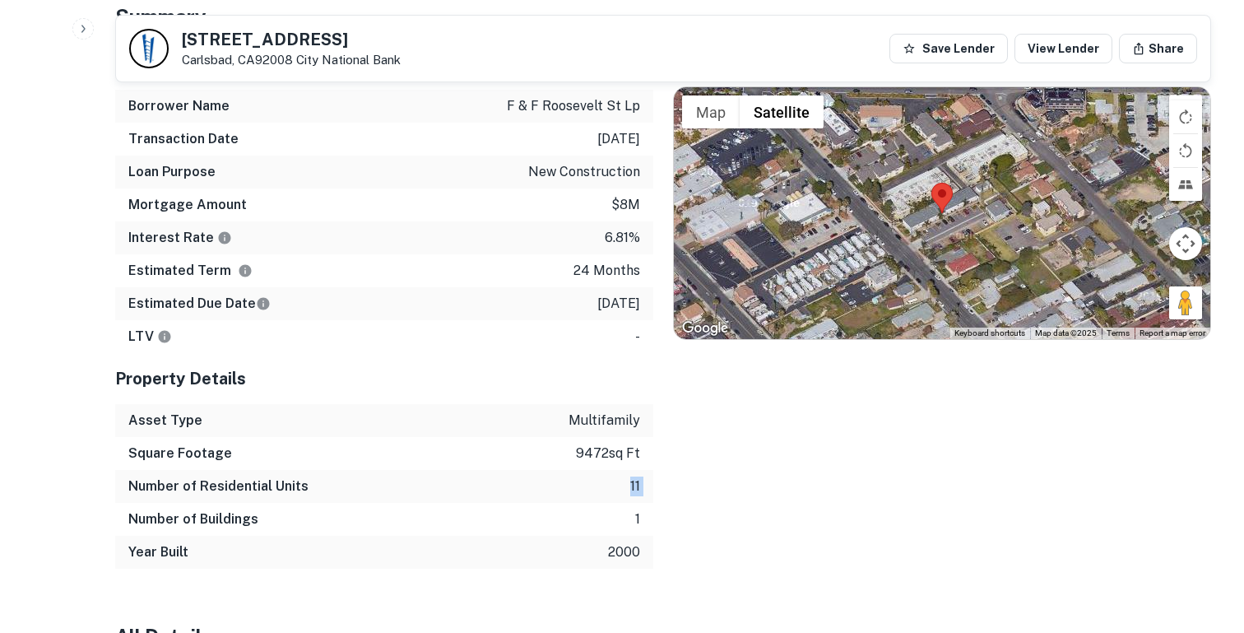
scroll to position [1101, 0]
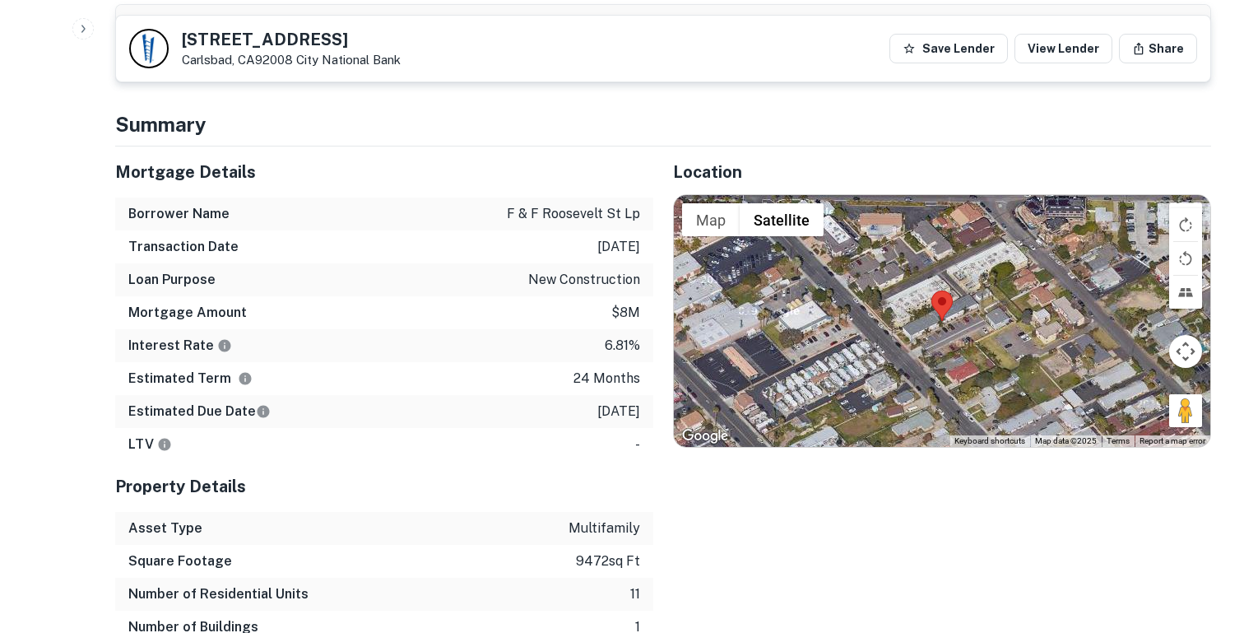
click at [630, 237] on p "8/28/2023" at bounding box center [618, 247] width 43 height 20
click at [619, 336] on p "6.81%" at bounding box center [622, 346] width 35 height 20
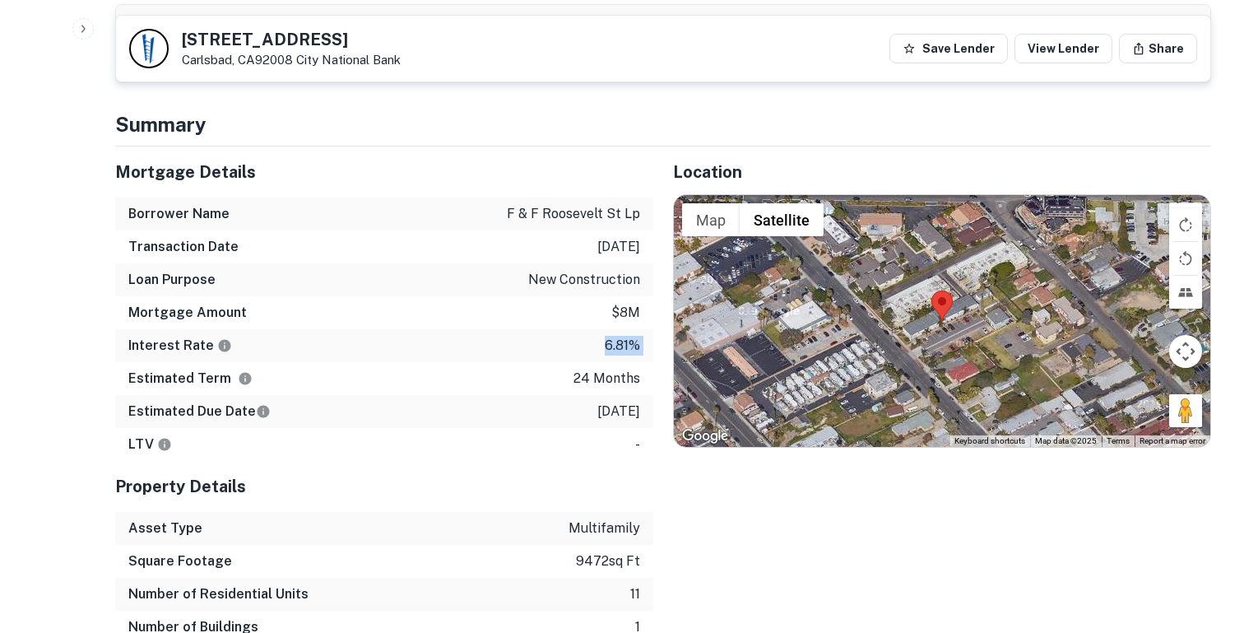
click at [619, 336] on p "6.81%" at bounding box center [622, 346] width 35 height 20
click at [632, 362] on div "Estimated Term 24 months" at bounding box center [384, 378] width 538 height 33
click at [622, 336] on p "6.81%" at bounding box center [622, 346] width 35 height 20
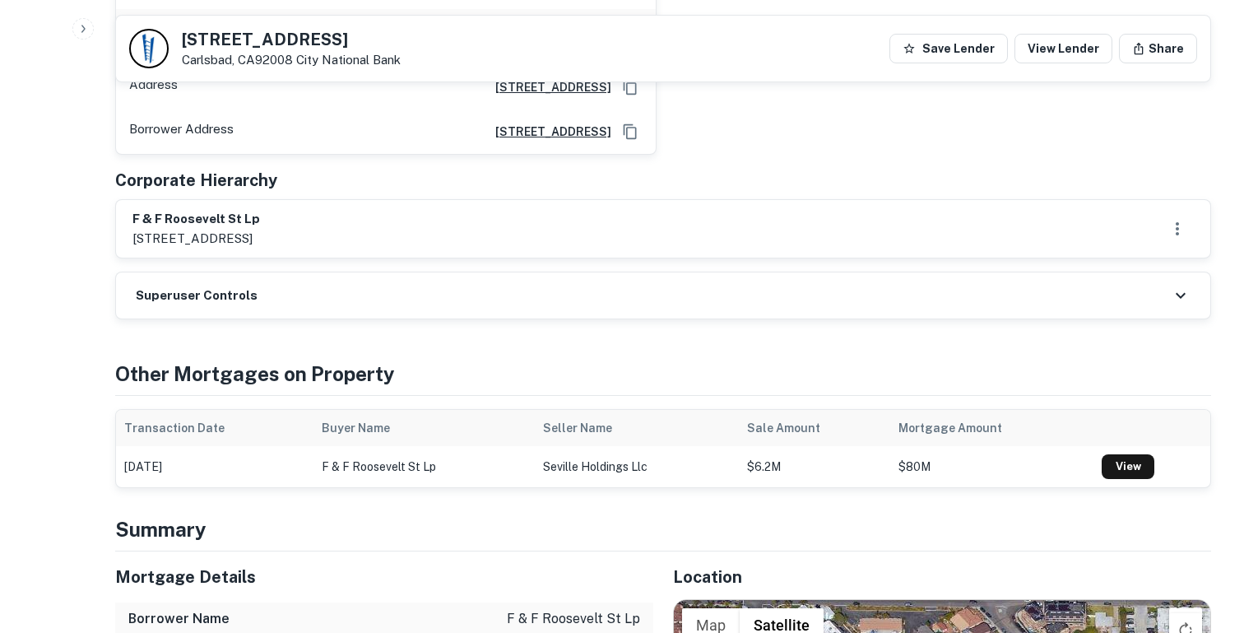
scroll to position [518, 0]
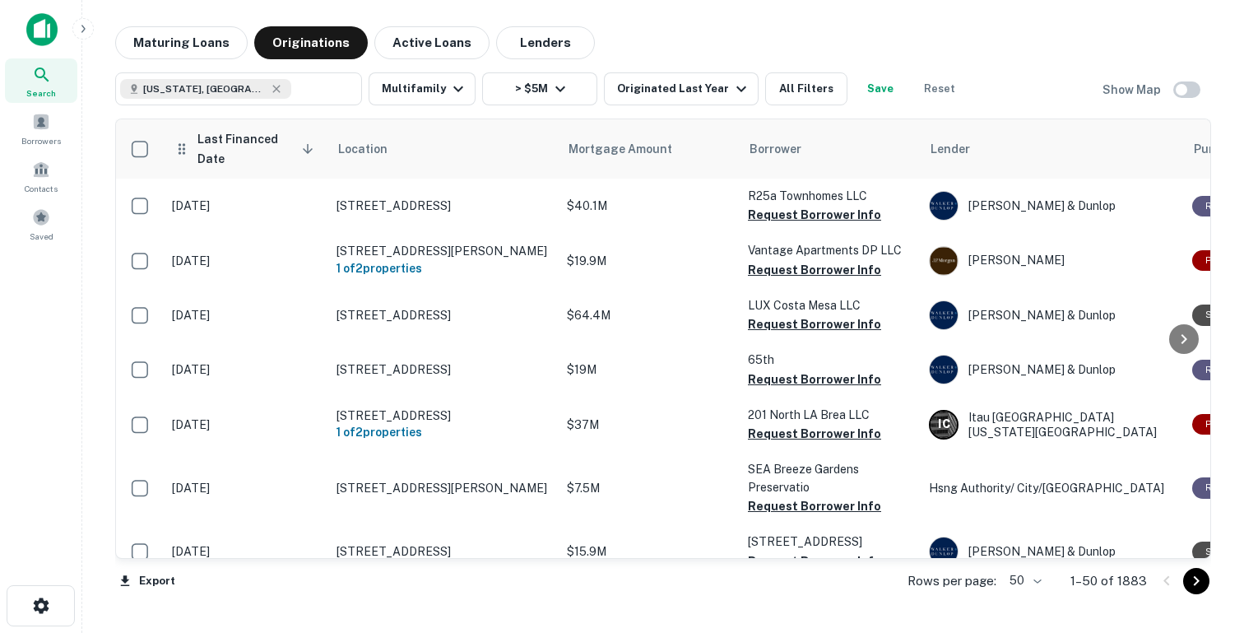
click at [239, 141] on span "Last Financed Date sorted descending" at bounding box center [258, 148] width 122 height 39
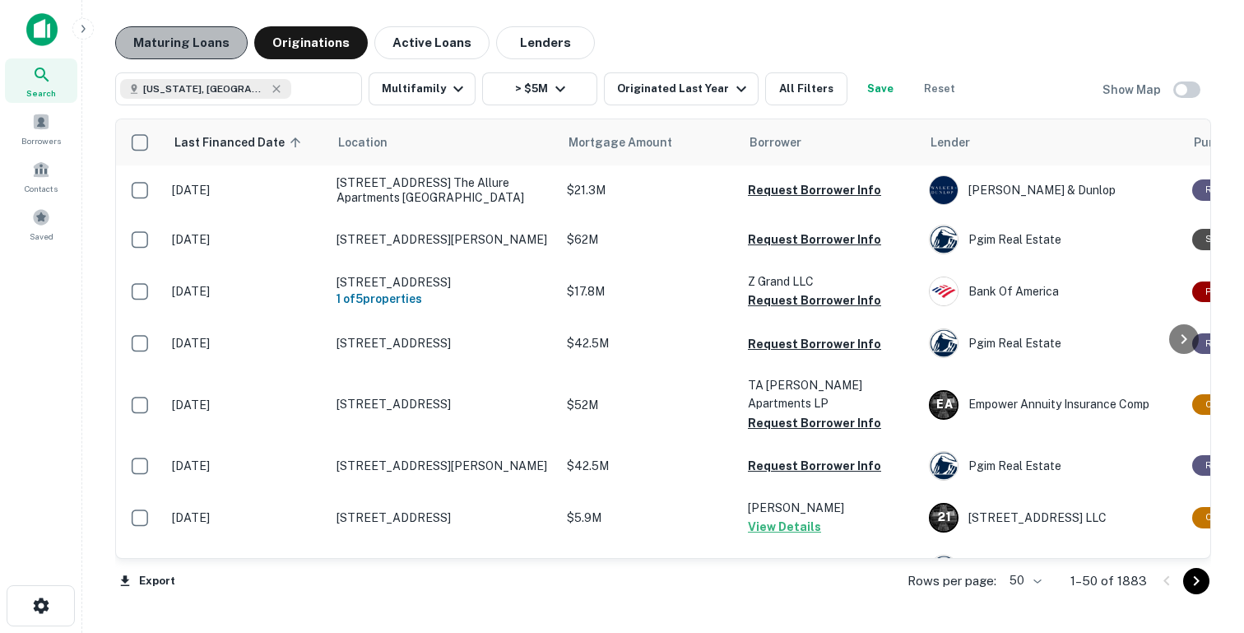
click at [197, 39] on button "Maturing Loans" at bounding box center [181, 42] width 132 height 33
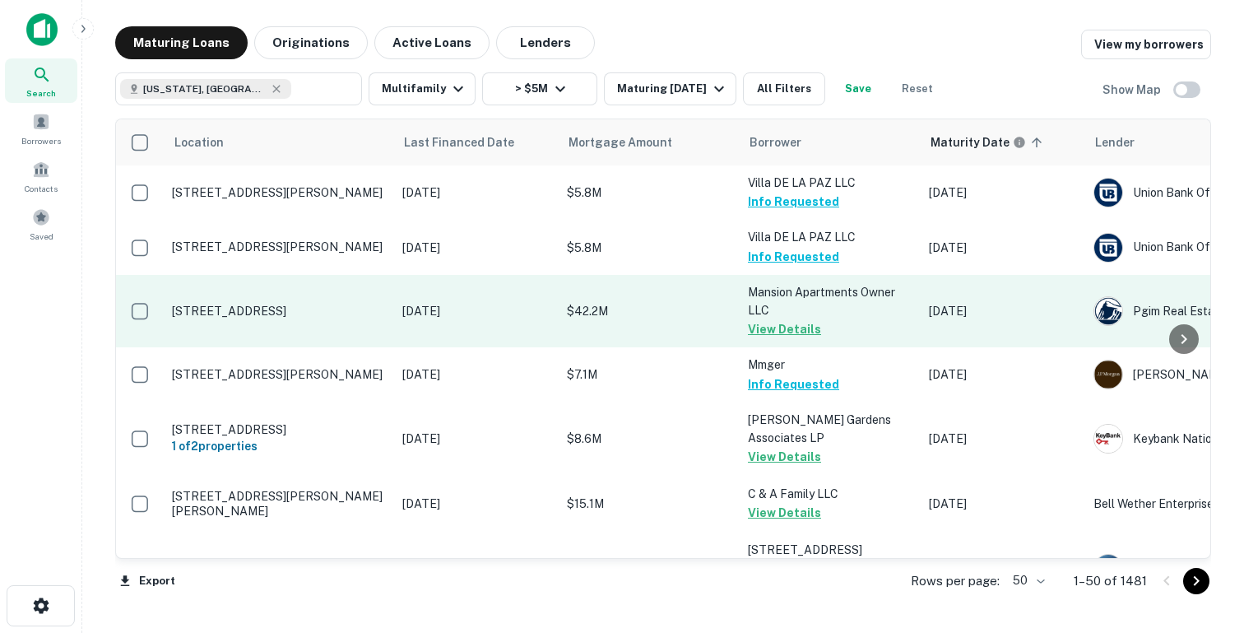
click at [632, 313] on p "$42.2M" at bounding box center [649, 311] width 165 height 18
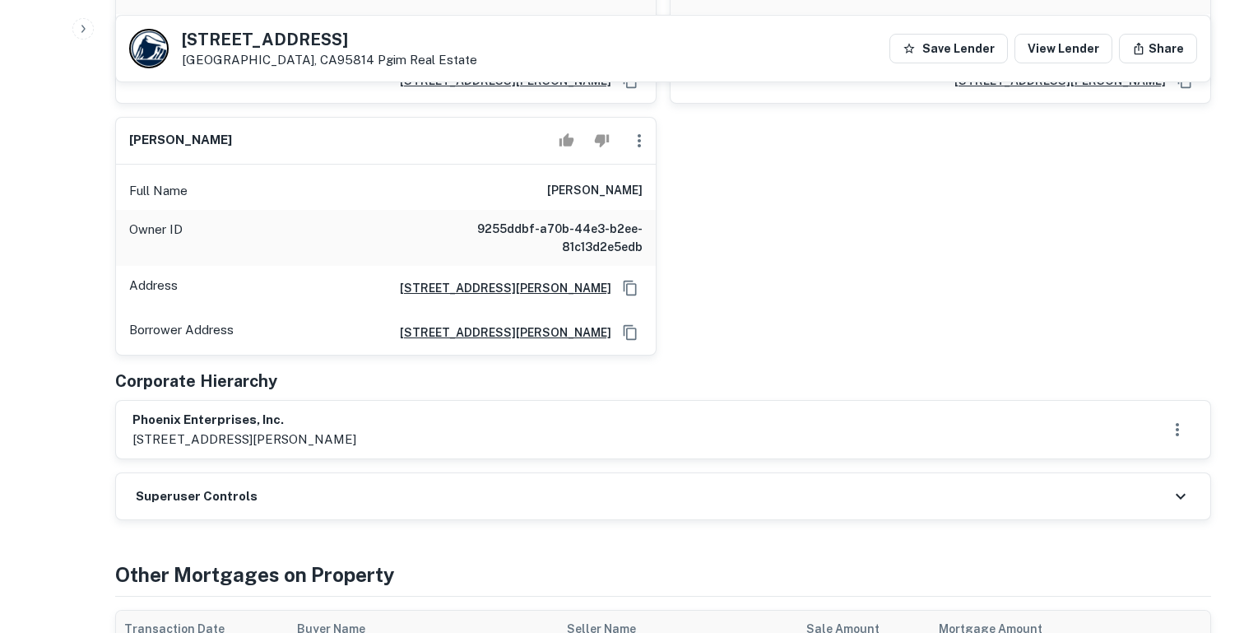
scroll to position [1446, 0]
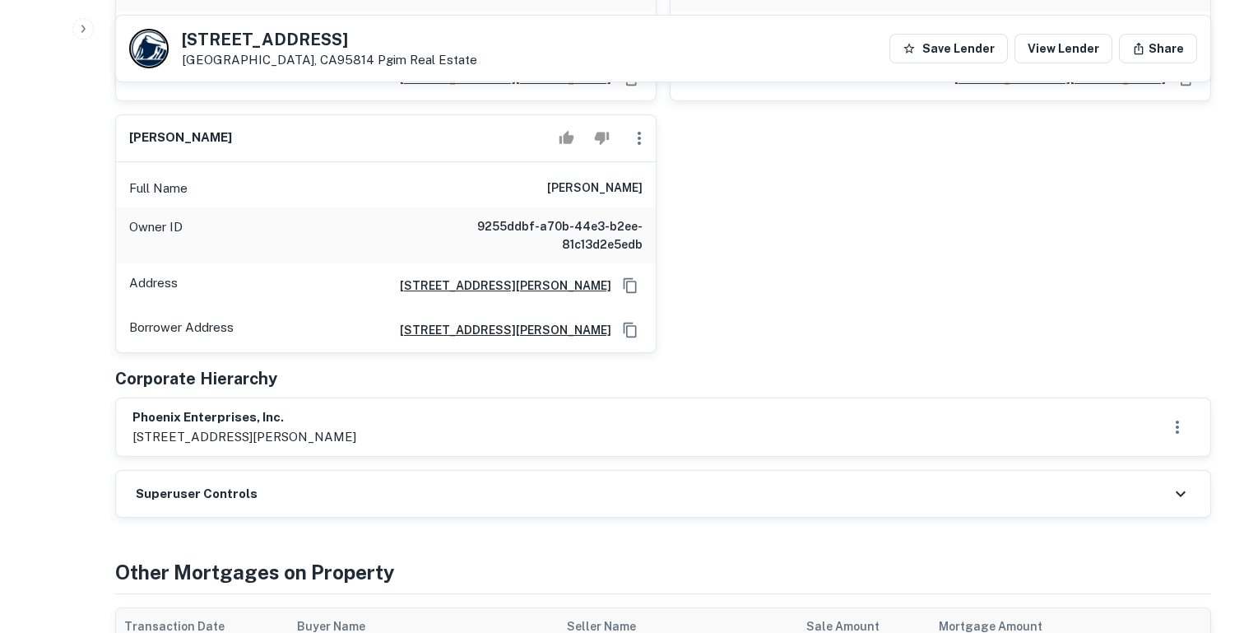
click at [234, 408] on h6 "phoenix enterprises, inc." at bounding box center [244, 417] width 224 height 19
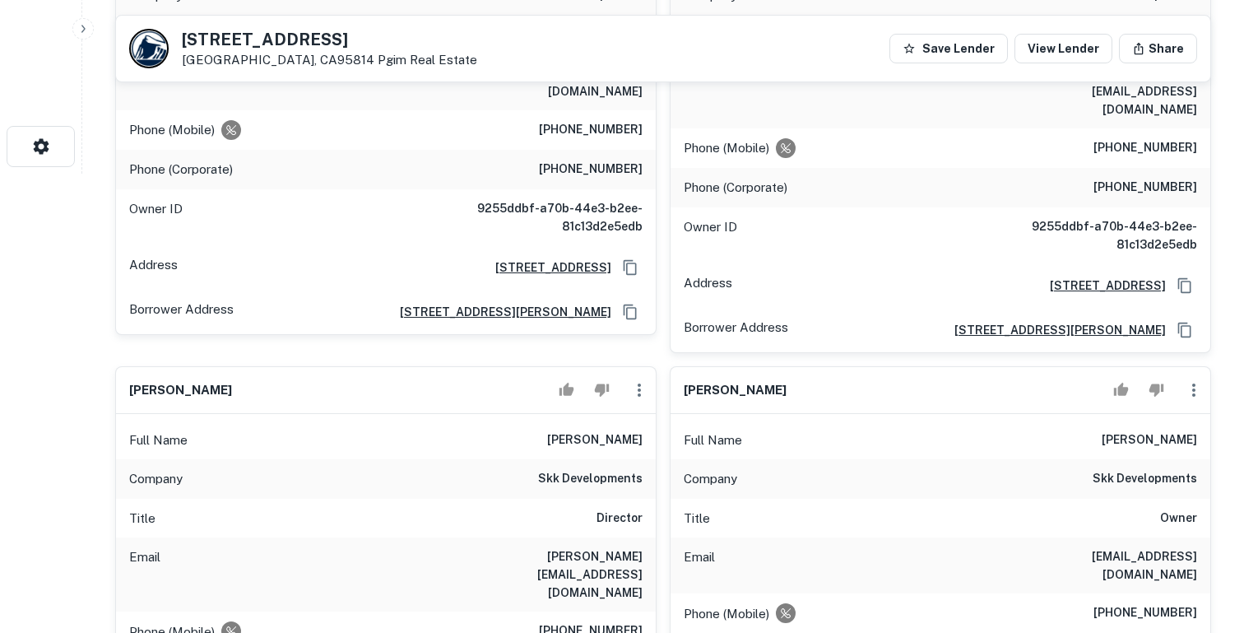
scroll to position [237, 0]
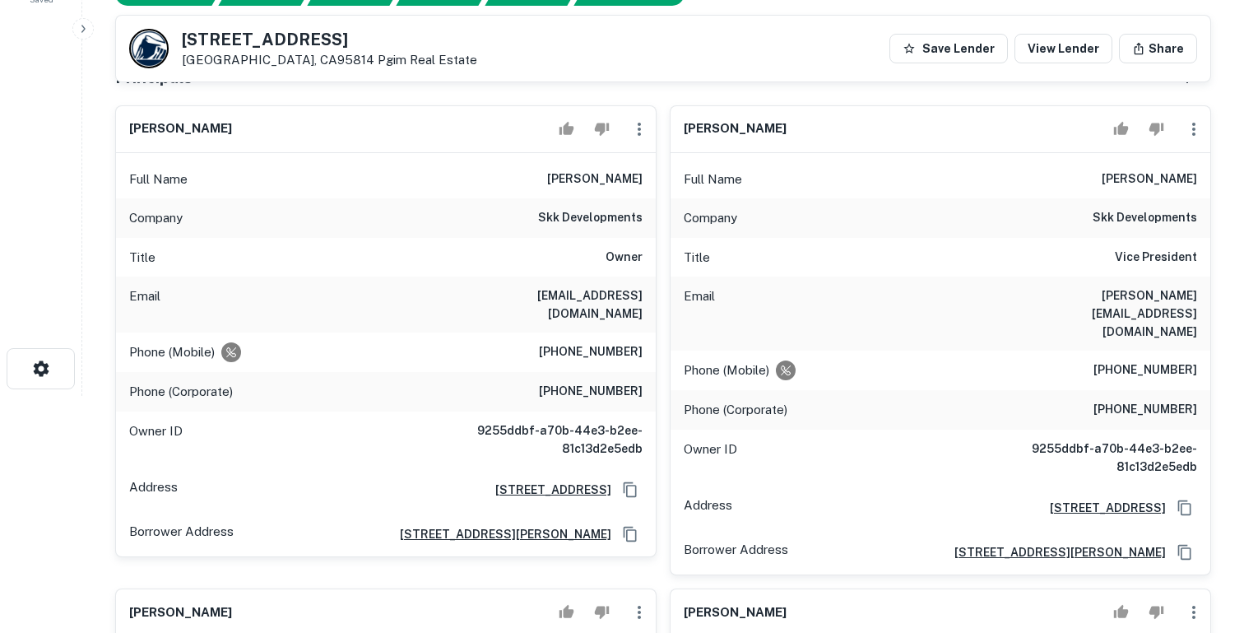
click at [604, 179] on h6 "sotiris k . kolokotronis" at bounding box center [594, 179] width 95 height 20
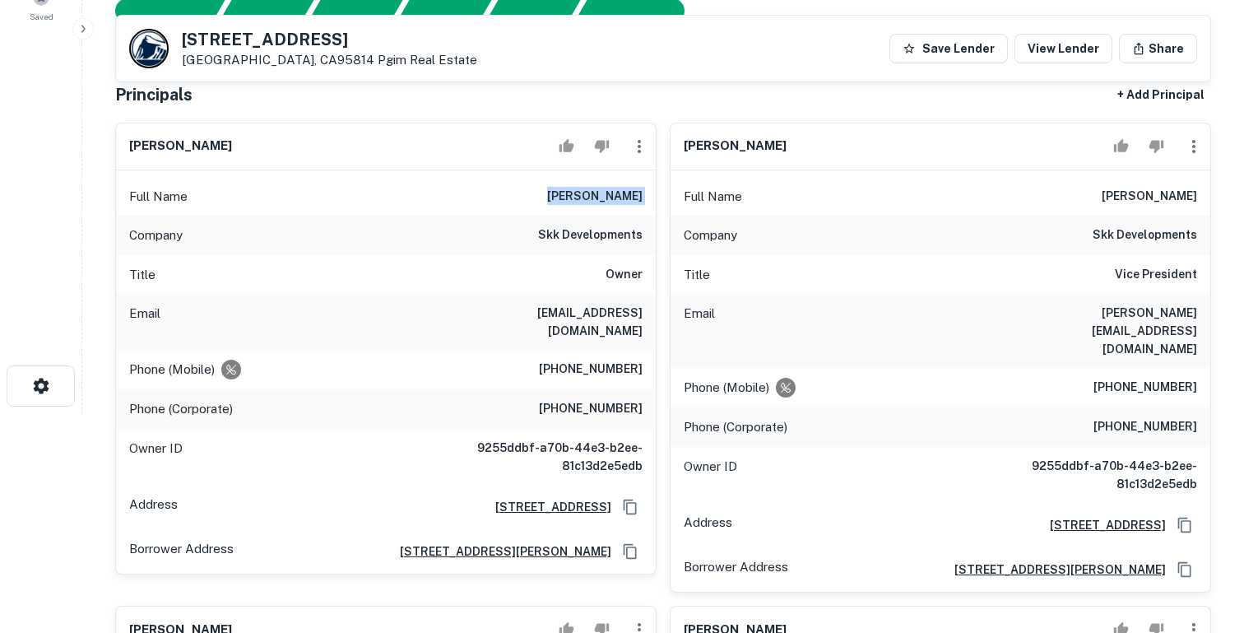
scroll to position [219, 0]
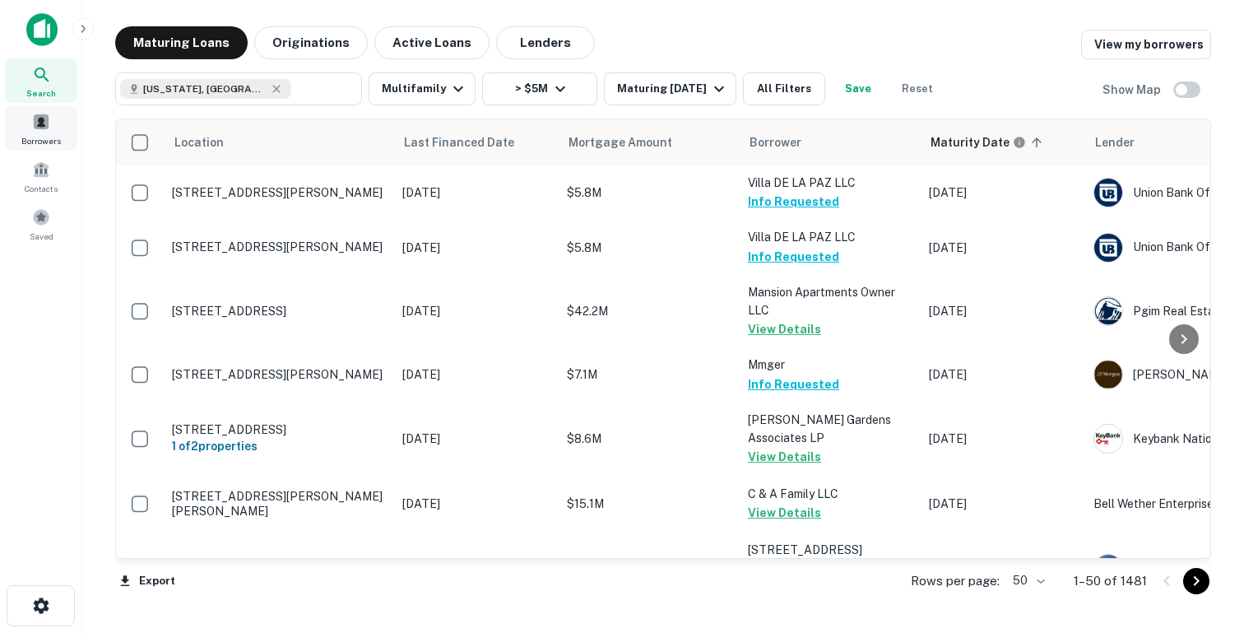
click at [38, 129] on span at bounding box center [41, 122] width 18 height 18
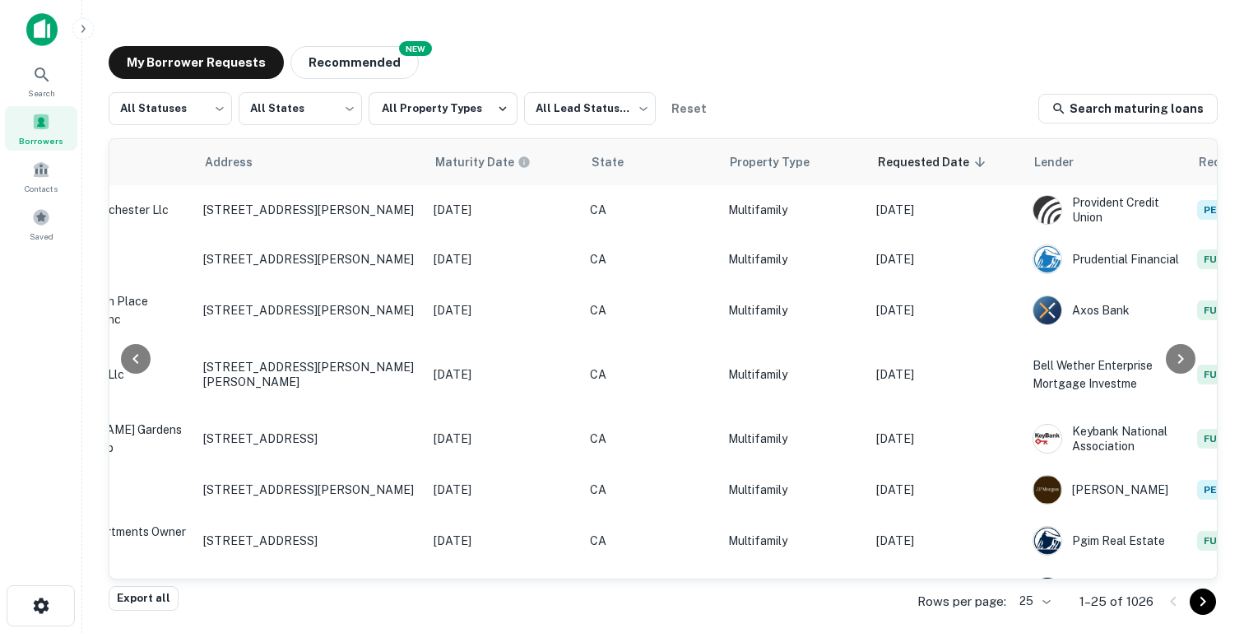
scroll to position [0, 660]
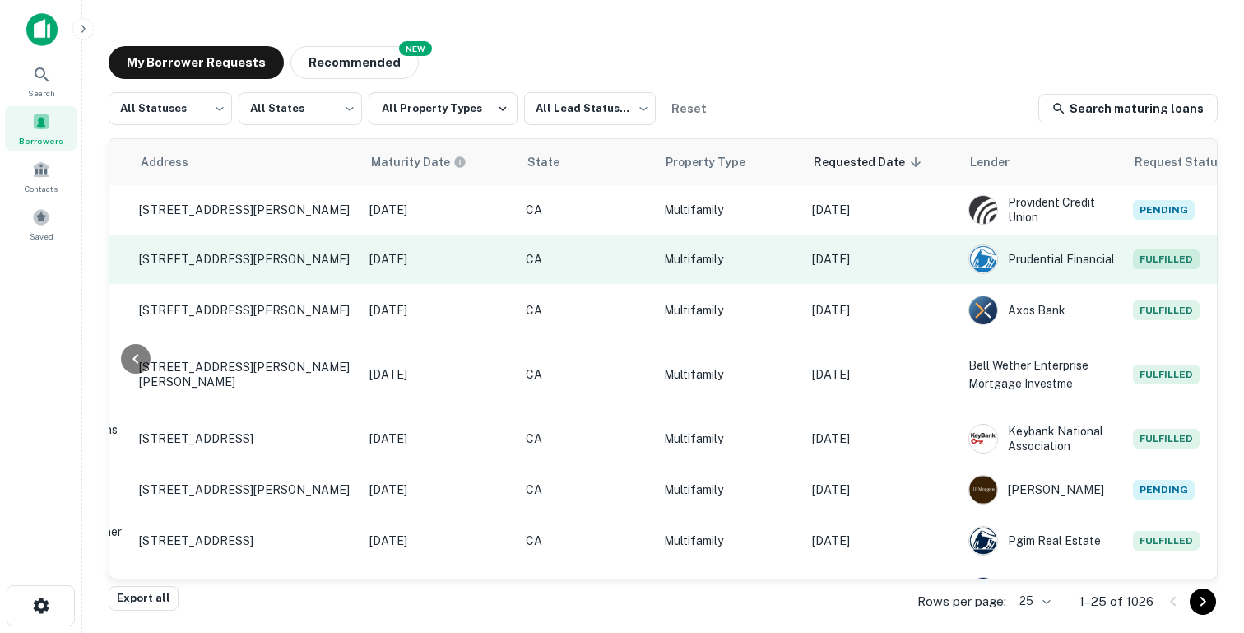
click at [856, 266] on p "[DATE]" at bounding box center [882, 259] width 140 height 18
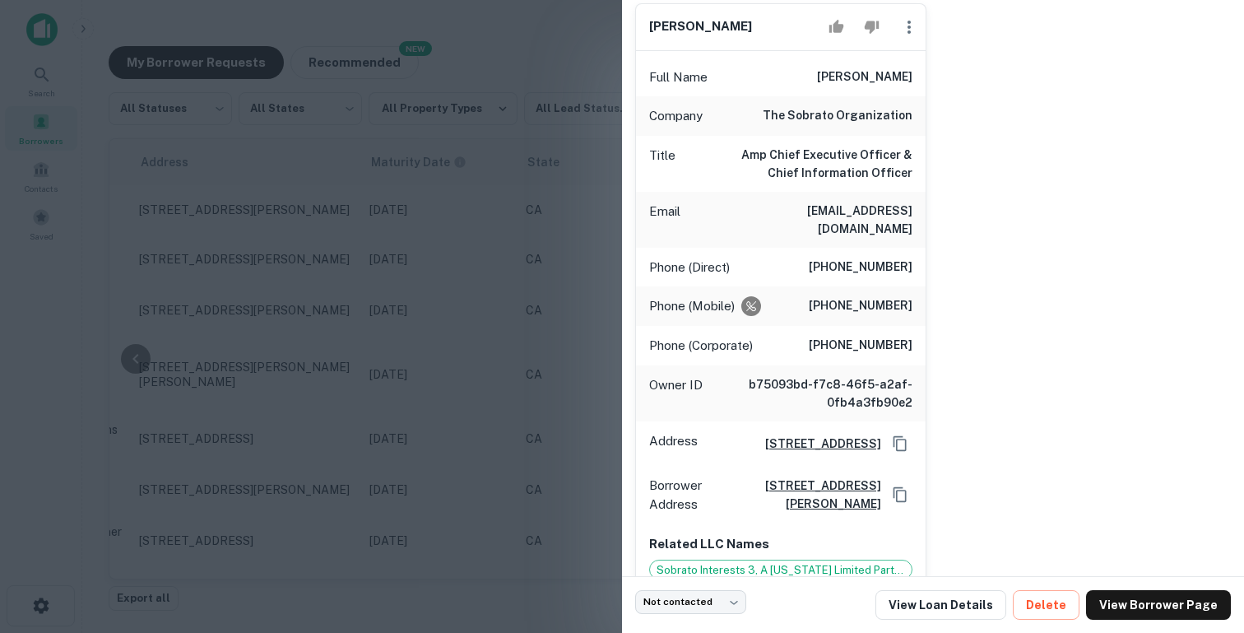
scroll to position [182, 0]
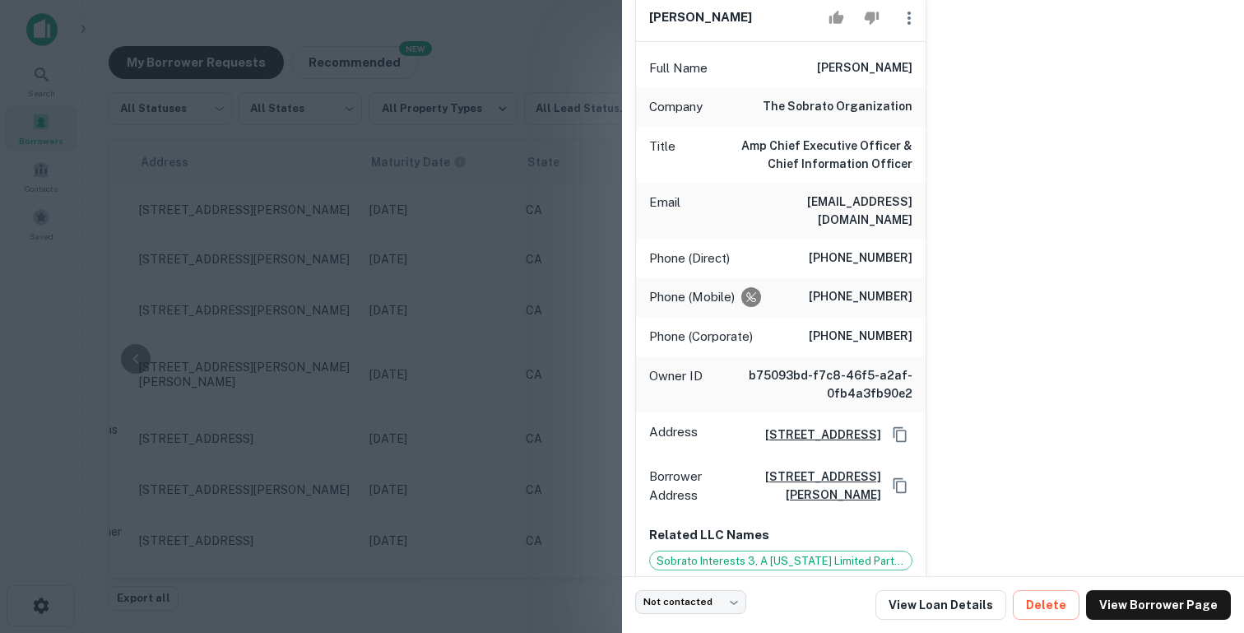
click at [522, 313] on div at bounding box center [622, 316] width 1244 height 633
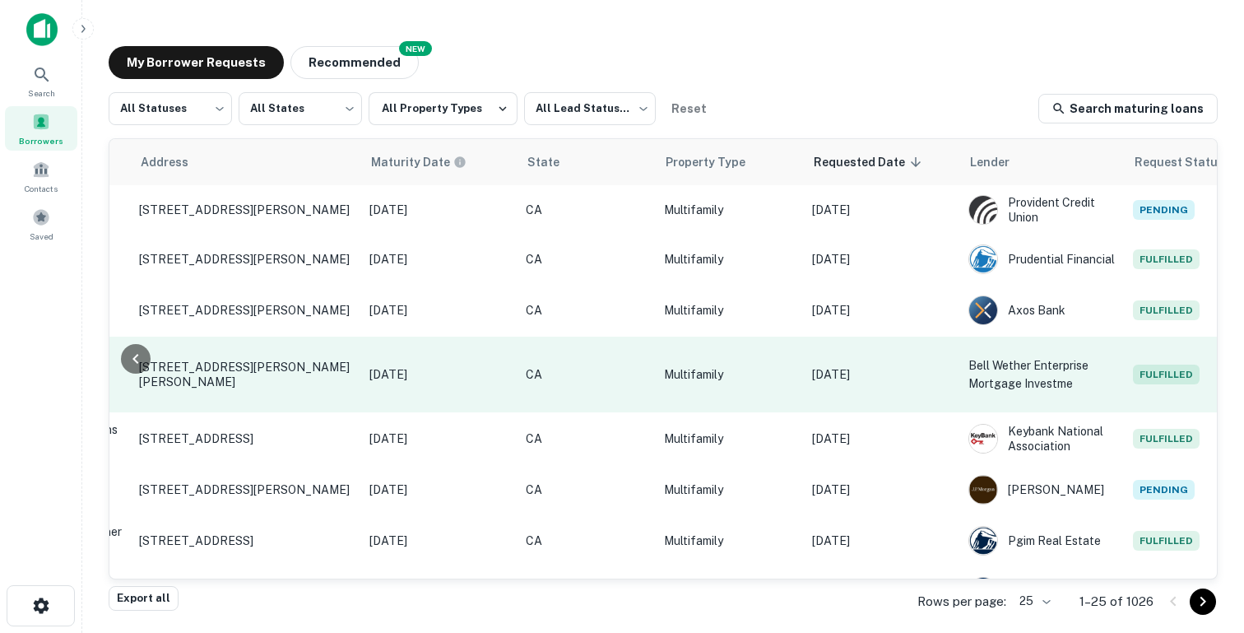
click at [859, 377] on p "[DATE]" at bounding box center [882, 374] width 140 height 18
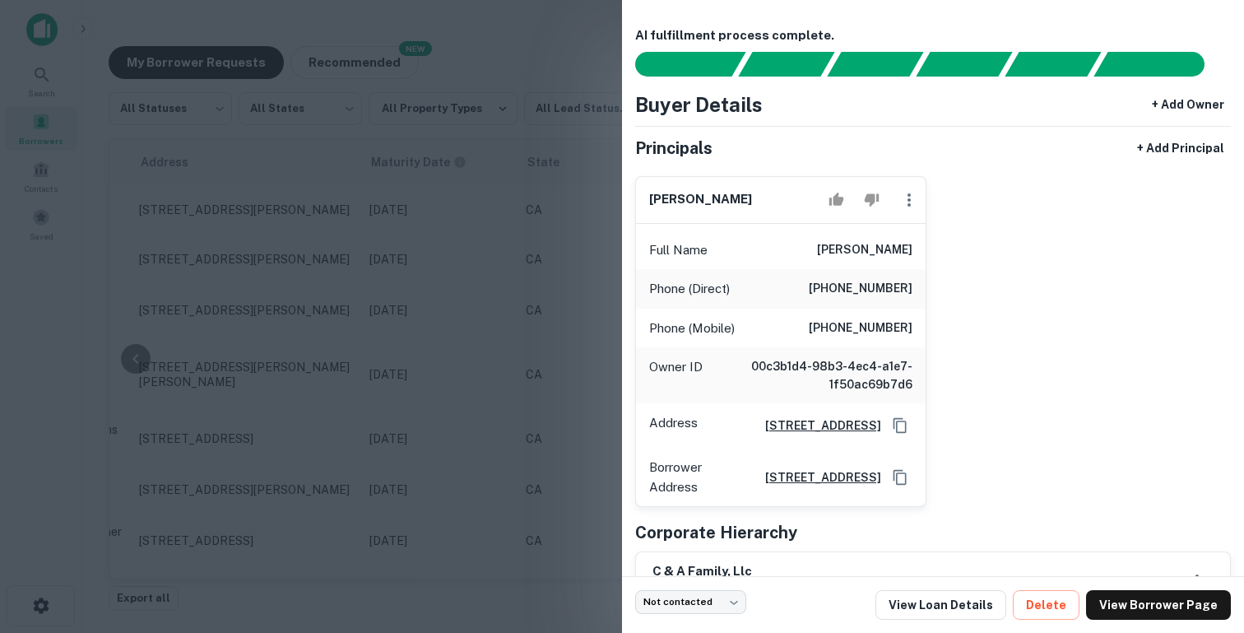
click at [522, 315] on div at bounding box center [622, 316] width 1244 height 633
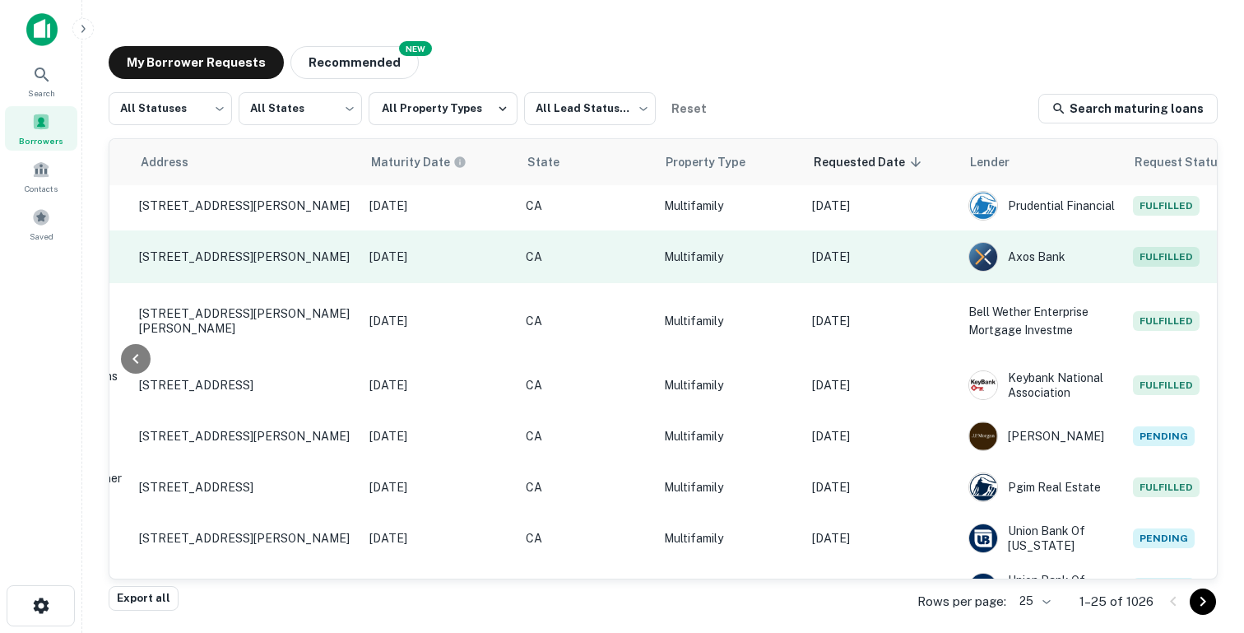
scroll to position [81, 660]
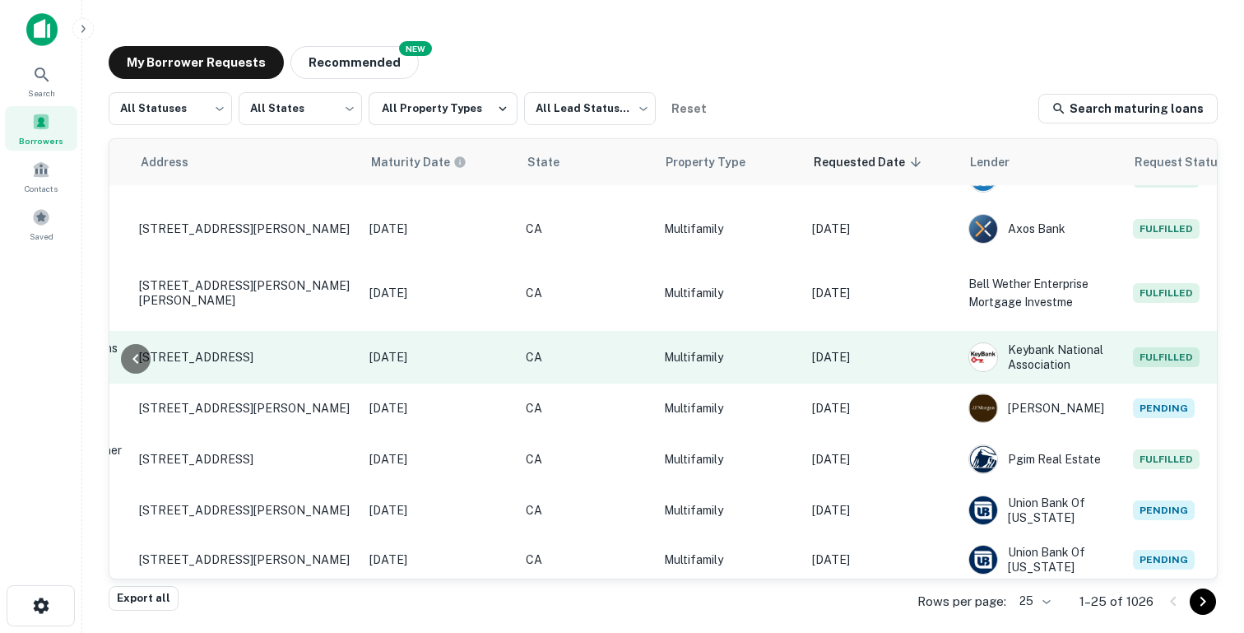
click at [882, 355] on p "[DATE]" at bounding box center [882, 357] width 140 height 18
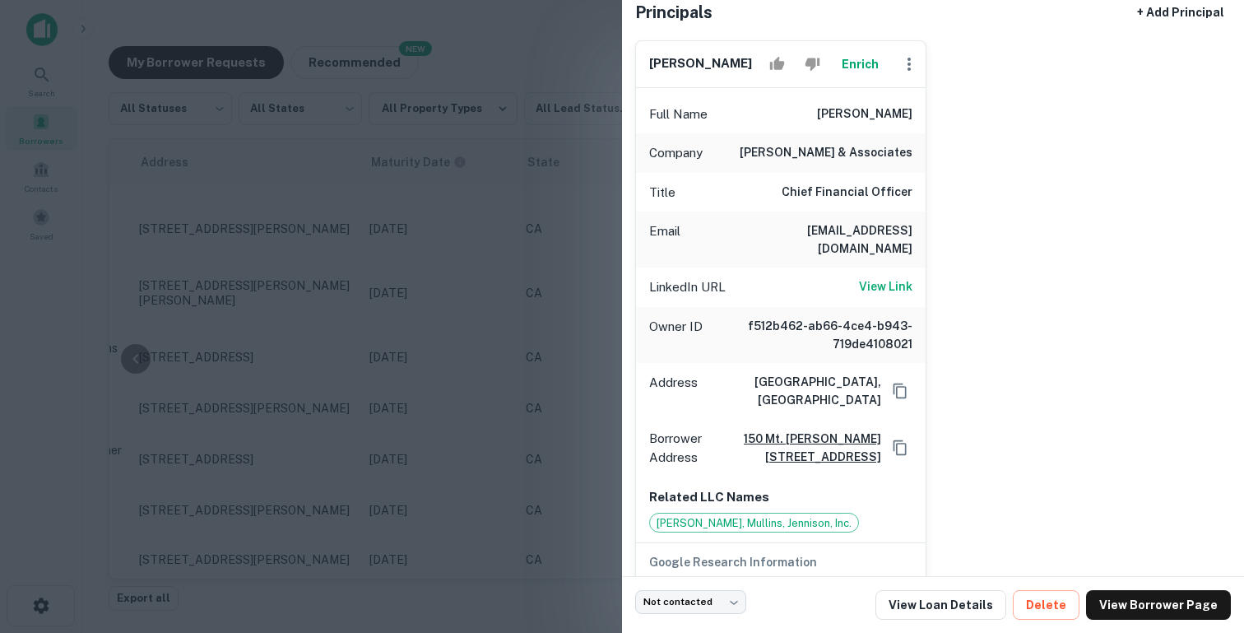
scroll to position [146, 0]
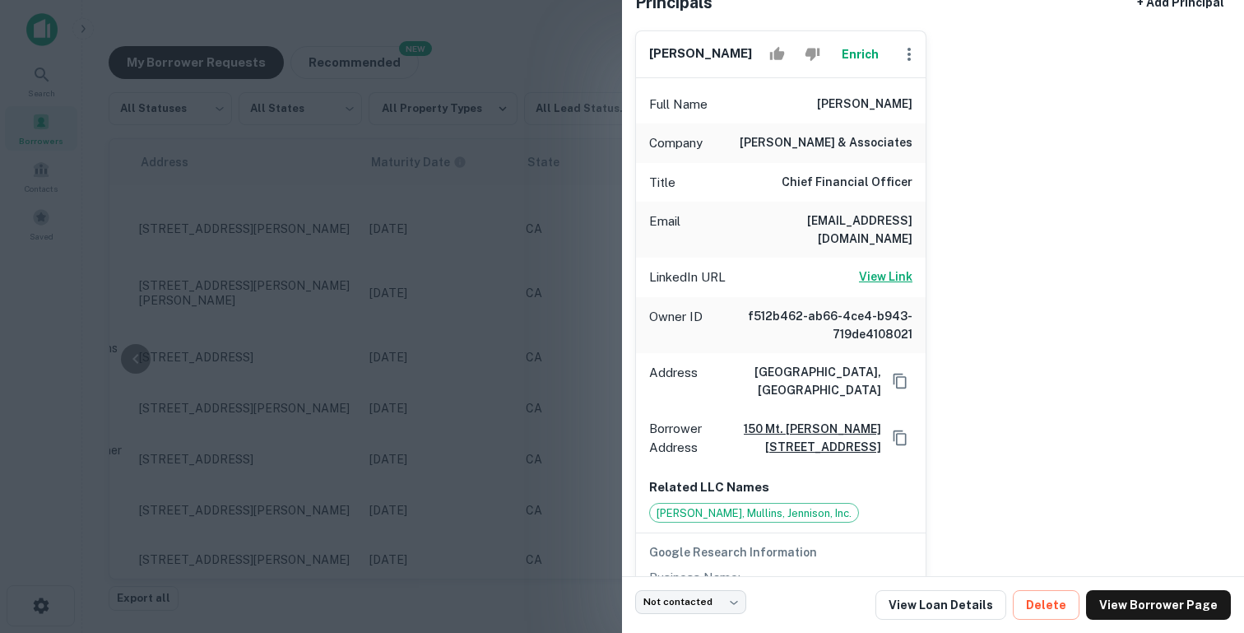
click at [870, 267] on h6 "View Link" at bounding box center [885, 276] width 53 height 18
click at [480, 292] on div at bounding box center [622, 316] width 1244 height 633
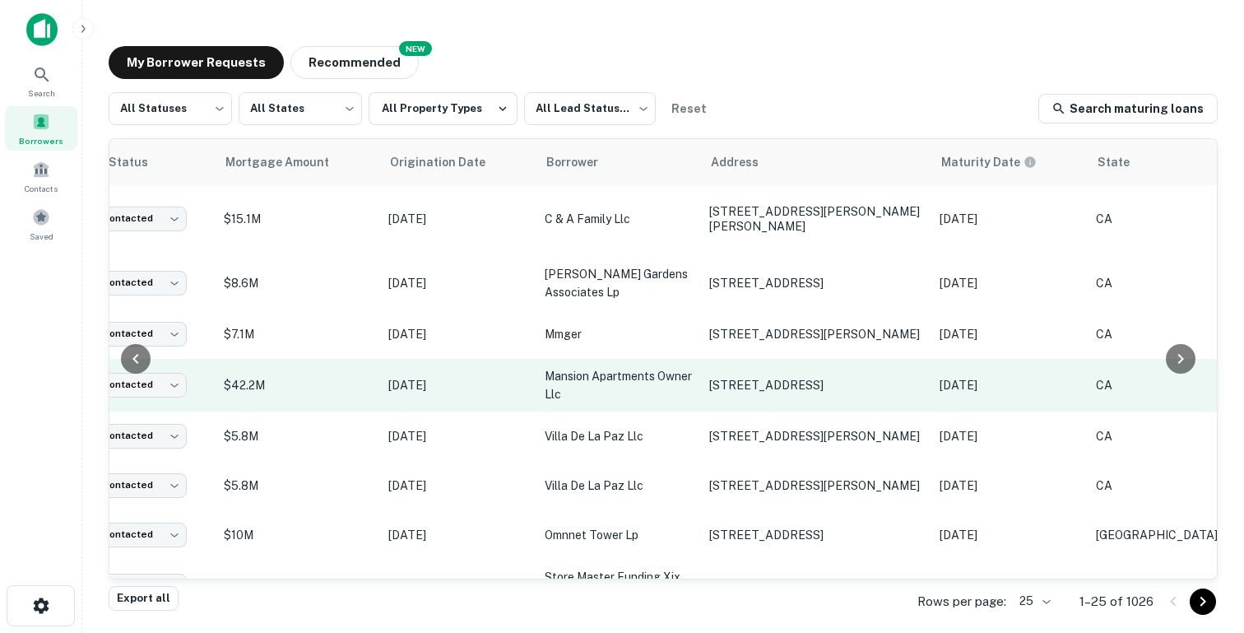
scroll to position [155, 0]
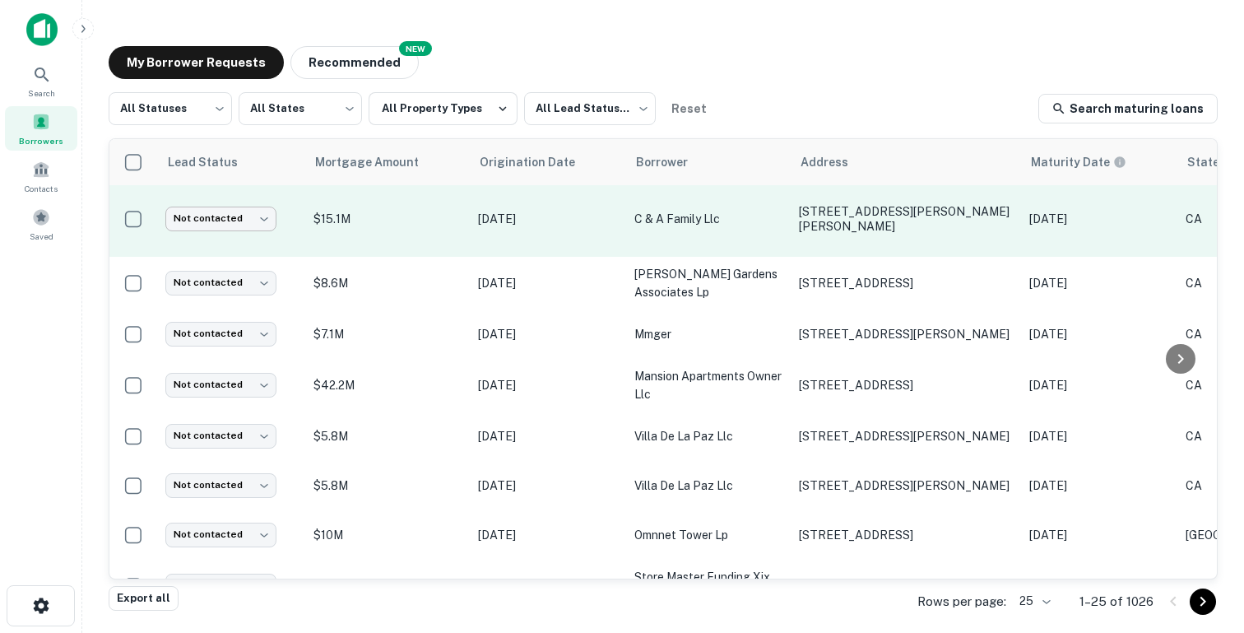
click at [259, 225] on body "Search Borrowers Contacts Saved My Borrower Requests NEW Recommended All Status…" at bounding box center [622, 316] width 1244 height 633
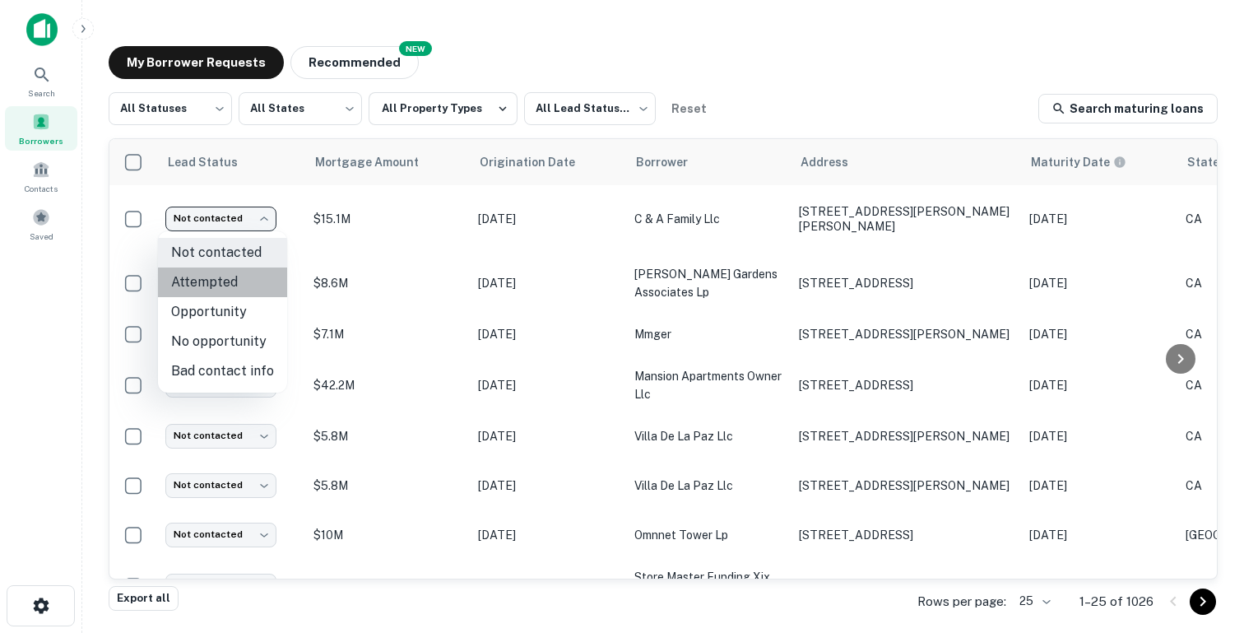
click at [243, 288] on li "Attempted" at bounding box center [222, 282] width 129 height 30
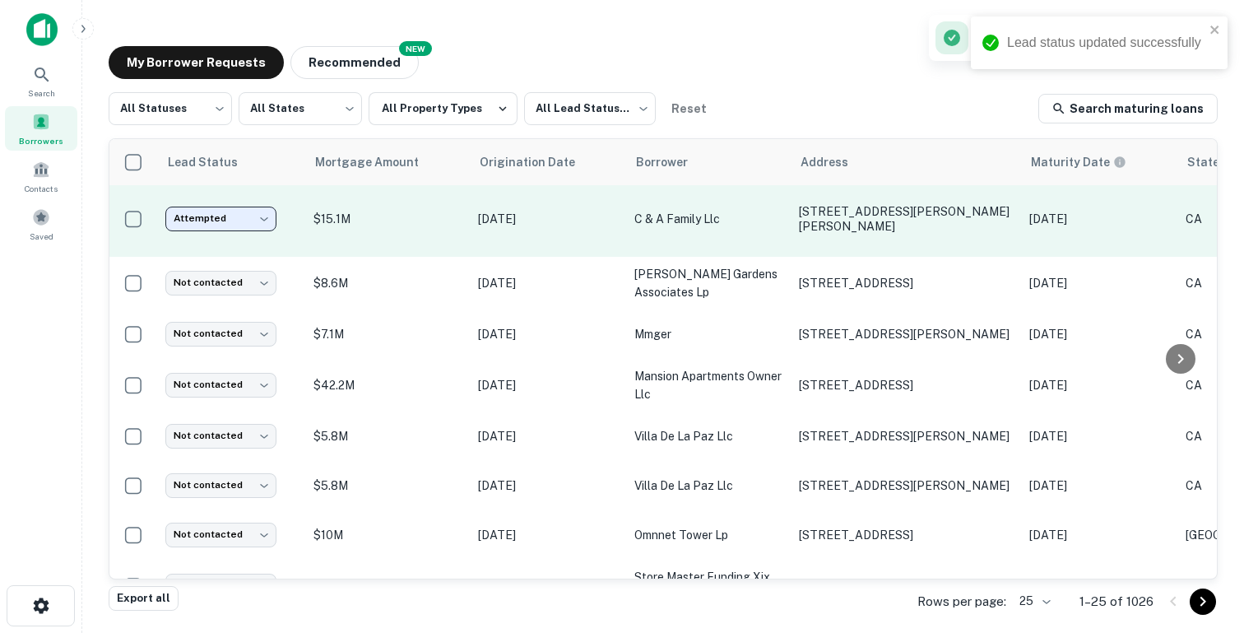
click at [241, 214] on body "Lead status updated successfully Search Borrowers Contacts Saved My Borrower Re…" at bounding box center [622, 316] width 1244 height 633
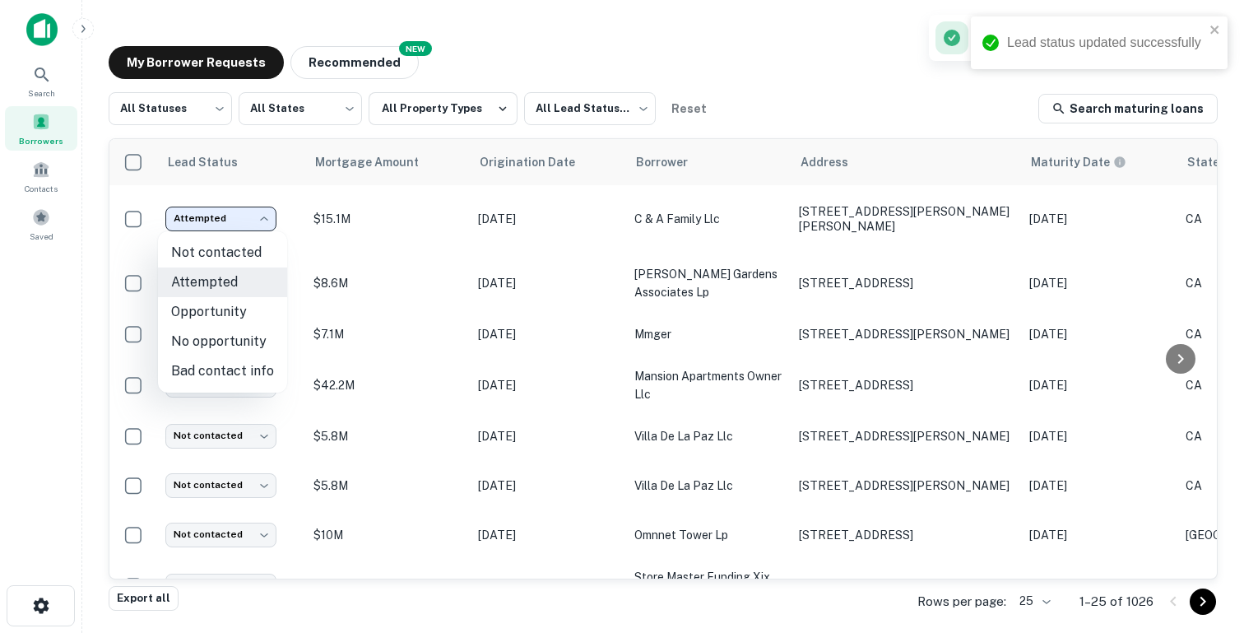
click at [238, 315] on li "Opportunity" at bounding box center [222, 312] width 129 height 30
type input "**********"
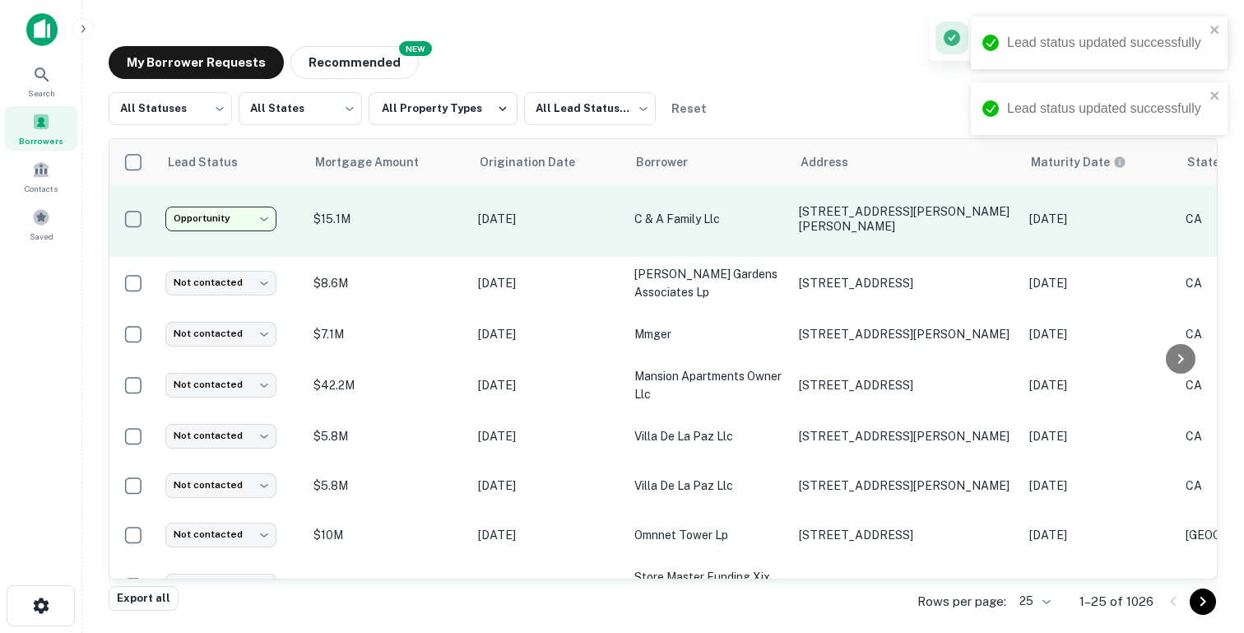
click at [251, 216] on body "**********" at bounding box center [622, 316] width 1244 height 633
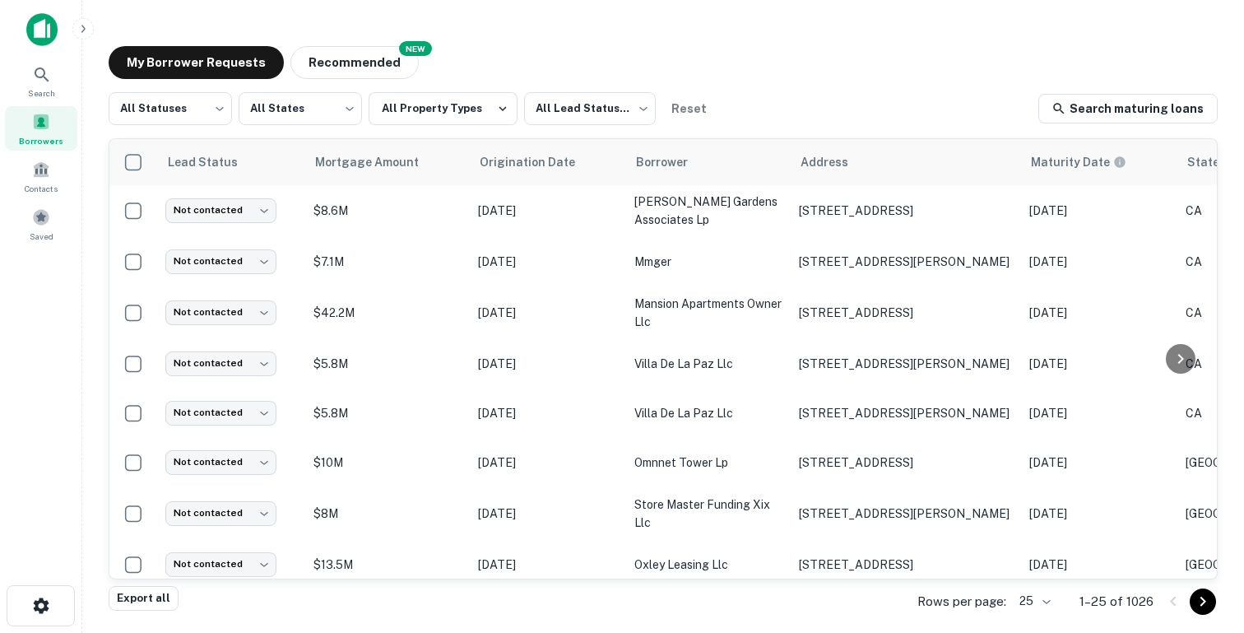
scroll to position [239, 0]
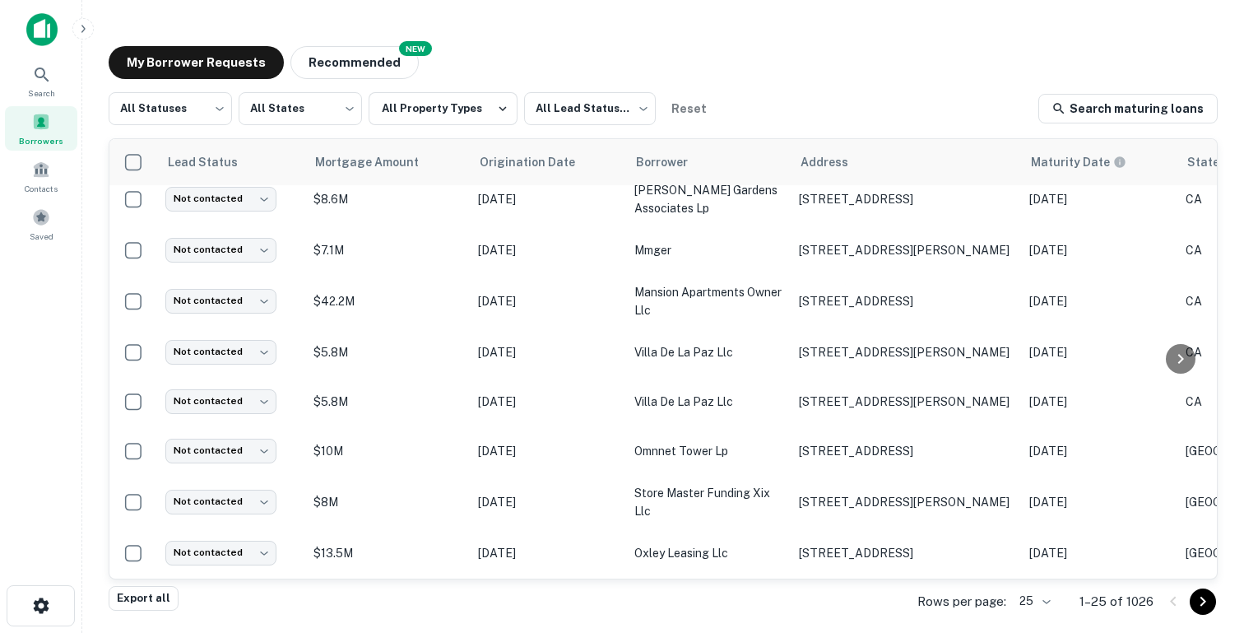
click at [1146, 591] on p "1–25 of 1026" at bounding box center [1116, 601] width 74 height 20
click at [39, 71] on icon at bounding box center [42, 75] width 20 height 20
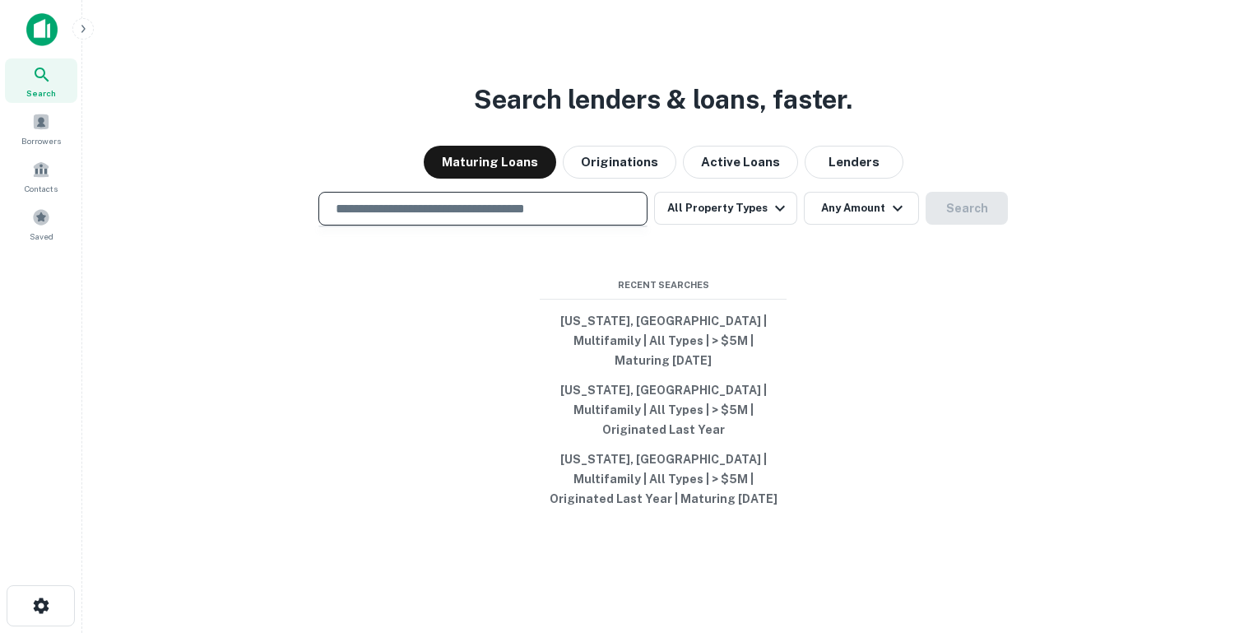
click at [422, 218] on input "text" at bounding box center [483, 208] width 314 height 19
type input "*"
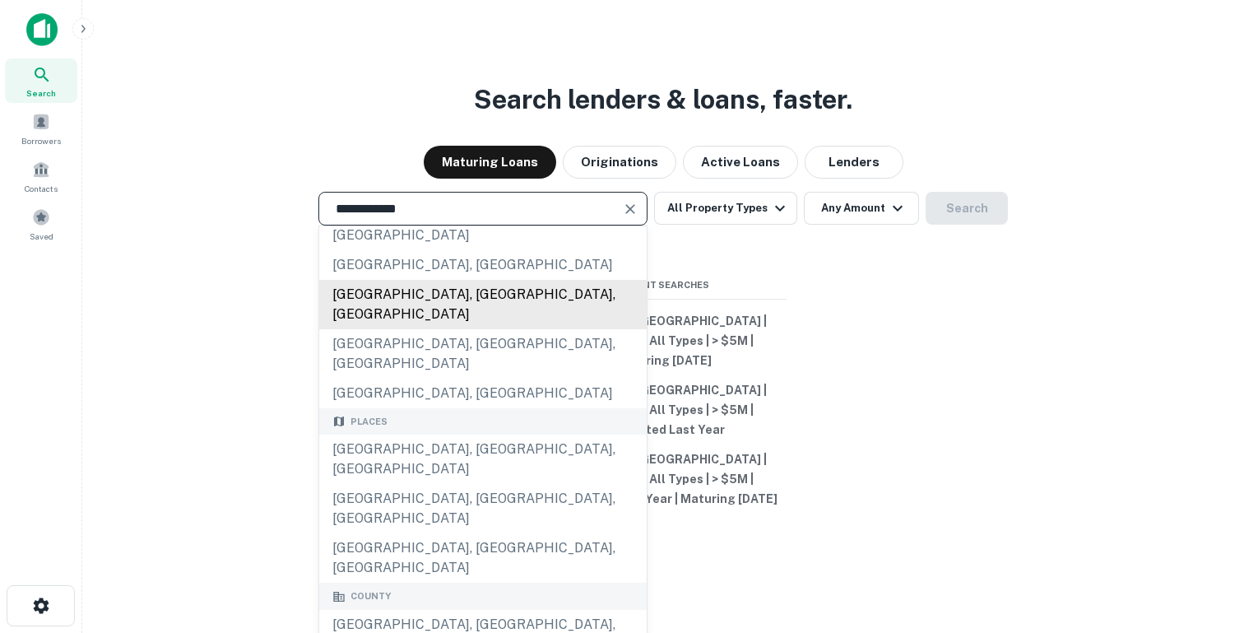
scroll to position [139, 0]
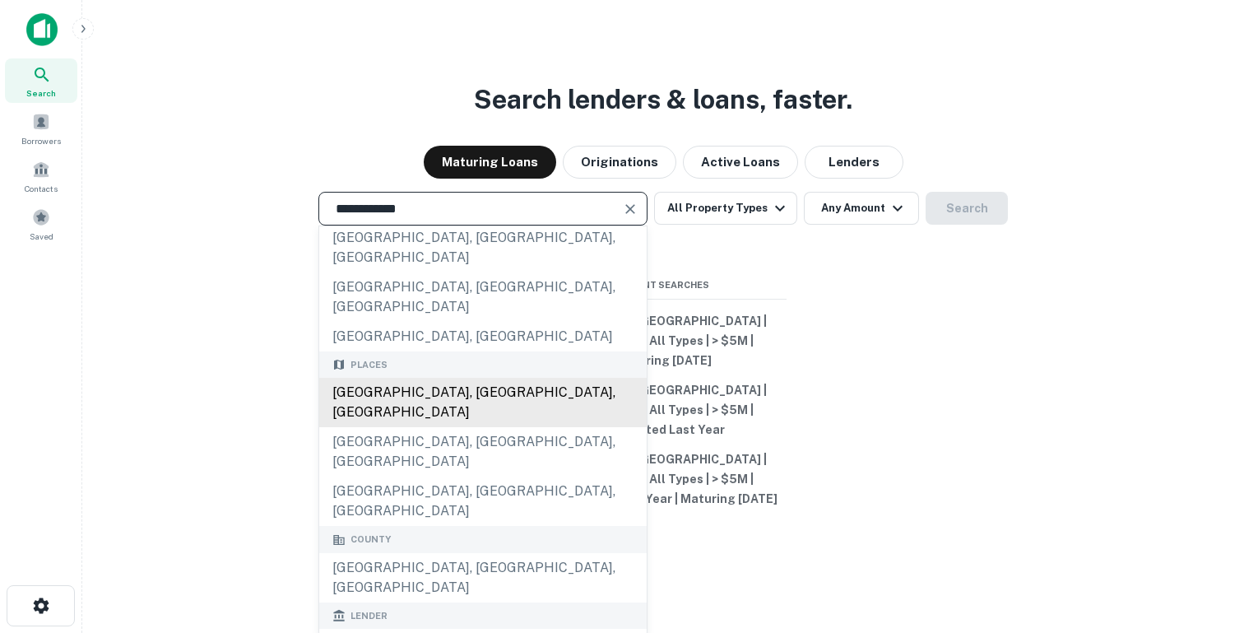
click at [413, 378] on div "[GEOGRAPHIC_DATA], [GEOGRAPHIC_DATA], [GEOGRAPHIC_DATA]" at bounding box center [482, 402] width 327 height 49
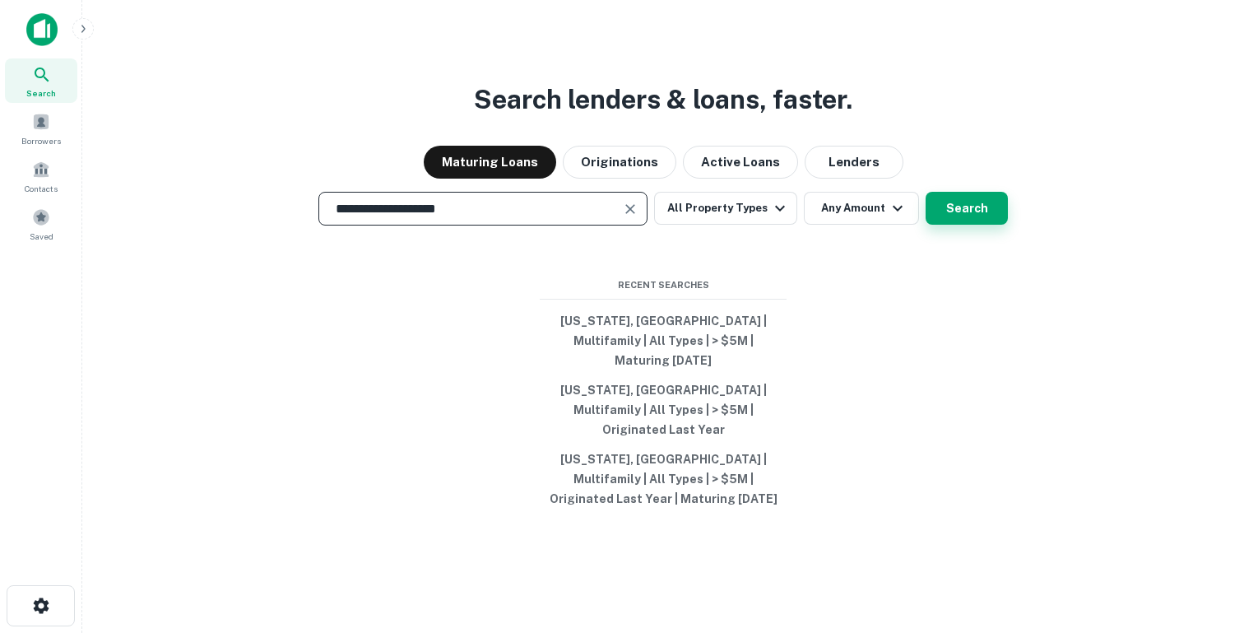
type input "**********"
click at [947, 225] on button "Search" at bounding box center [966, 208] width 82 height 33
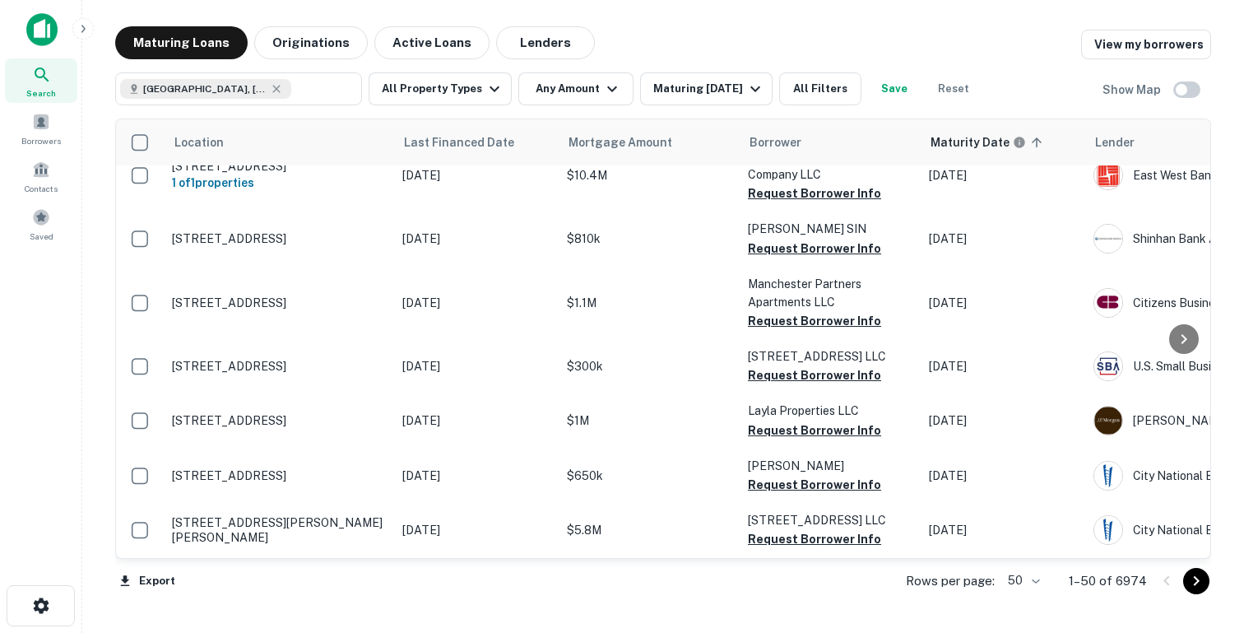
scroll to position [239, 0]
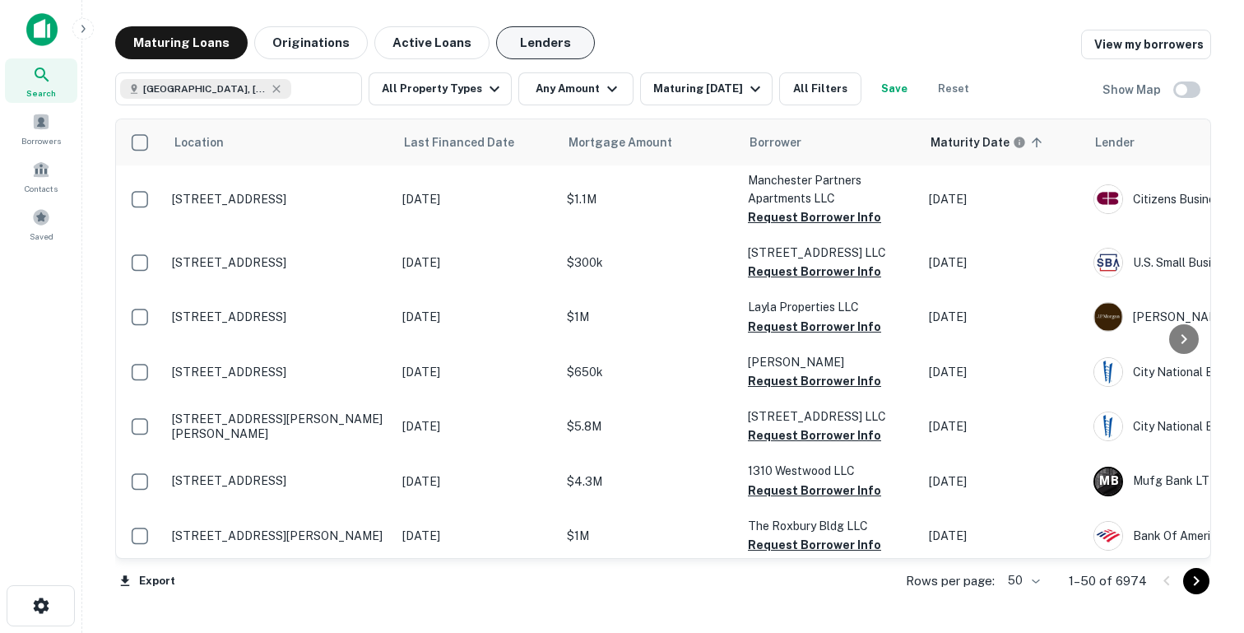
click at [545, 35] on button "Lenders" at bounding box center [545, 42] width 99 height 33
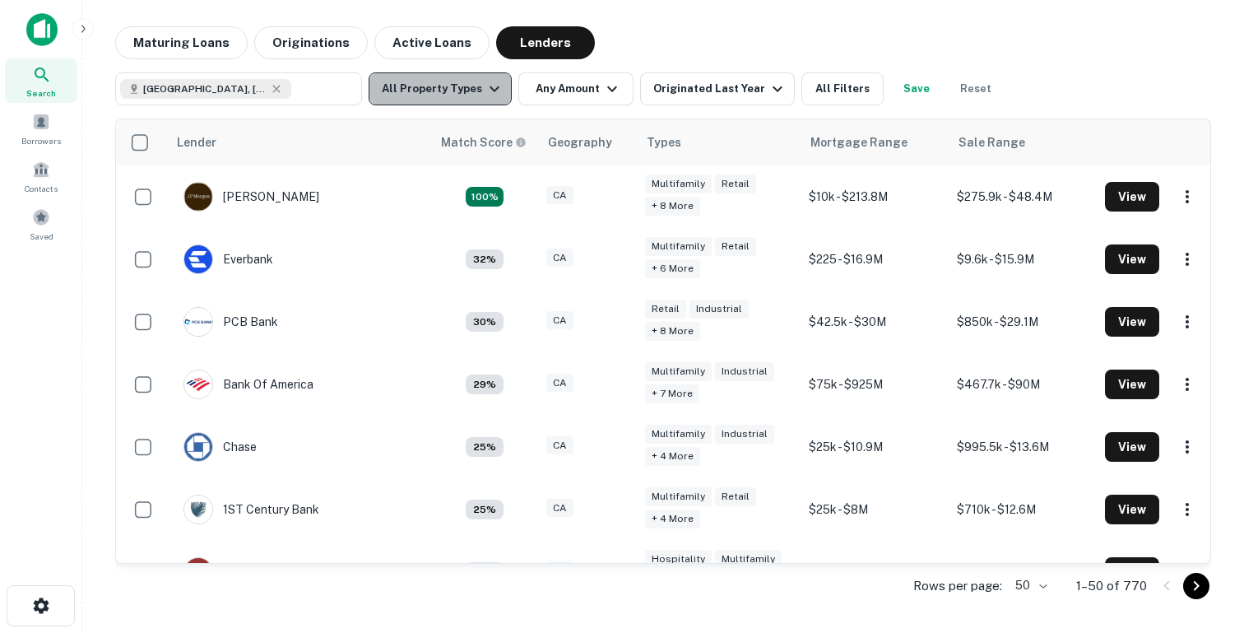
click at [456, 95] on button "All Property Types" at bounding box center [440, 88] width 143 height 33
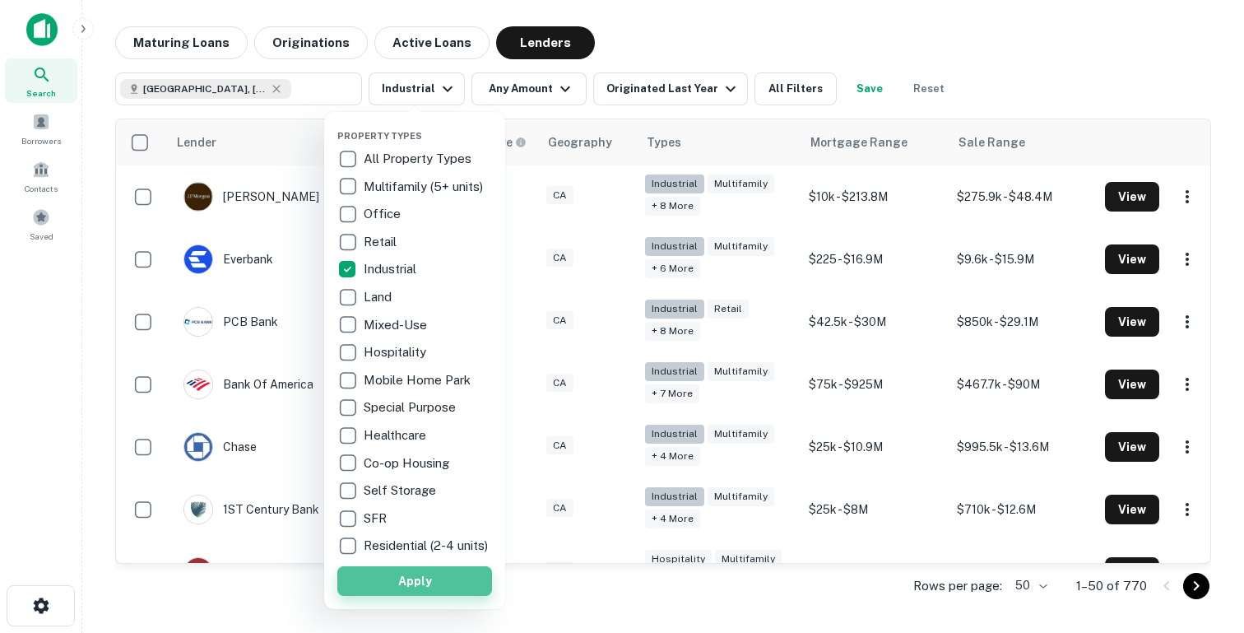
click at [400, 583] on button "Apply" at bounding box center [414, 581] width 155 height 30
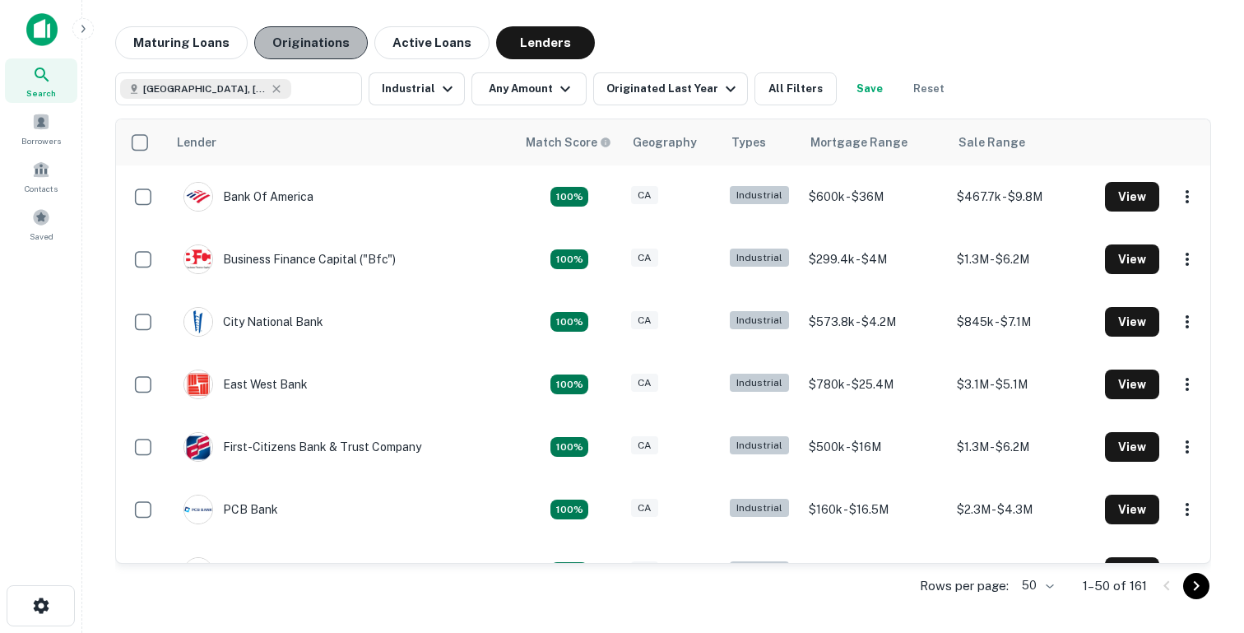
click at [318, 48] on button "Originations" at bounding box center [311, 42] width 114 height 33
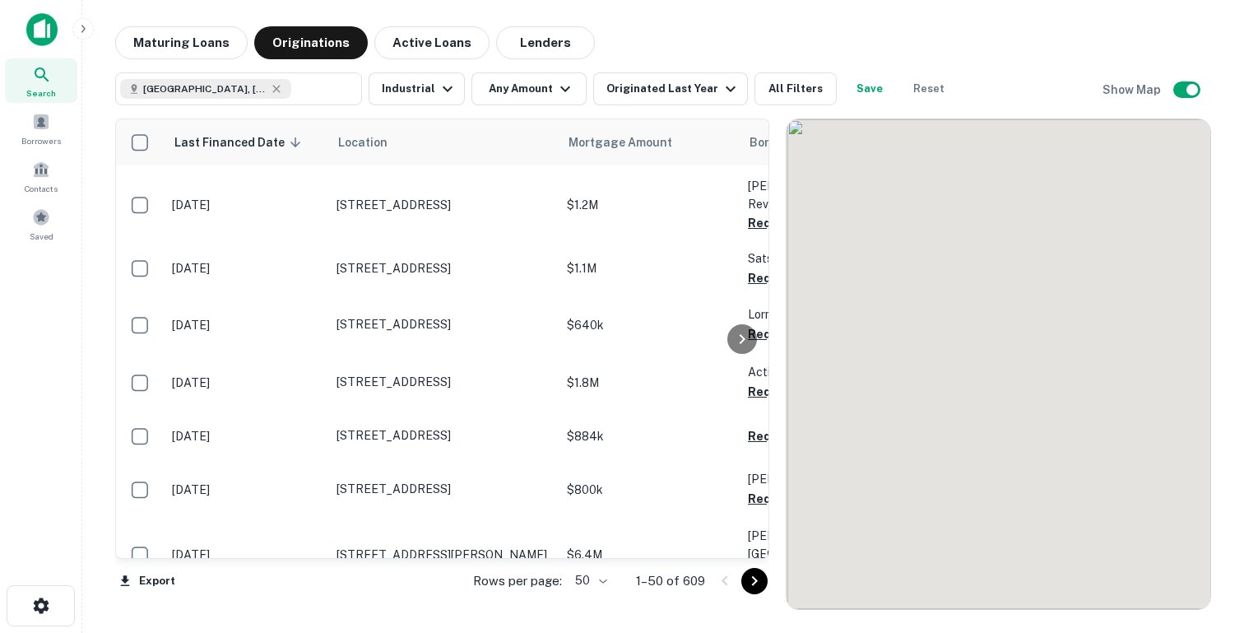
scroll to position [239, 0]
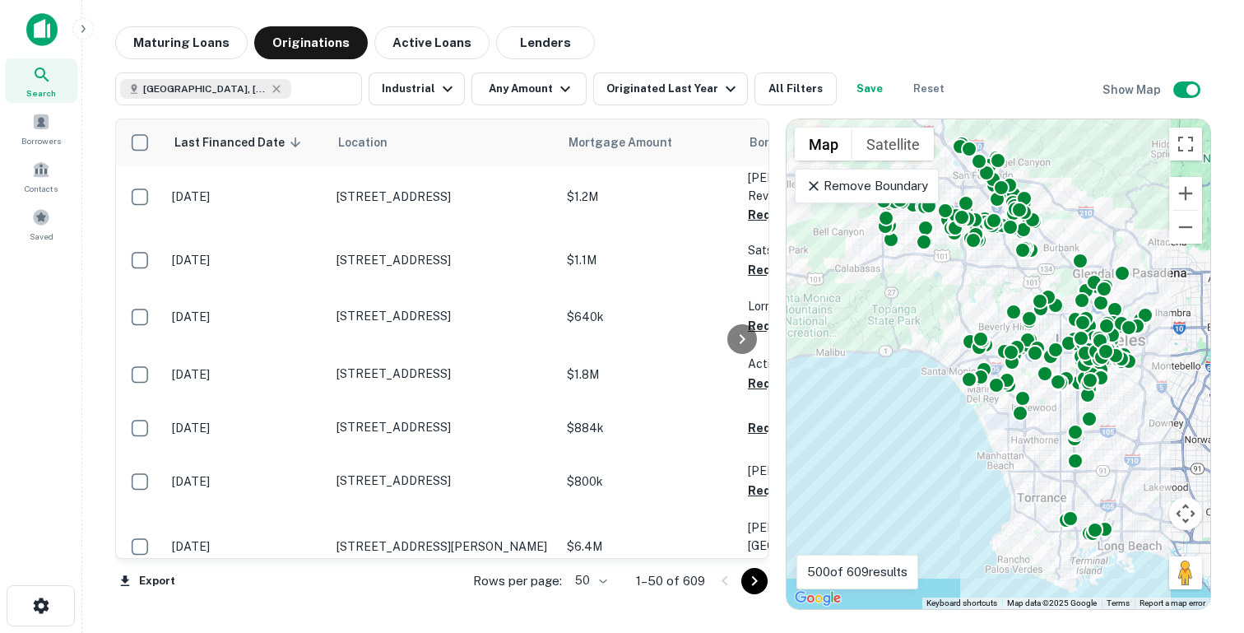
click at [812, 187] on icon at bounding box center [813, 186] width 16 height 16
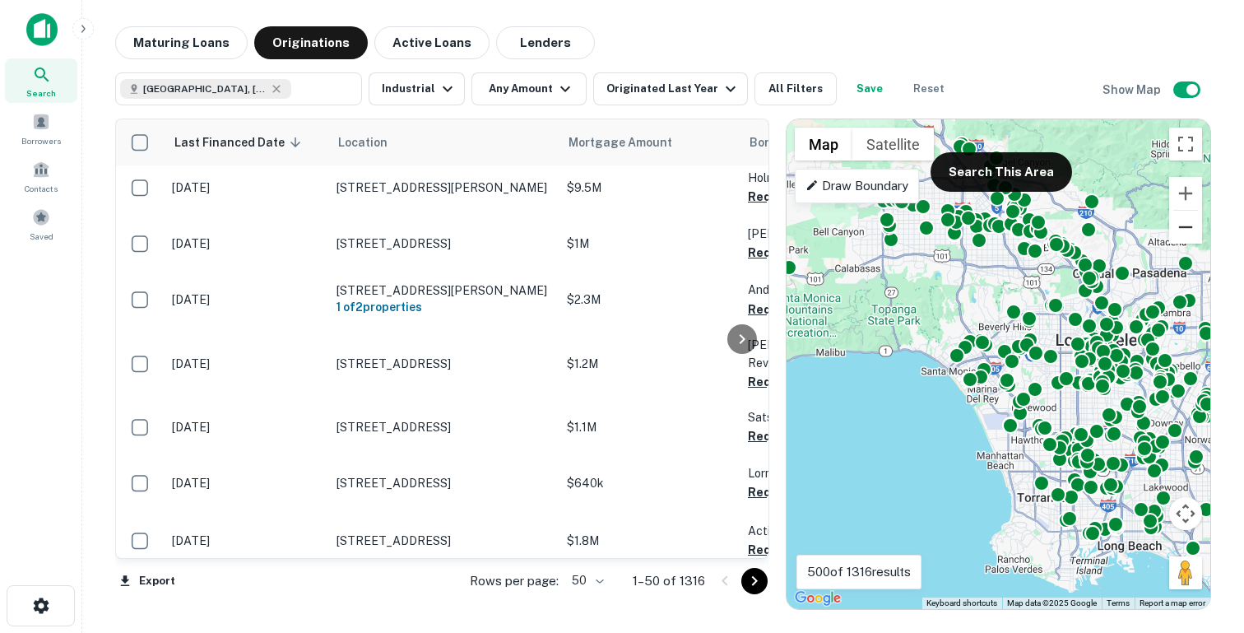
click at [1185, 227] on button "Zoom out" at bounding box center [1185, 227] width 33 height 33
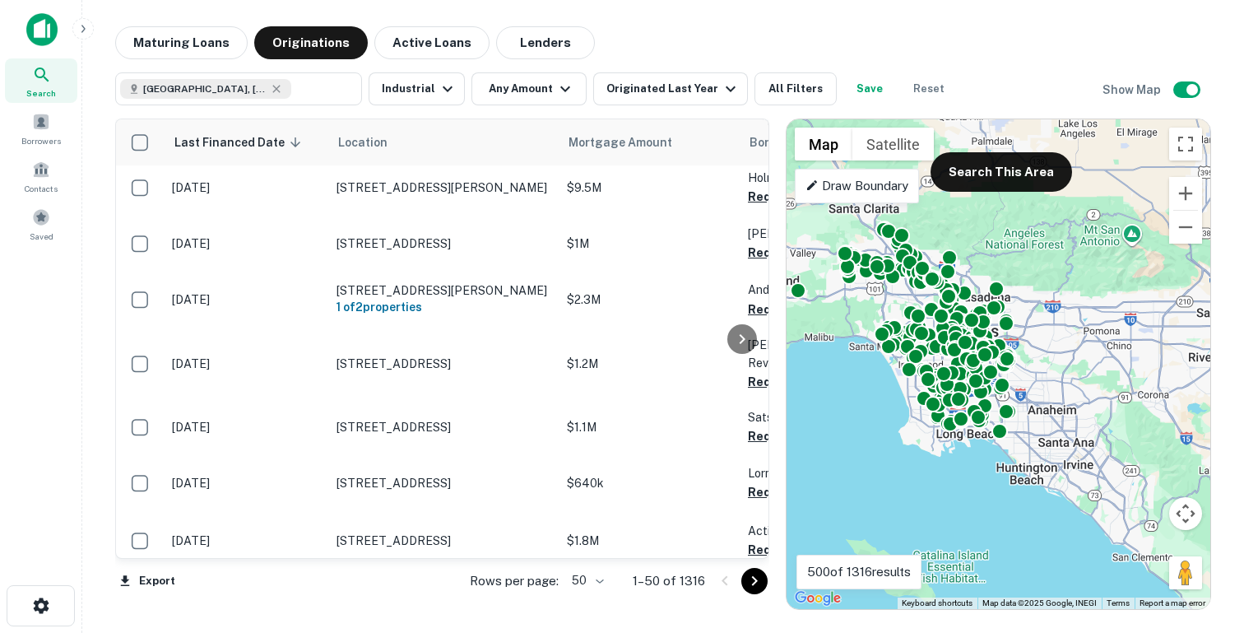
drag, startPoint x: 1169, startPoint y: 304, endPoint x: 1072, endPoint y: 282, distance: 99.4
click at [1072, 282] on div "To activate drag with keyboard, press Alt + Enter. Once in keyboard drag state,…" at bounding box center [998, 363] width 424 height 489
click at [1018, 171] on button "Search This Area" at bounding box center [1000, 171] width 141 height 39
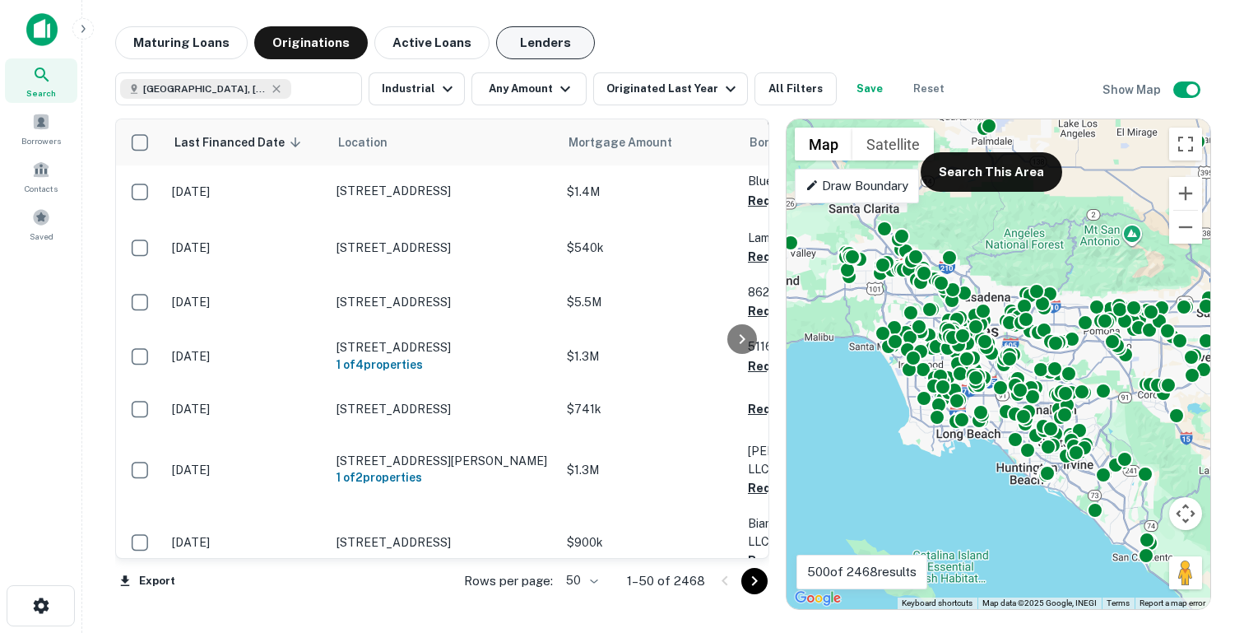
click at [517, 49] on button "Lenders" at bounding box center [545, 42] width 99 height 33
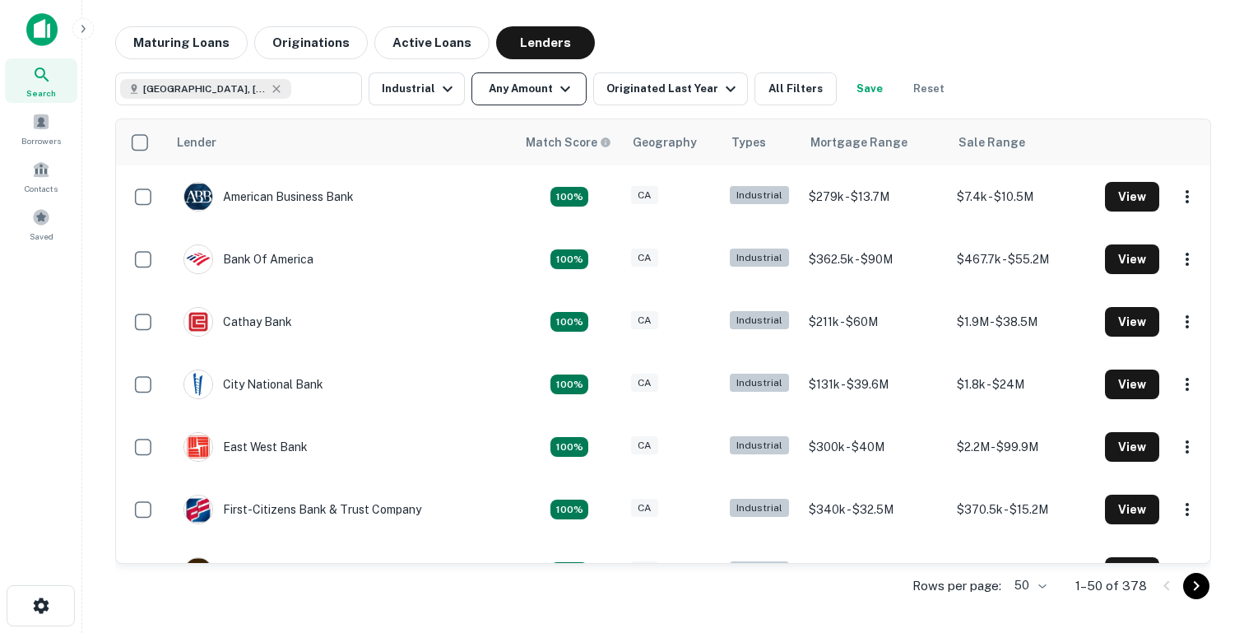
click at [531, 94] on button "Any Amount" at bounding box center [528, 88] width 115 height 33
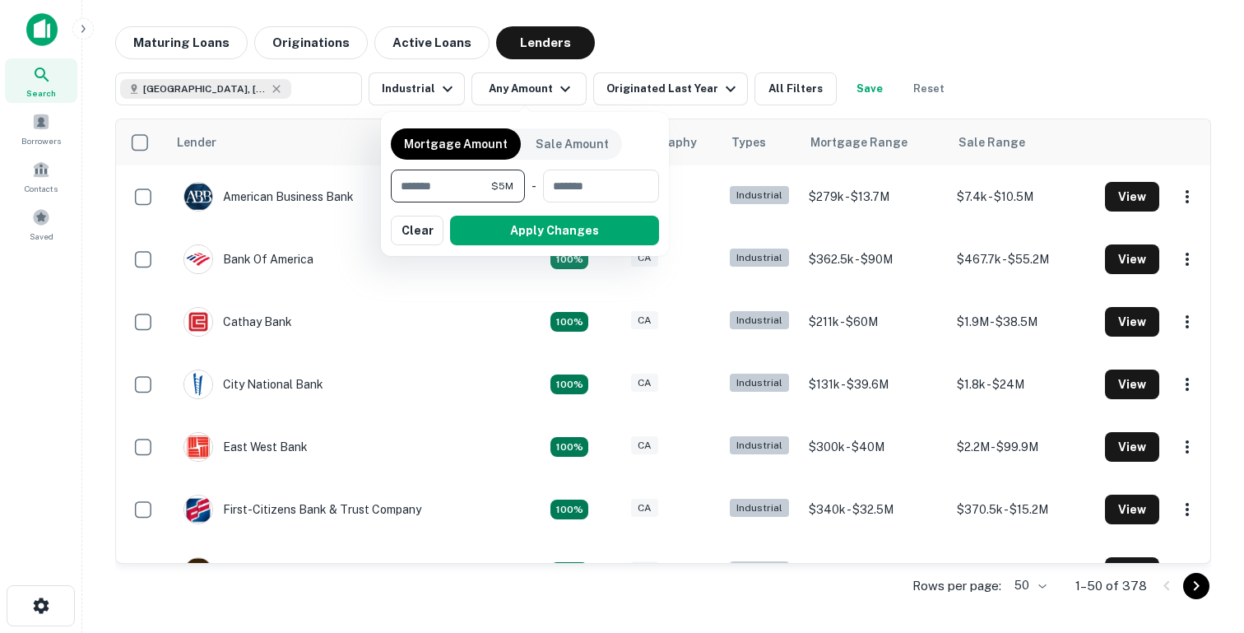
type input "*******"
click at [531, 208] on div "Mortgage Amount Sale Amount ******* $5M ​ - ​ Apply Changes Clear" at bounding box center [525, 184] width 268 height 124
click at [527, 234] on button "Apply Changes" at bounding box center [554, 231] width 209 height 30
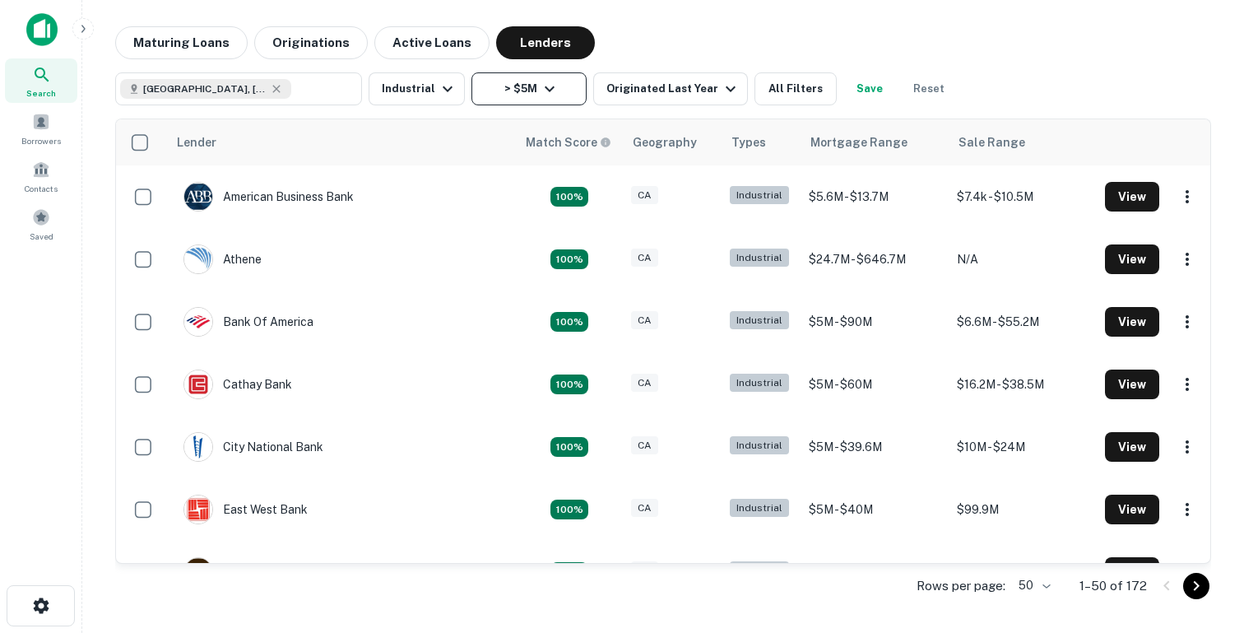
click at [540, 87] on icon "button" at bounding box center [550, 89] width 20 height 20
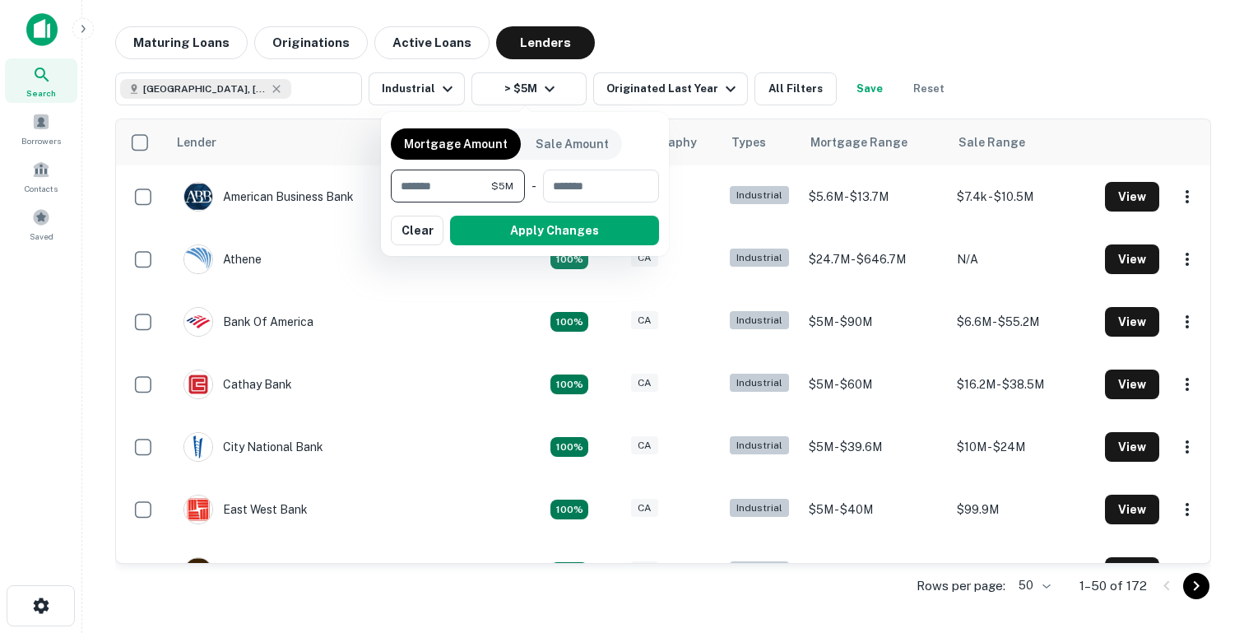
click at [452, 193] on input "*******" at bounding box center [441, 185] width 100 height 33
type input "*******"
click at [482, 233] on button "Apply Changes" at bounding box center [554, 231] width 209 height 30
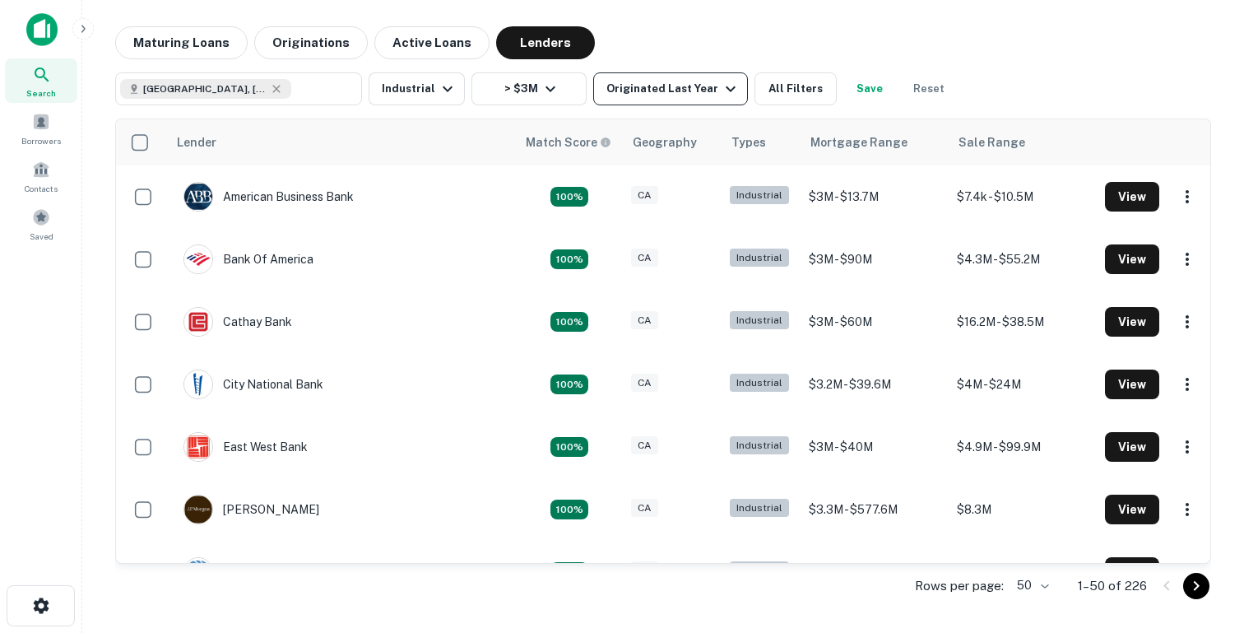
click at [659, 104] on button "Originated Last Year" at bounding box center [670, 88] width 155 height 33
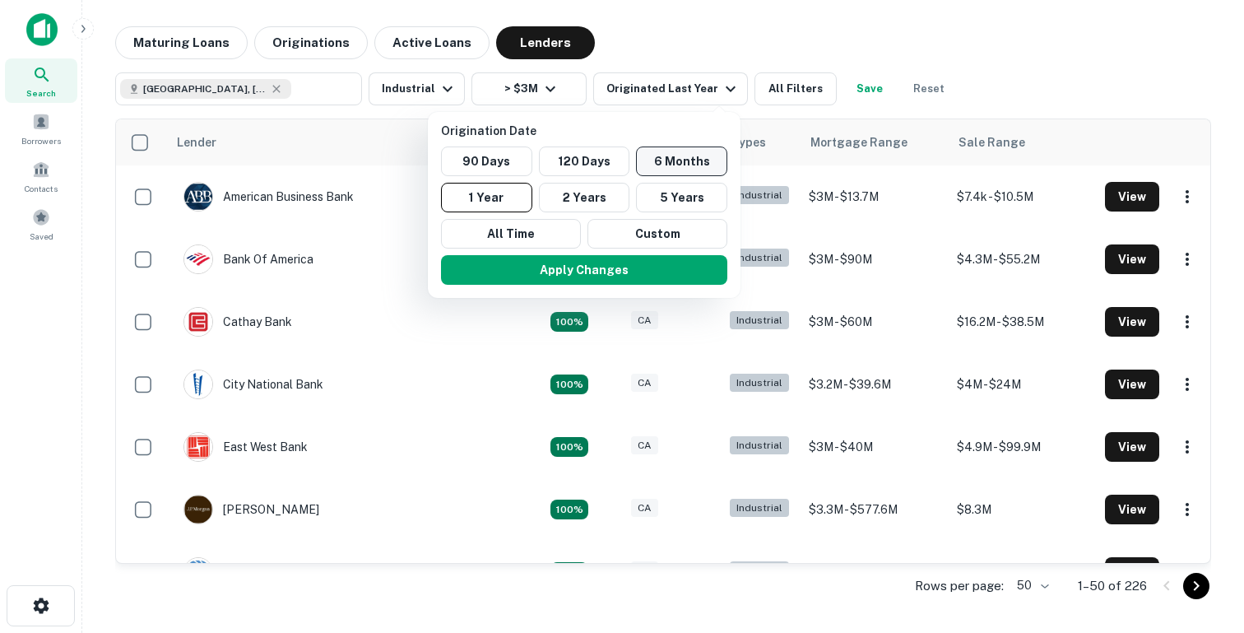
click at [682, 165] on button "6 Months" at bounding box center [681, 161] width 91 height 30
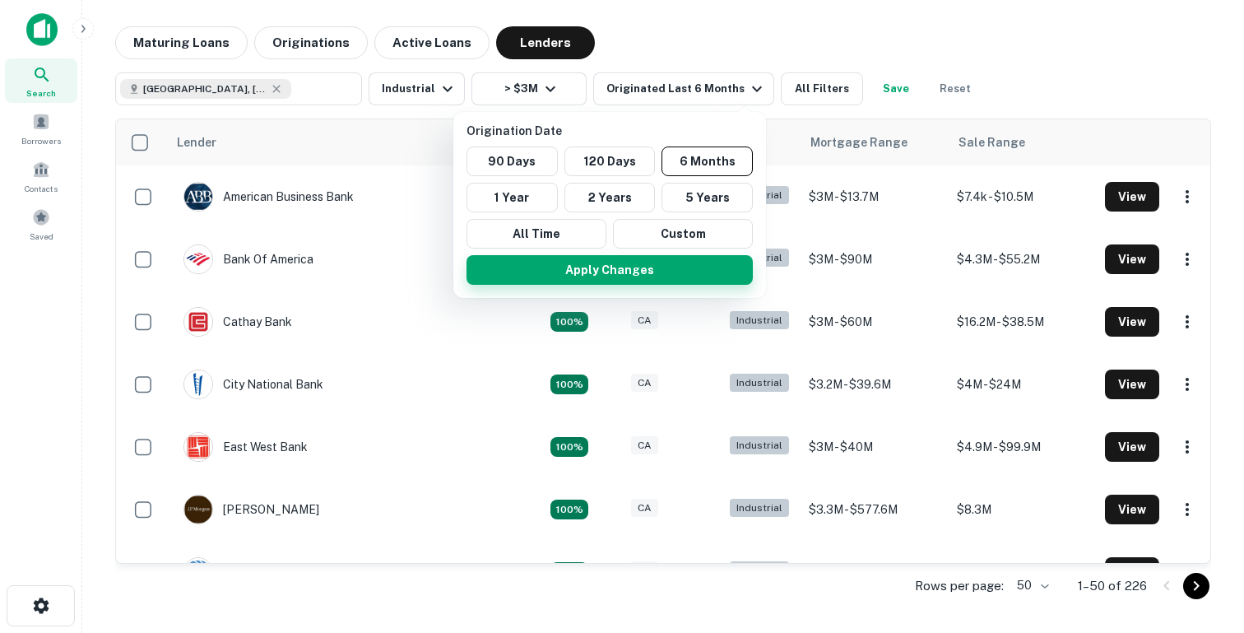
click at [600, 278] on button "Apply Changes" at bounding box center [609, 270] width 286 height 30
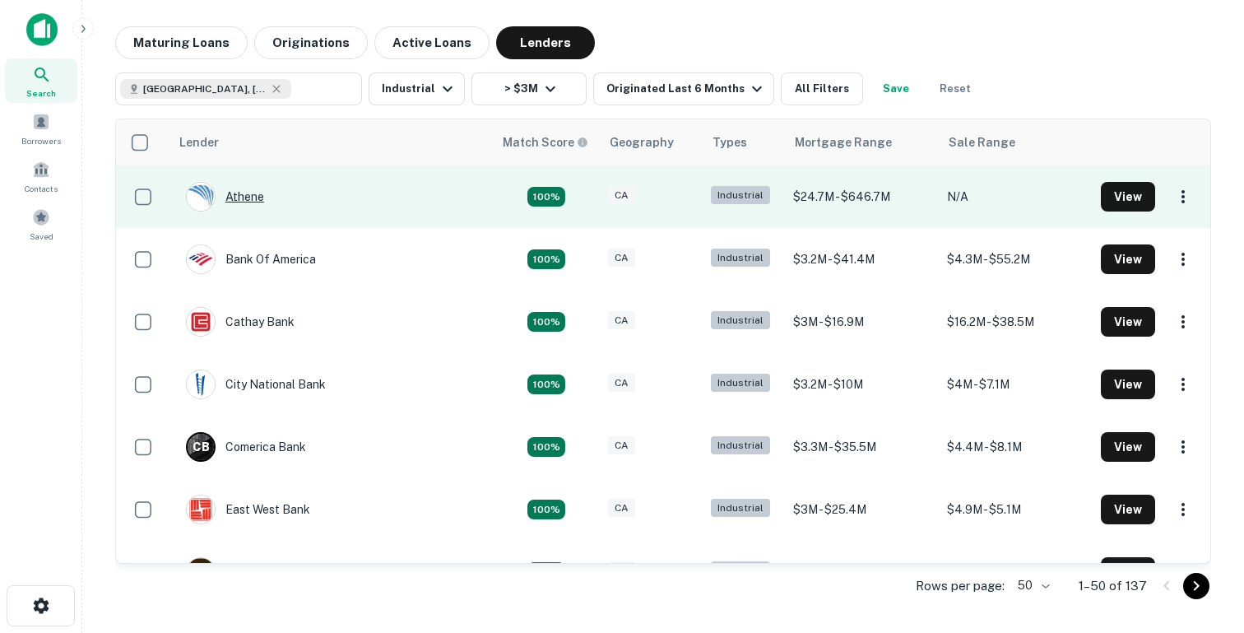
click at [250, 201] on div "Athene" at bounding box center [225, 197] width 78 height 30
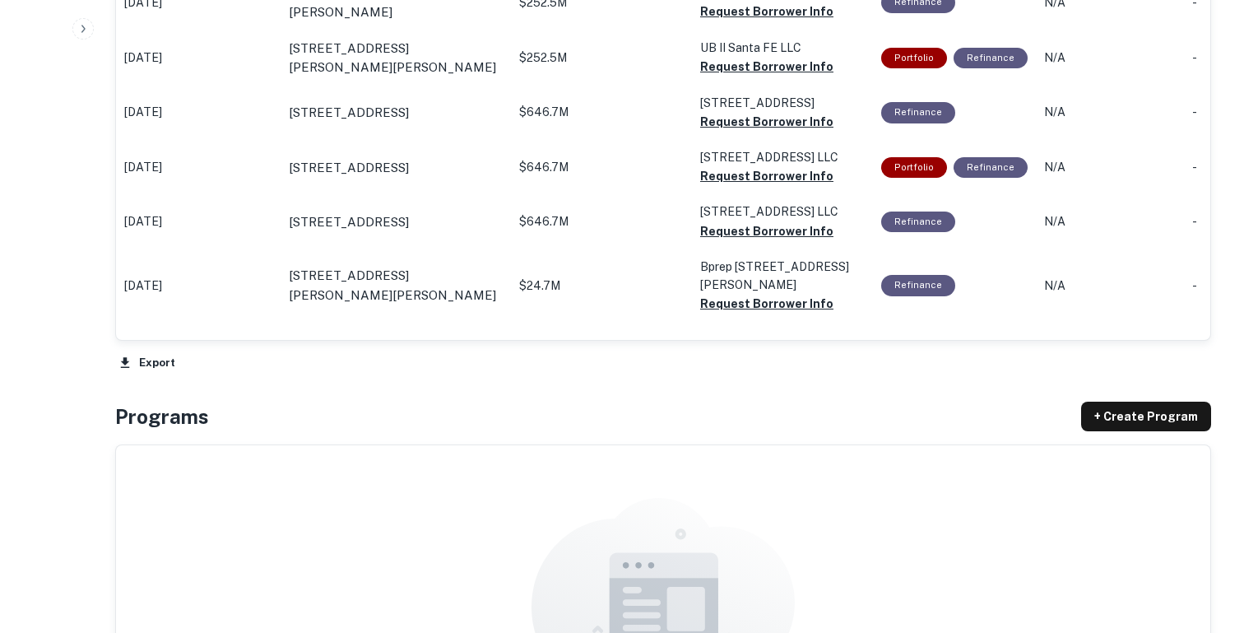
scroll to position [1086, 0]
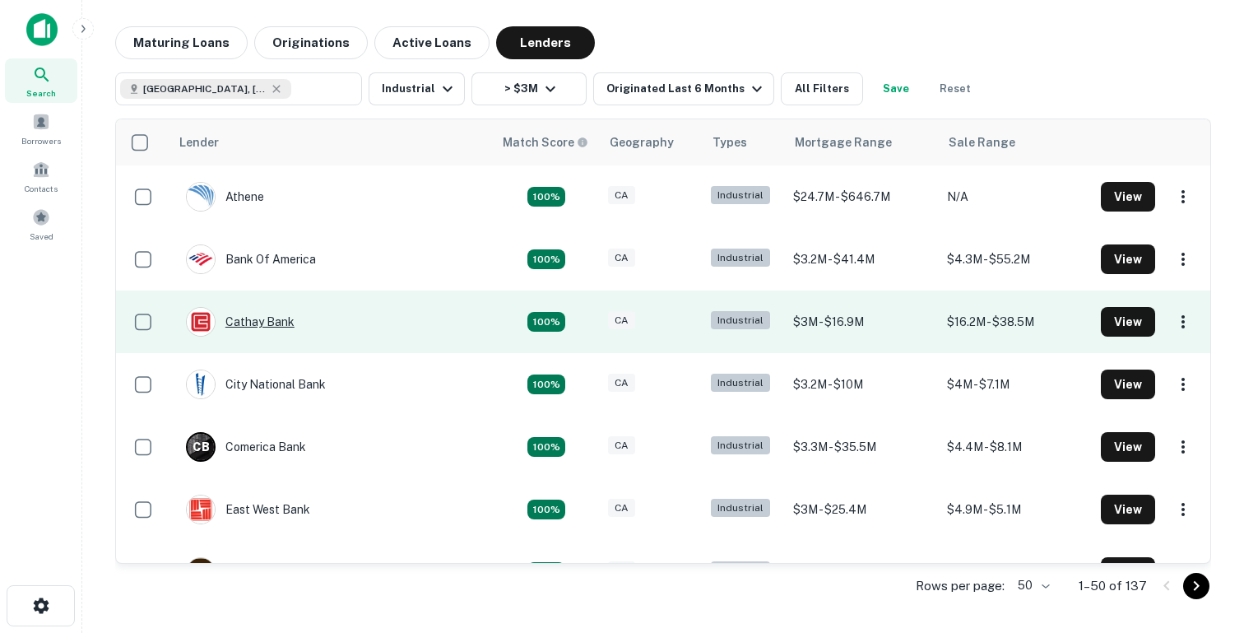
click at [257, 322] on div "Cathay Bank" at bounding box center [240, 322] width 109 height 30
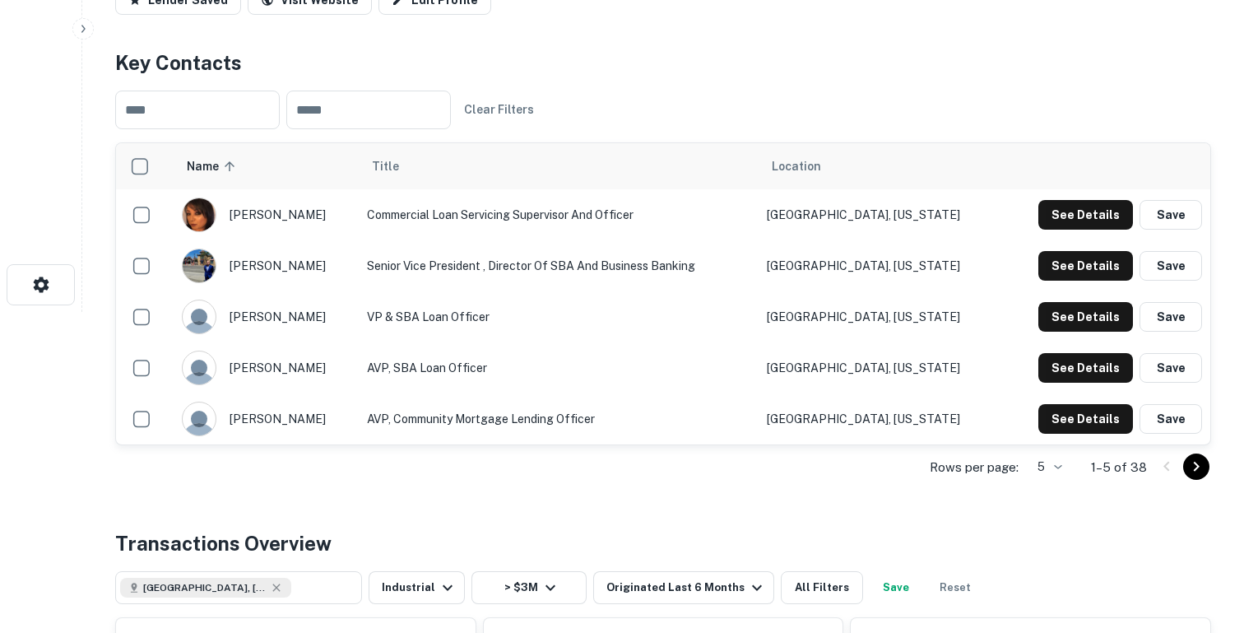
scroll to position [332, 0]
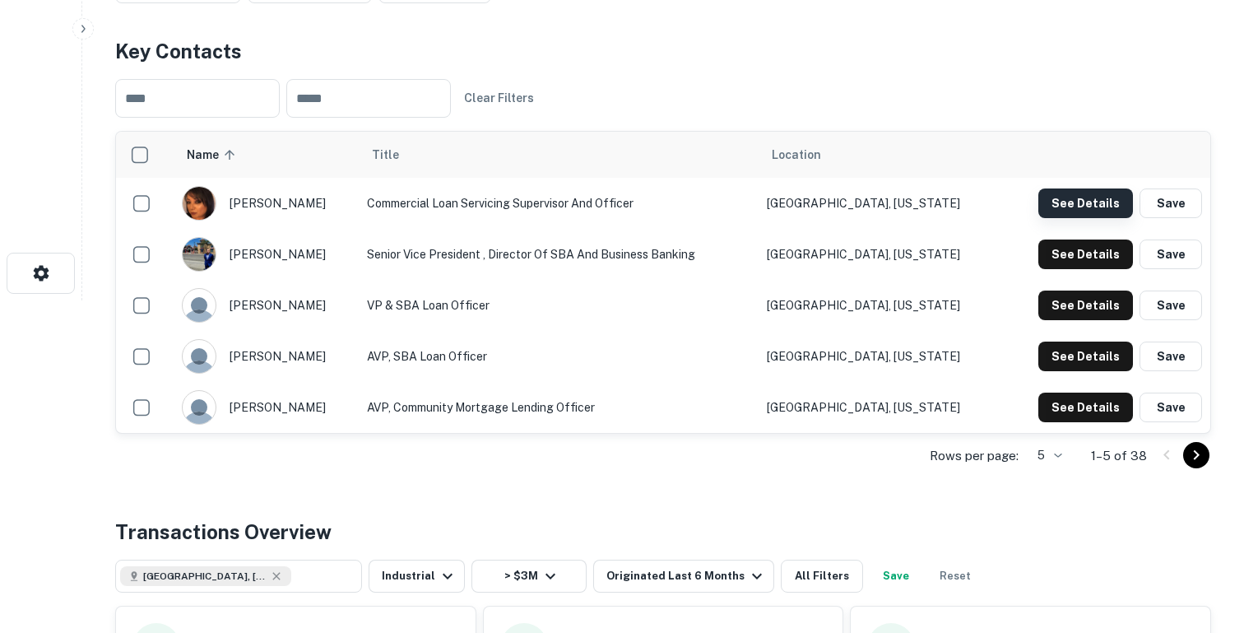
click at [1069, 210] on button "See Details" at bounding box center [1085, 203] width 95 height 30
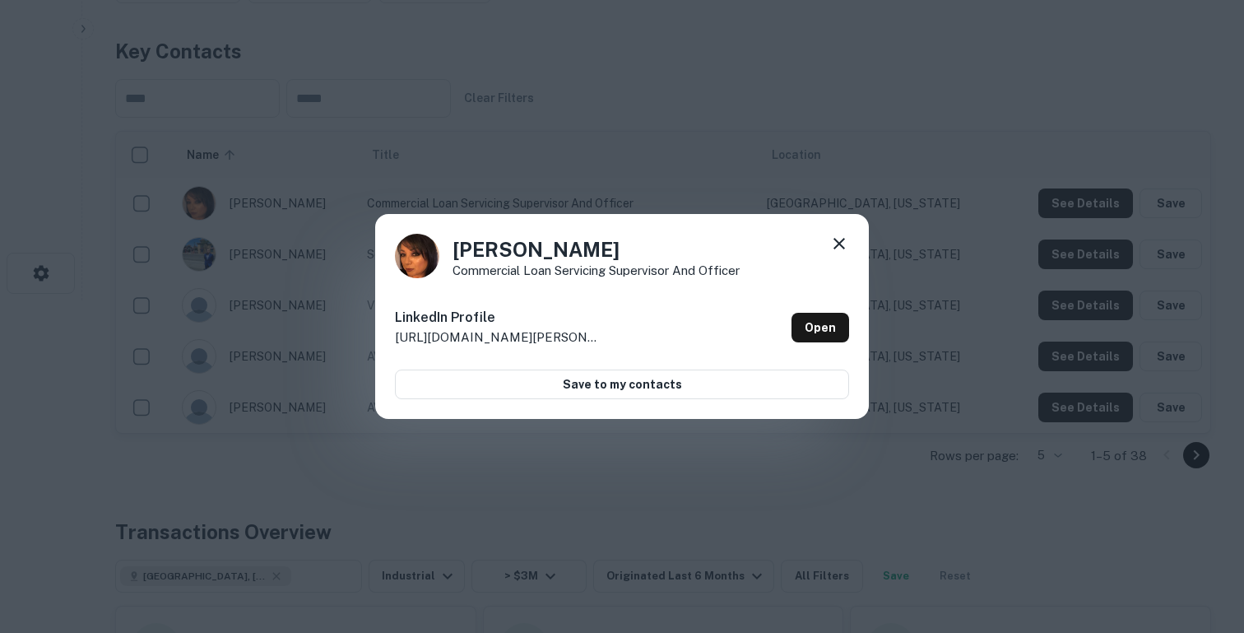
click at [849, 221] on div "Olivia Verdugo Commercial Loan Servicing Supervisor and Officer LinkedIn Profil…" at bounding box center [622, 317] width 494 height 206
click at [913, 188] on div "Olivia Verdugo Commercial Loan Servicing Supervisor and Officer LinkedIn Profil…" at bounding box center [622, 316] width 1244 height 633
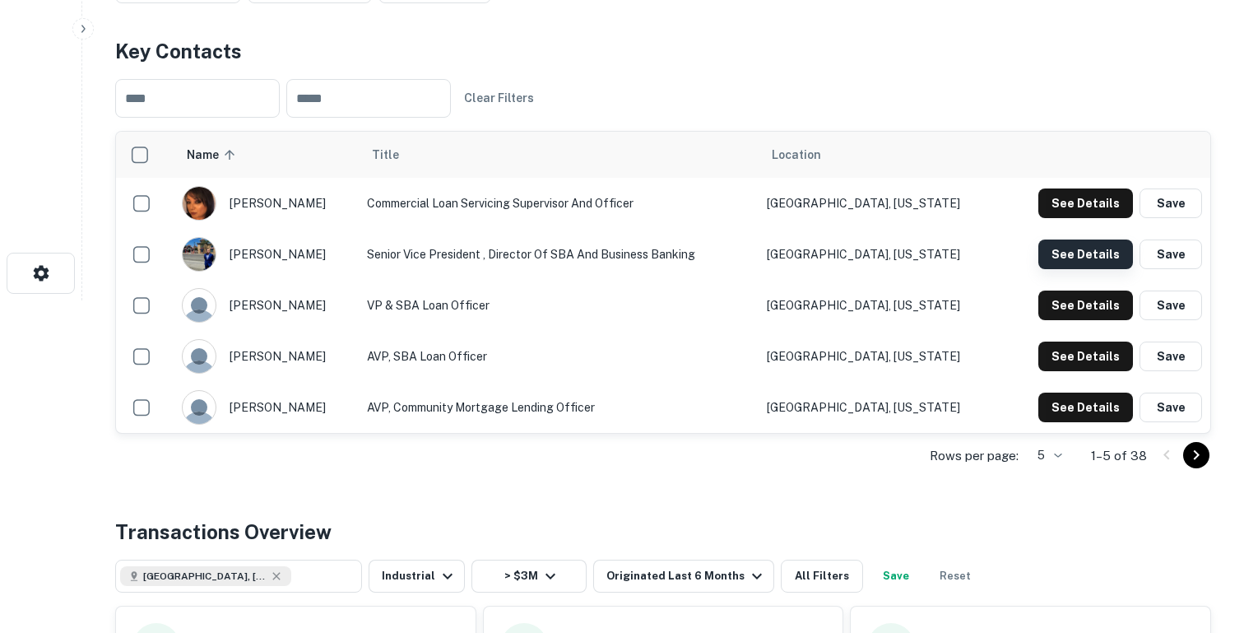
click at [1067, 218] on button "See Details" at bounding box center [1085, 203] width 95 height 30
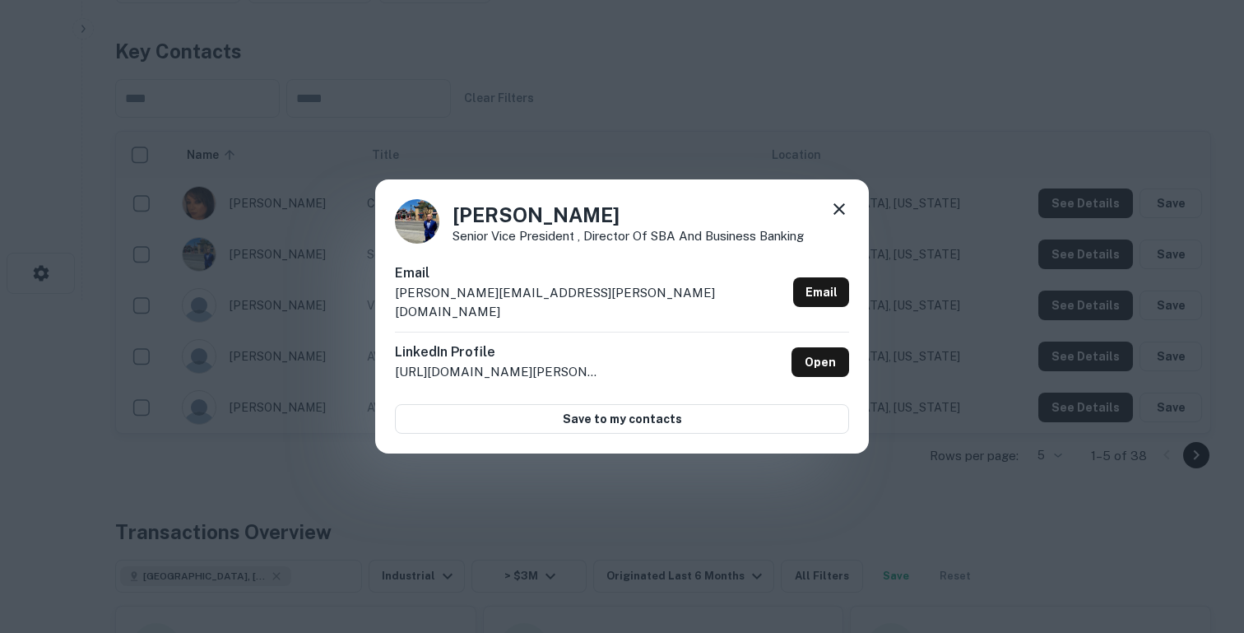
click at [545, 362] on p "http://www.linkedin.com/in/laurence-yeung-7b069a88" at bounding box center [498, 372] width 206 height 20
click at [654, 108] on div "Laurence Yeung Senior Vice President , Director of SBA and Business Banking Ema…" at bounding box center [622, 316] width 1244 height 633
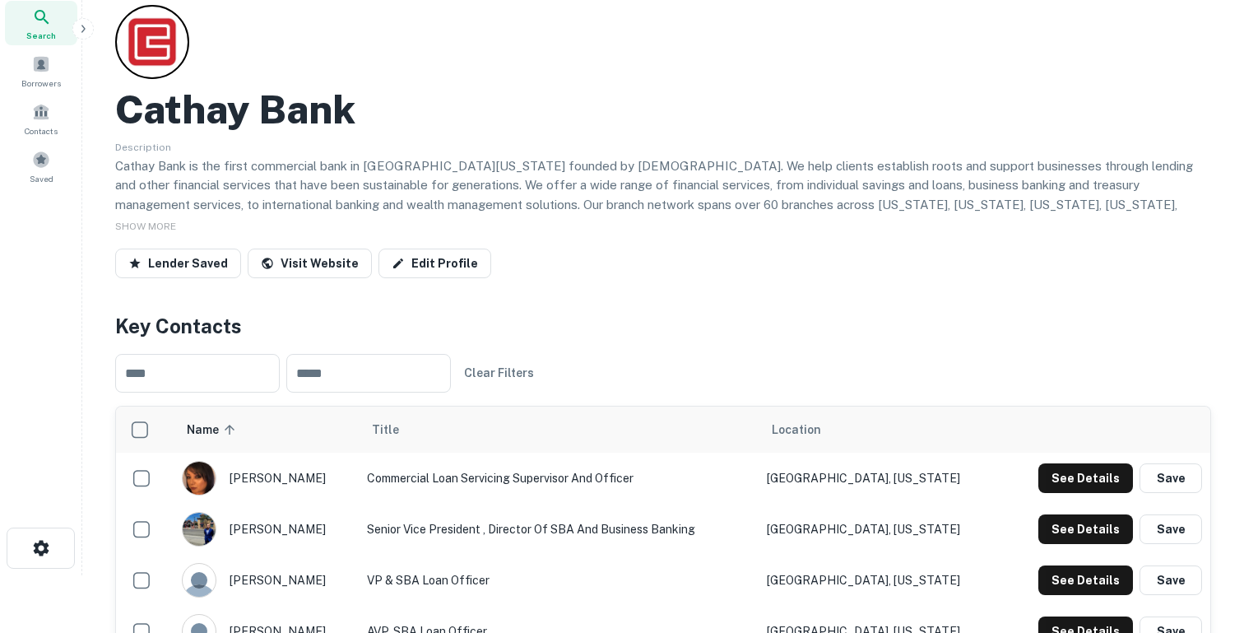
scroll to position [0, 0]
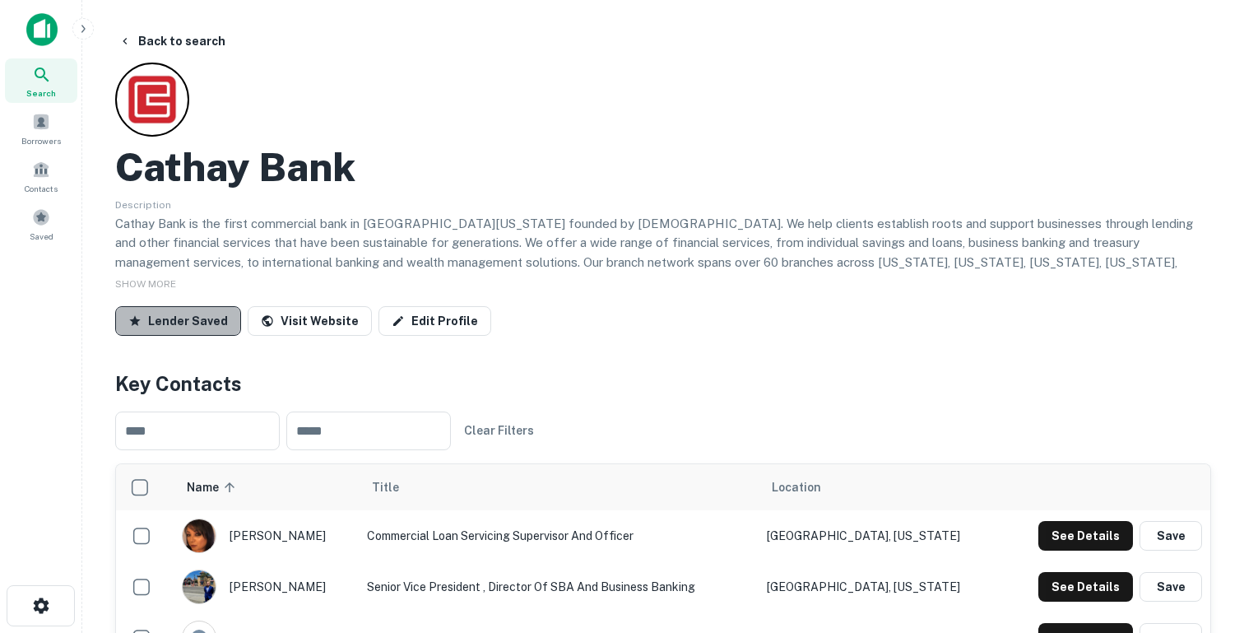
click at [202, 318] on button "Lender Saved" at bounding box center [178, 321] width 126 height 30
click at [184, 323] on button "Lender Saved" at bounding box center [178, 321] width 126 height 30
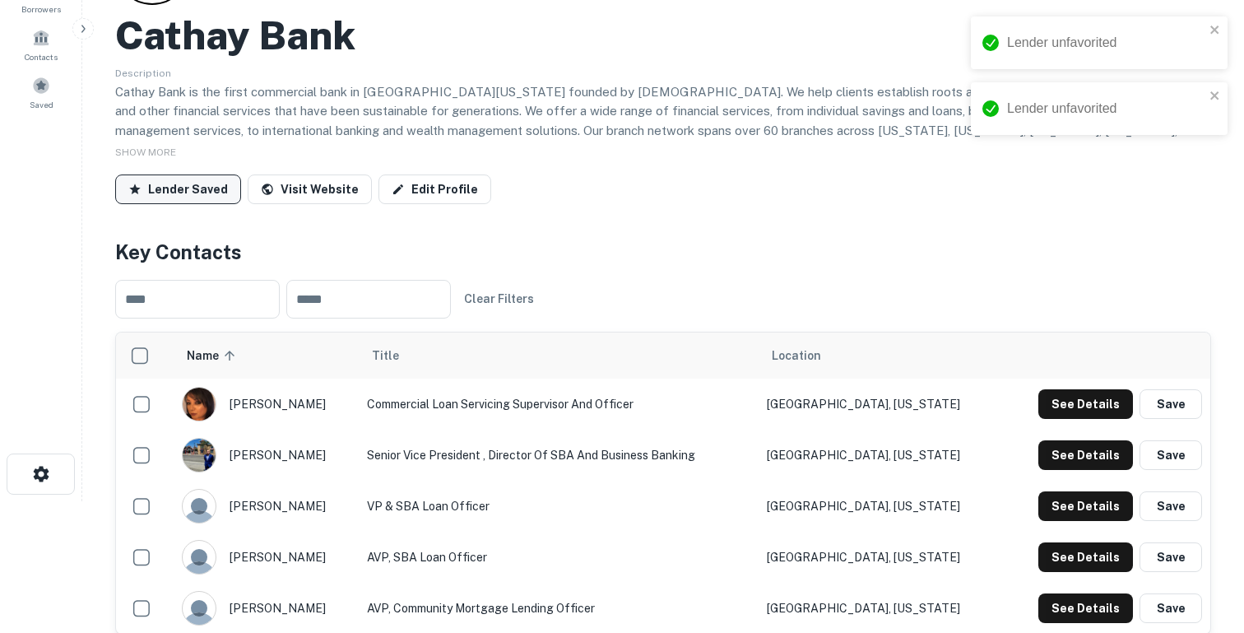
scroll to position [277, 0]
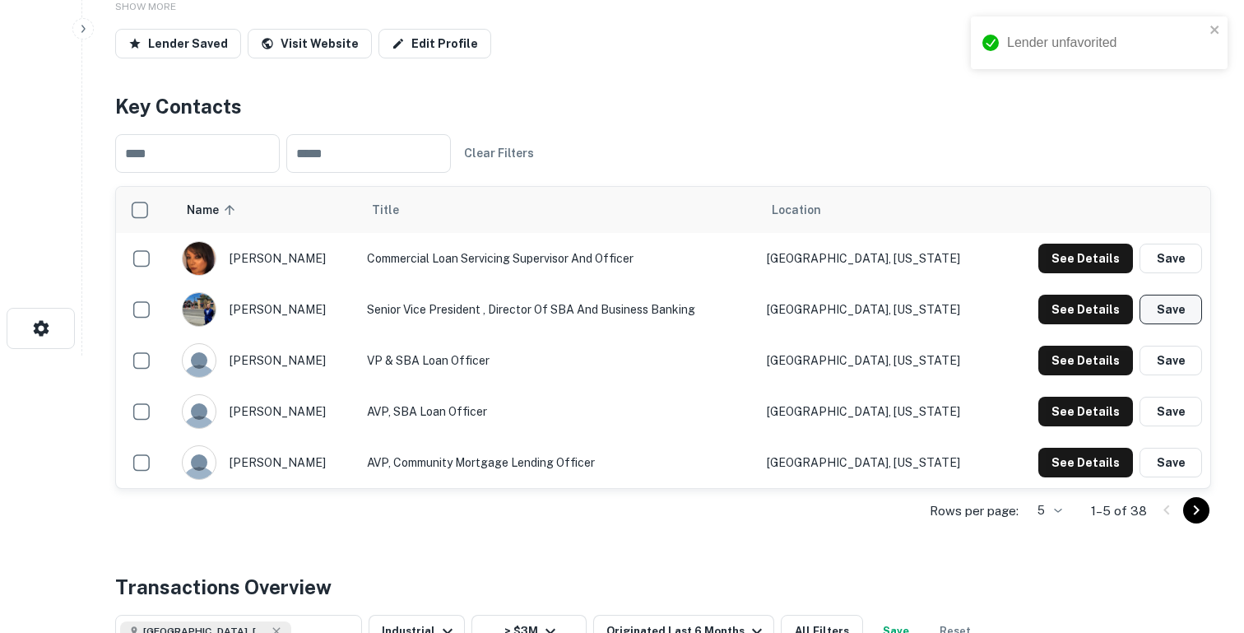
click at [1161, 307] on button "Save" at bounding box center [1170, 310] width 63 height 30
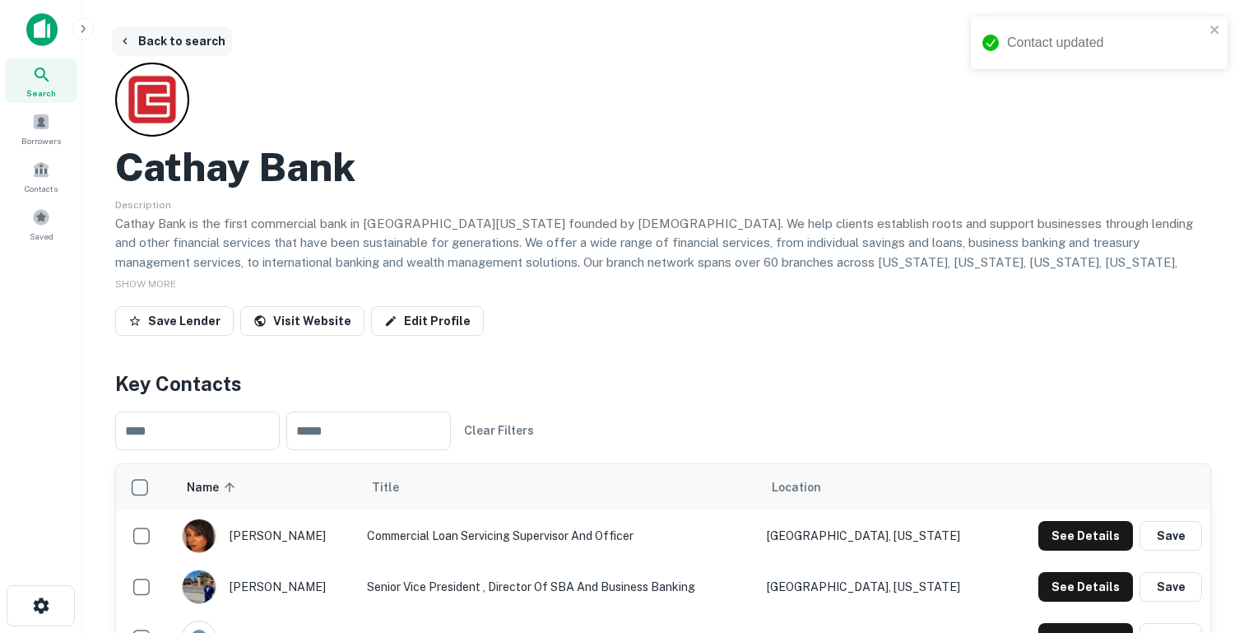
click at [151, 48] on button "Back to search" at bounding box center [172, 41] width 120 height 30
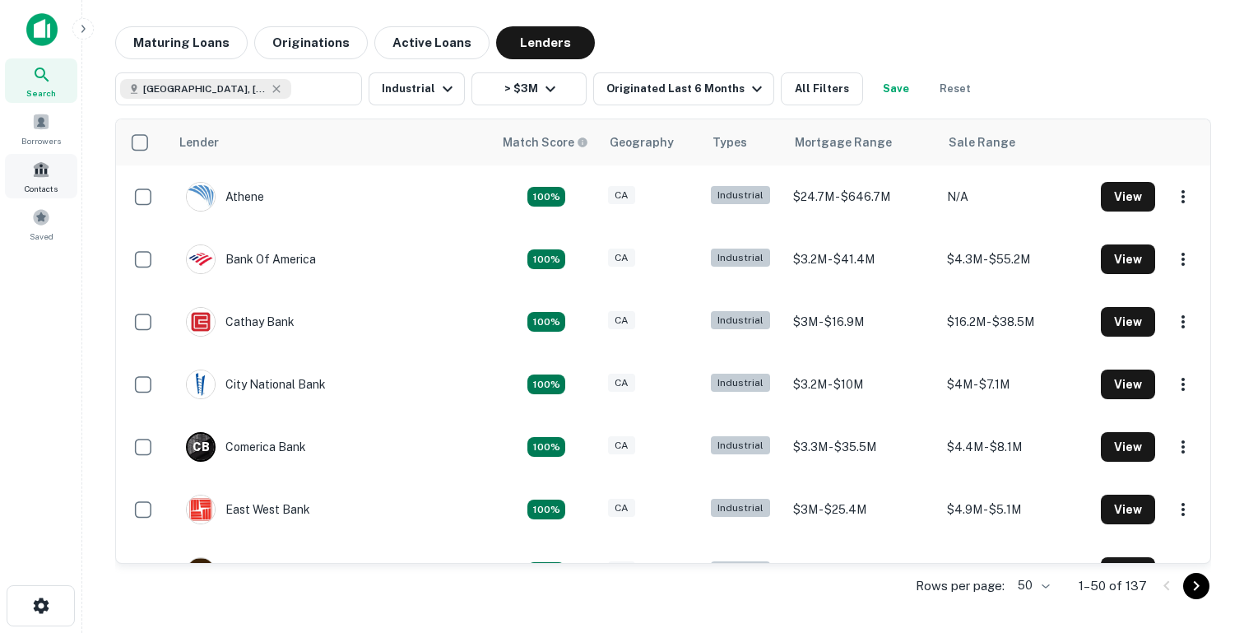
click at [43, 168] on span at bounding box center [41, 169] width 18 height 18
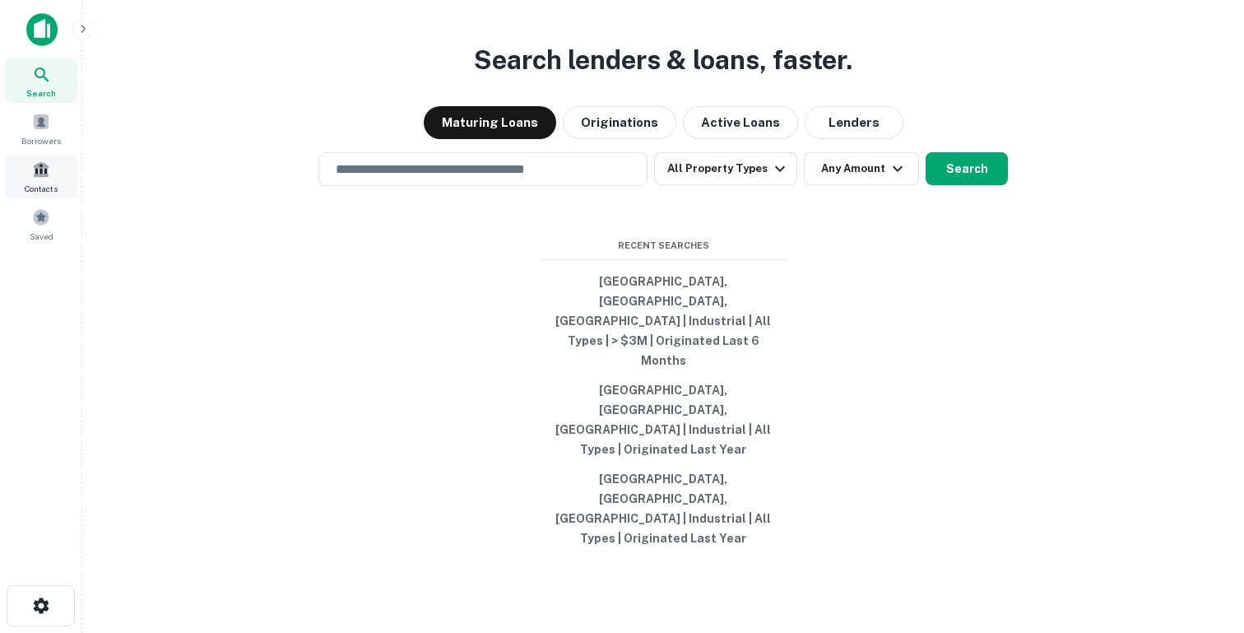
click at [49, 179] on div "Contacts" at bounding box center [41, 176] width 72 height 44
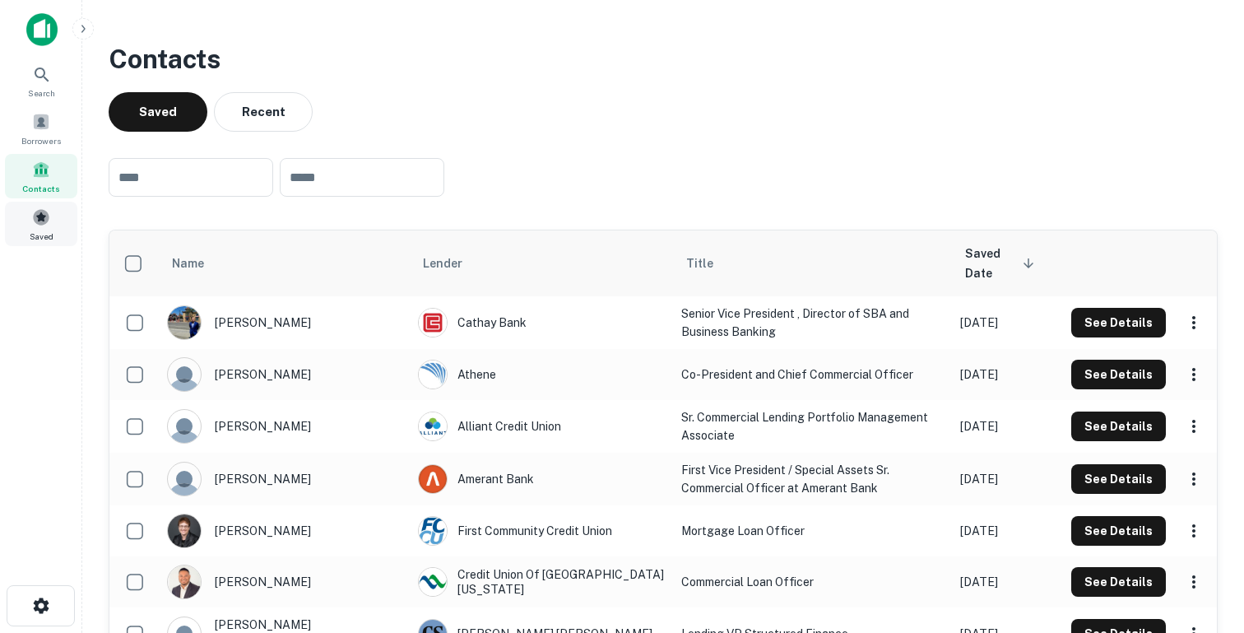
click at [37, 230] on span "Saved" at bounding box center [42, 236] width 24 height 13
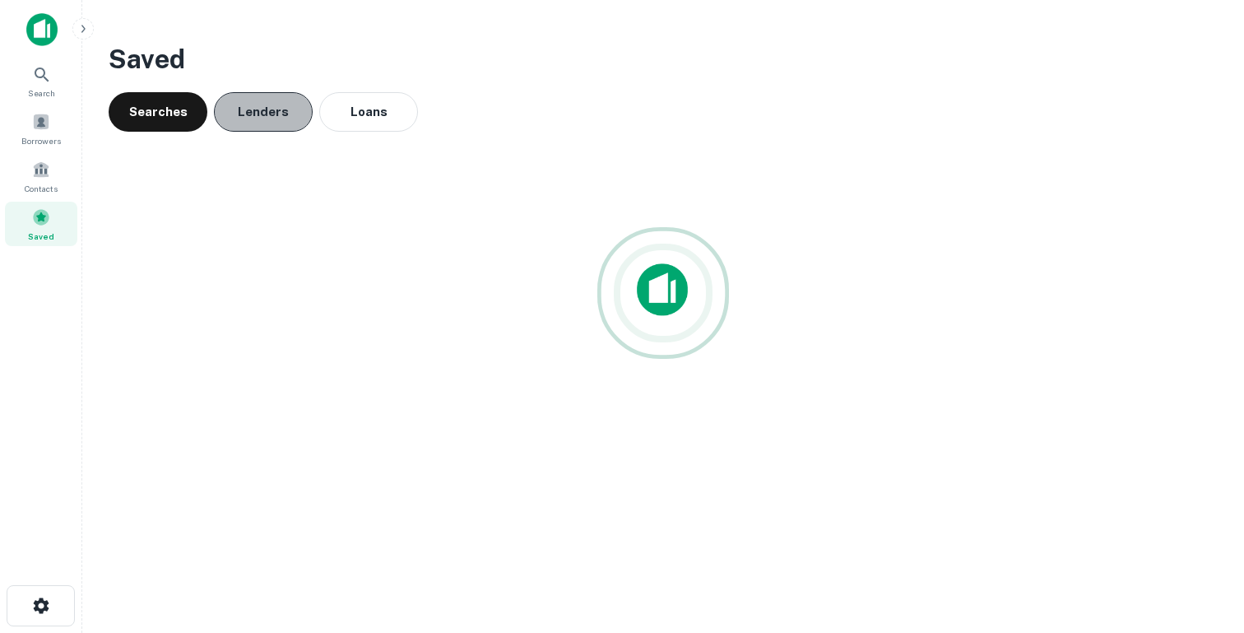
click at [276, 115] on button "Lenders" at bounding box center [263, 111] width 99 height 39
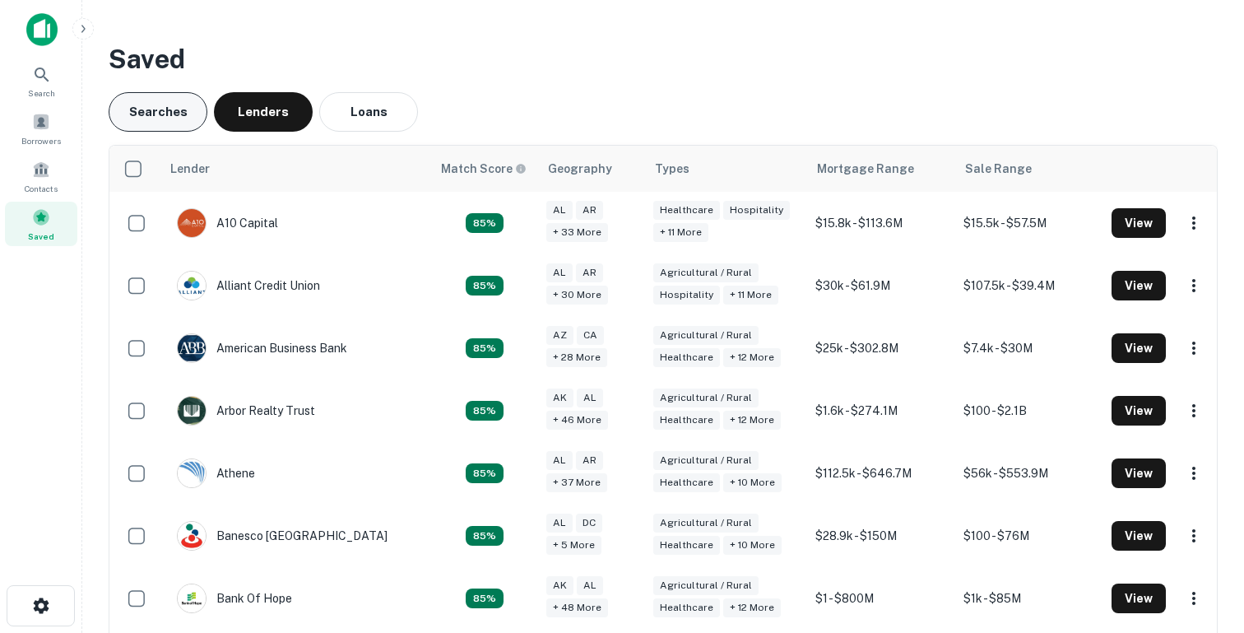
click at [150, 104] on button "Searches" at bounding box center [158, 111] width 99 height 39
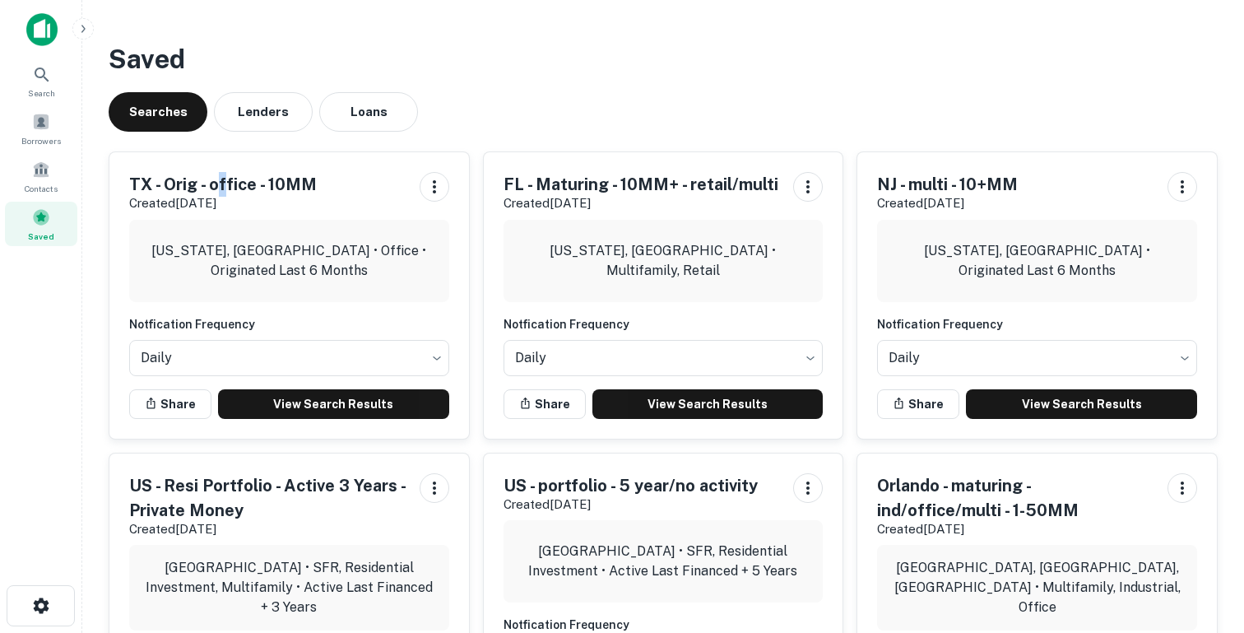
click at [220, 188] on h5 "TX - Orig - office - 10MM" at bounding box center [223, 184] width 188 height 25
click at [50, 26] on img at bounding box center [41, 29] width 31 height 33
